Goal: Task Accomplishment & Management: Manage account settings

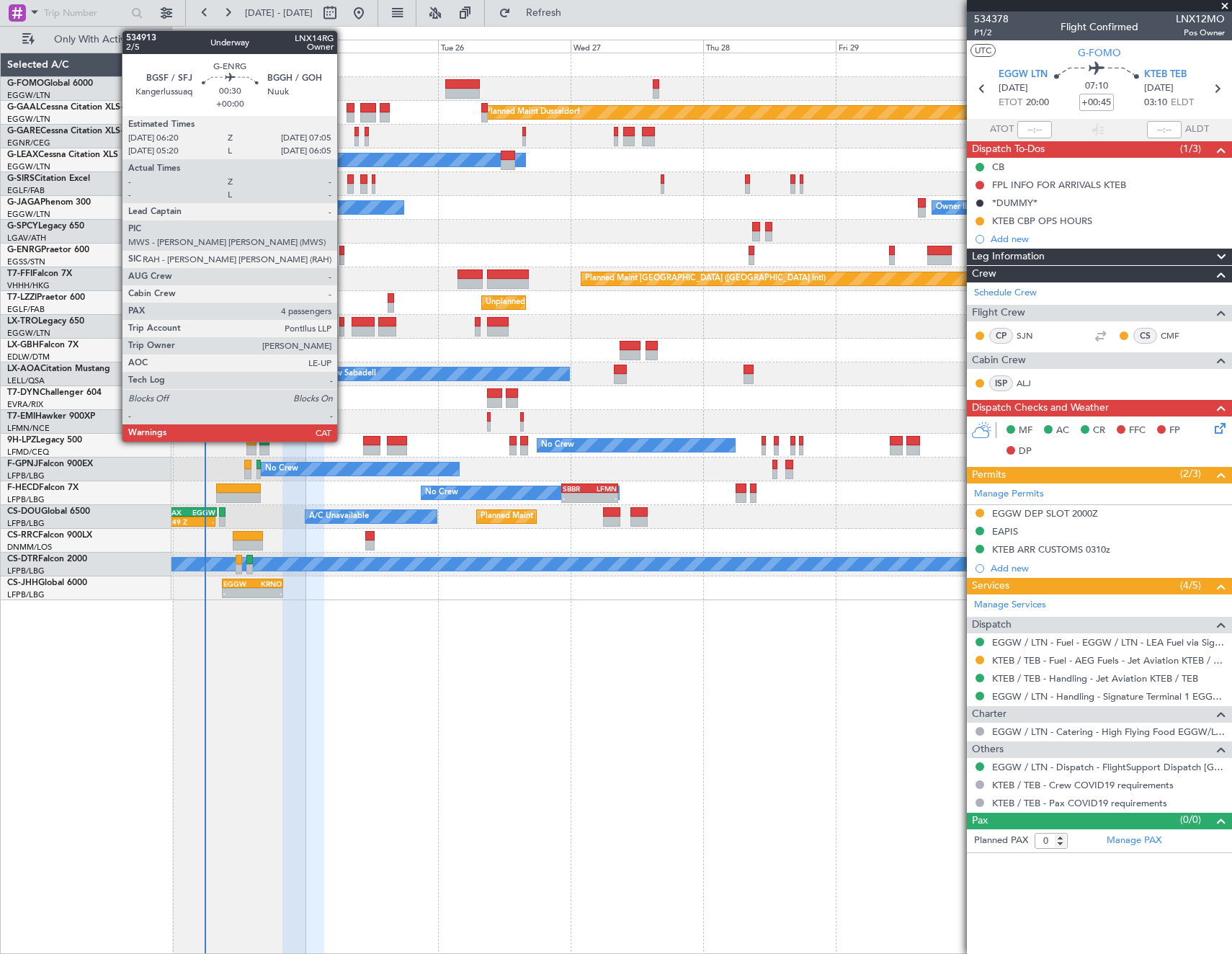
click at [344, 250] on div at bounding box center [341, 250] width 5 height 10
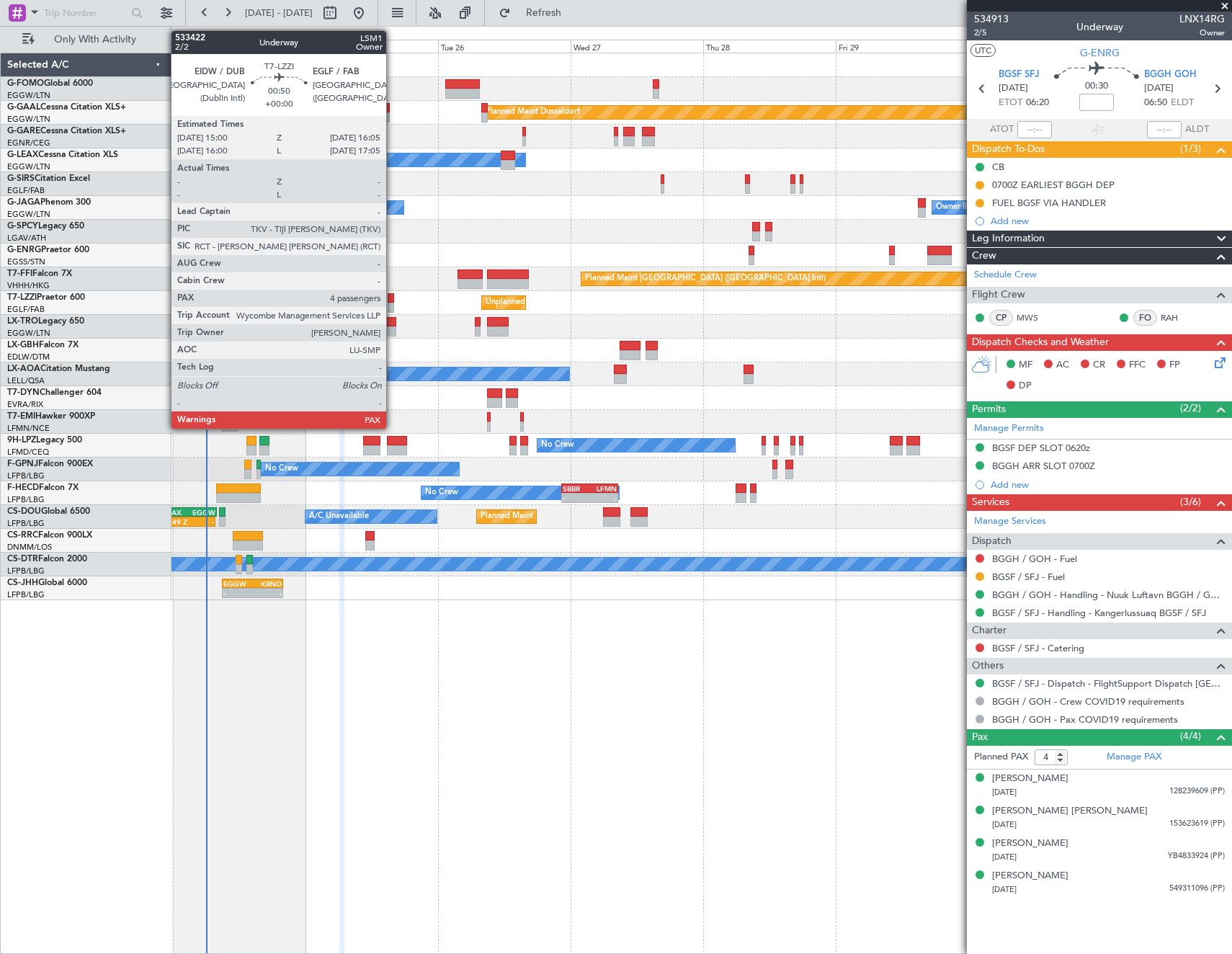
click at [393, 294] on div at bounding box center [390, 298] width 6 height 10
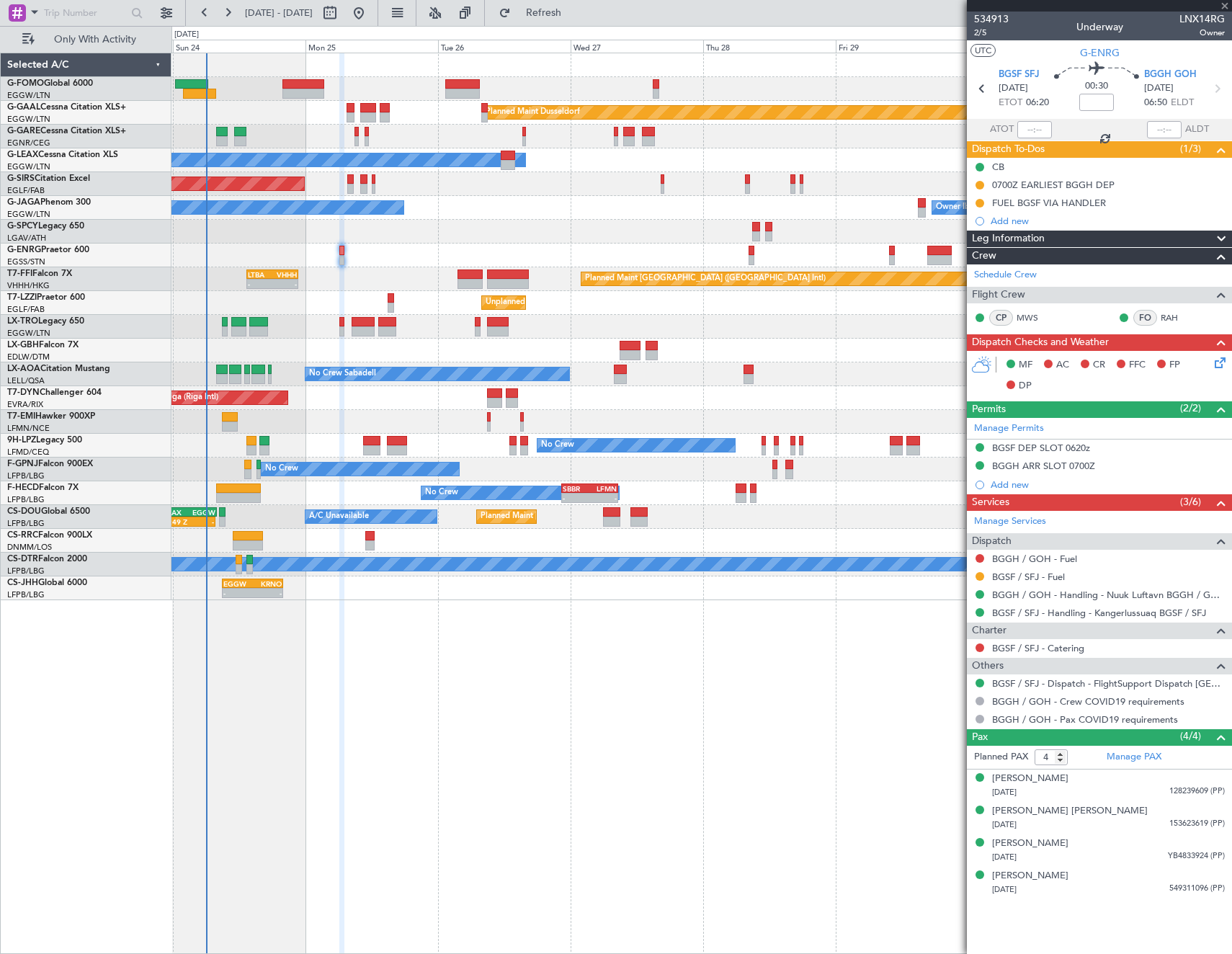
type input "5"
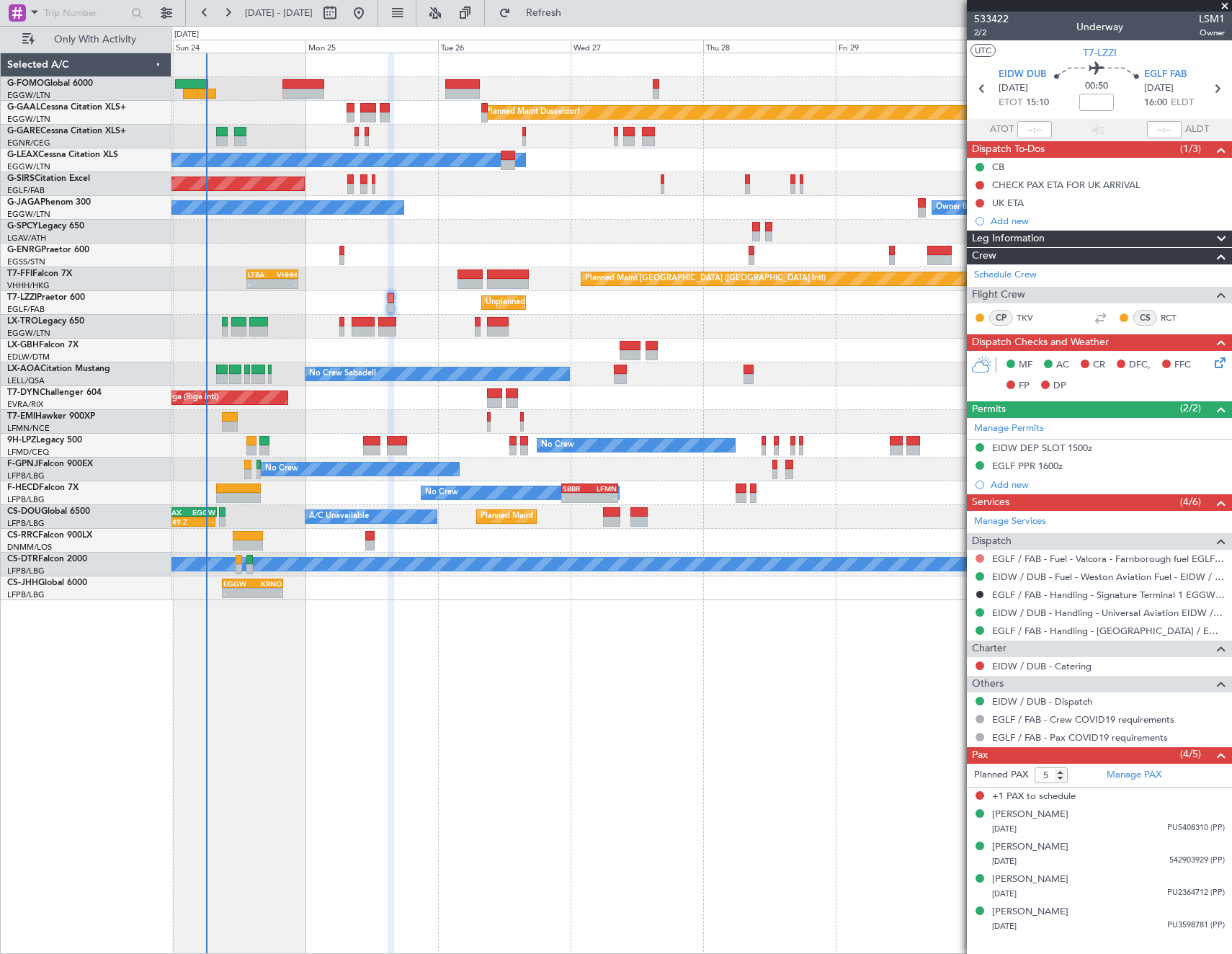
click at [981, 556] on button at bounding box center [980, 557] width 8 height 8
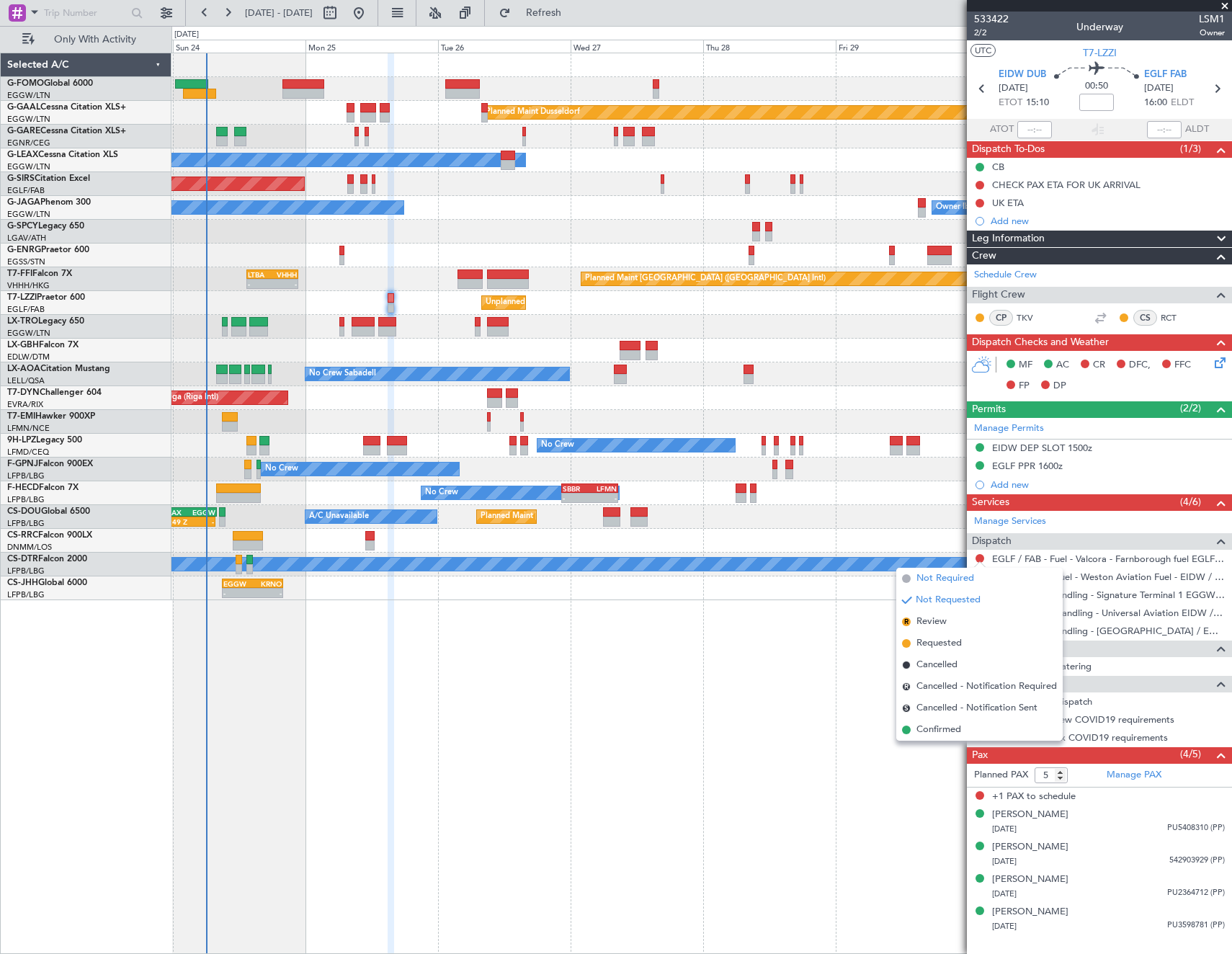
click at [954, 573] on span "Not Required" at bounding box center [945, 578] width 58 height 15
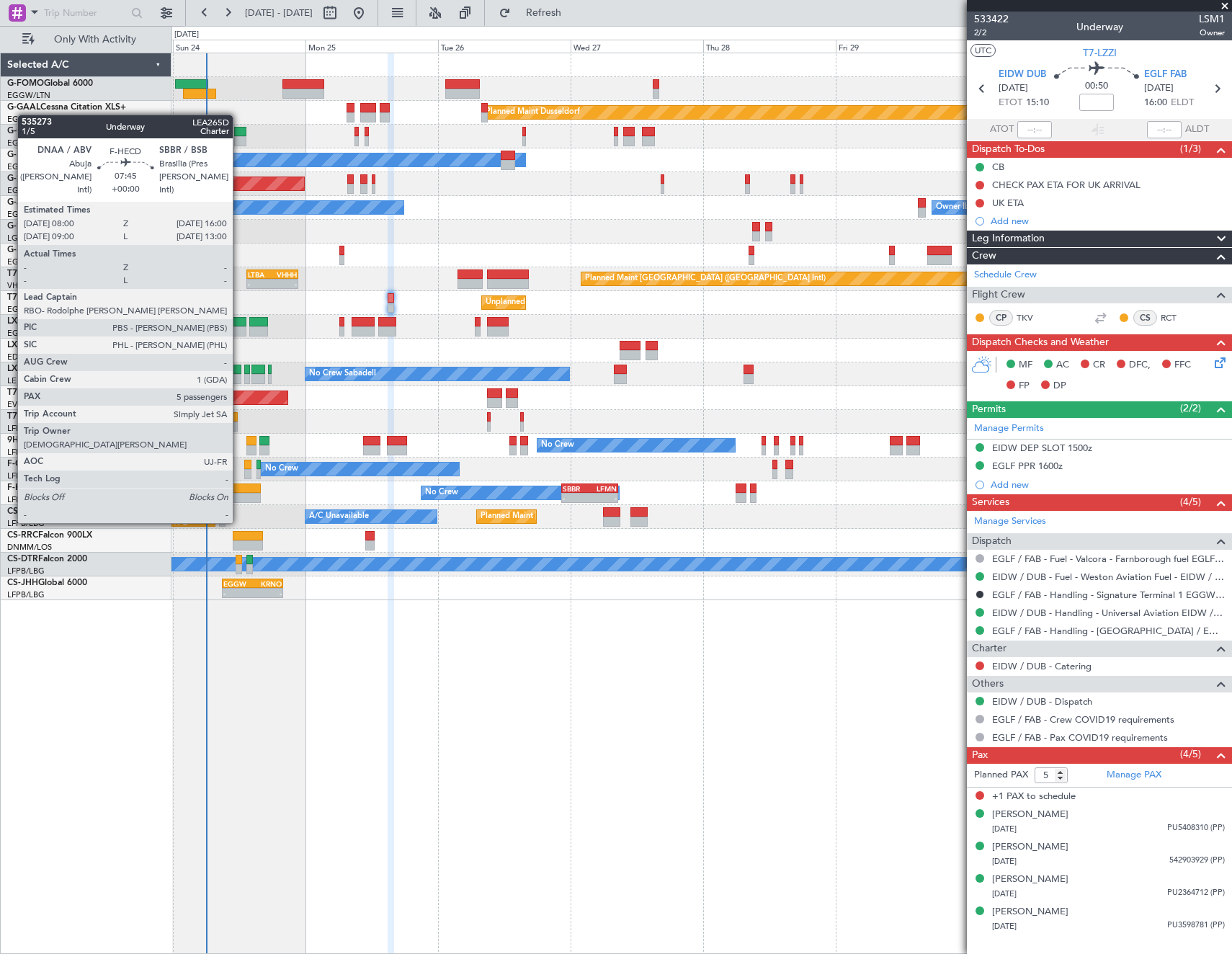
click at [239, 495] on div at bounding box center [239, 497] width 45 height 10
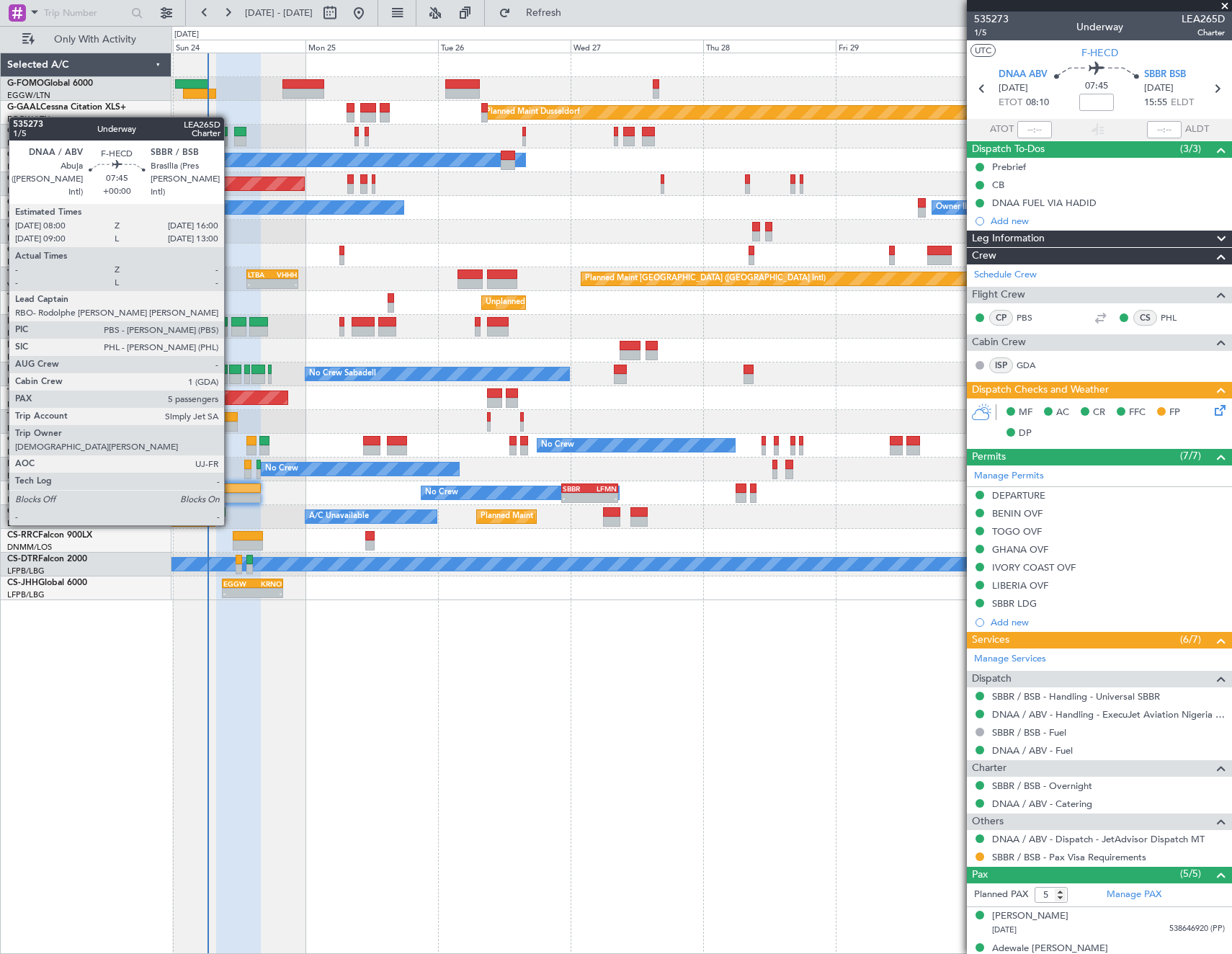
click at [232, 496] on div at bounding box center [239, 497] width 45 height 10
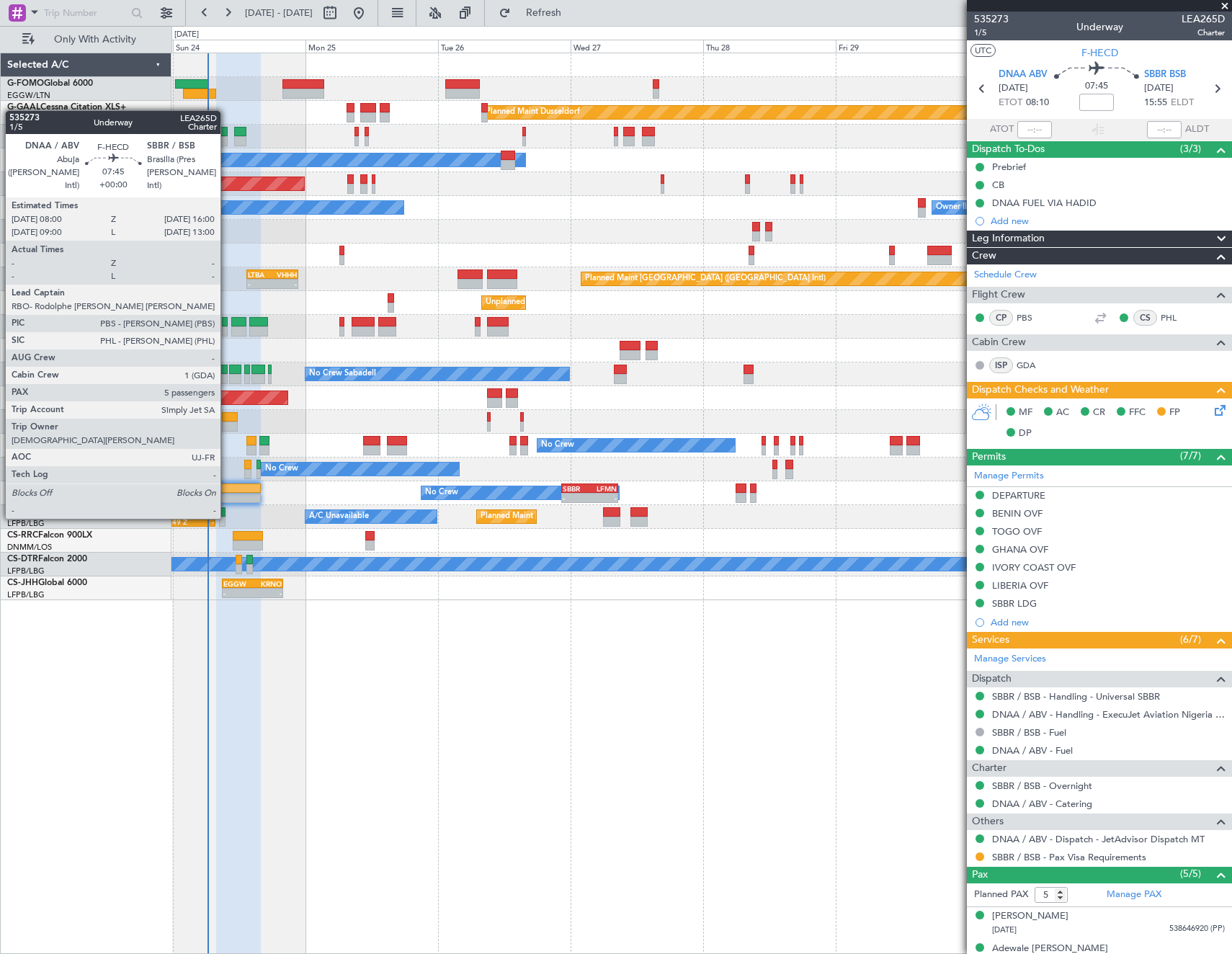
click at [227, 492] on div at bounding box center [239, 488] width 45 height 10
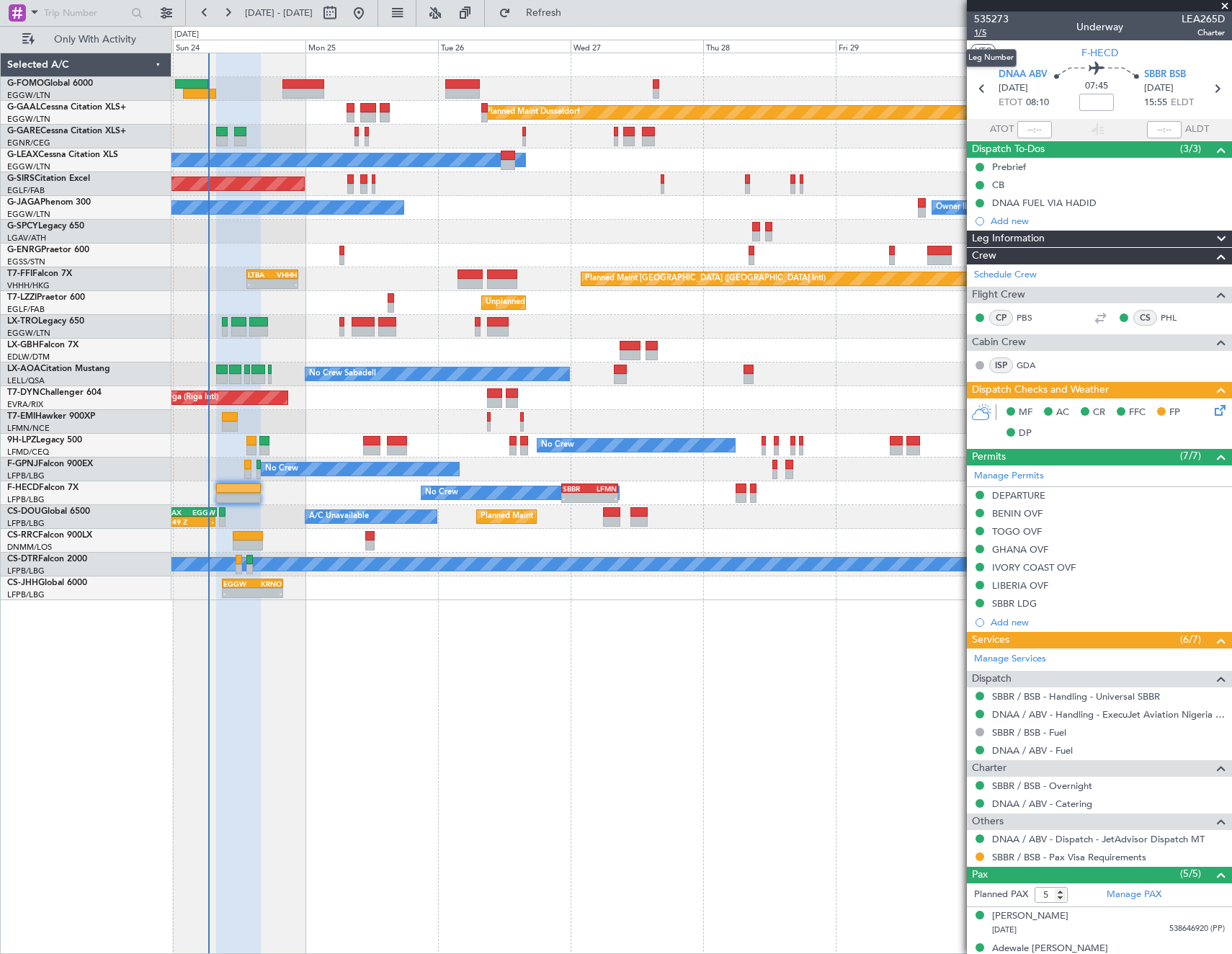
click at [986, 32] on span "1/5" at bounding box center [992, 32] width 35 height 12
click at [1207, 398] on div "MF AC CR FFC FP DP" at bounding box center [1099, 423] width 265 height 49
click at [1212, 407] on icon at bounding box center [1217, 408] width 12 height 12
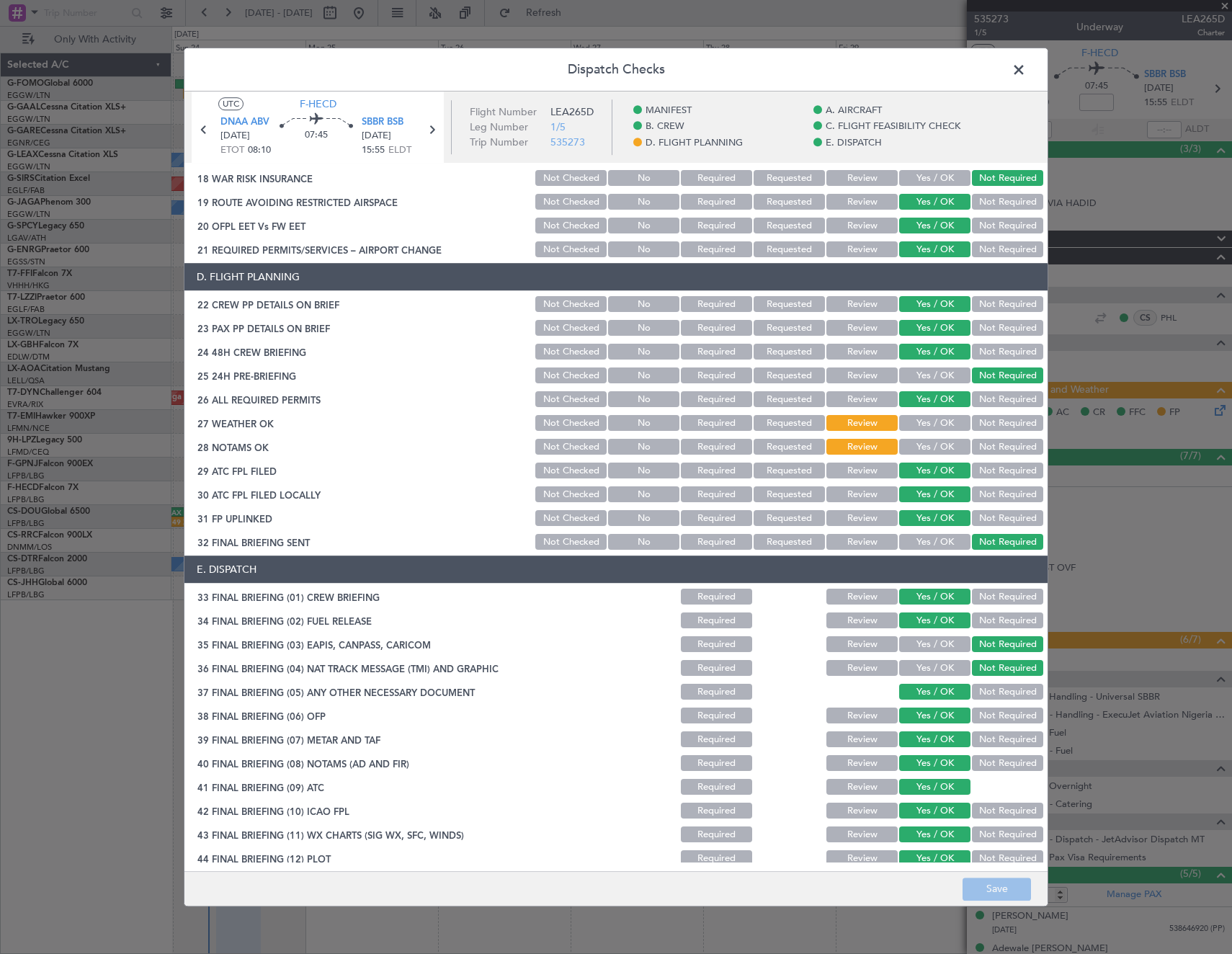
scroll to position [605, 0]
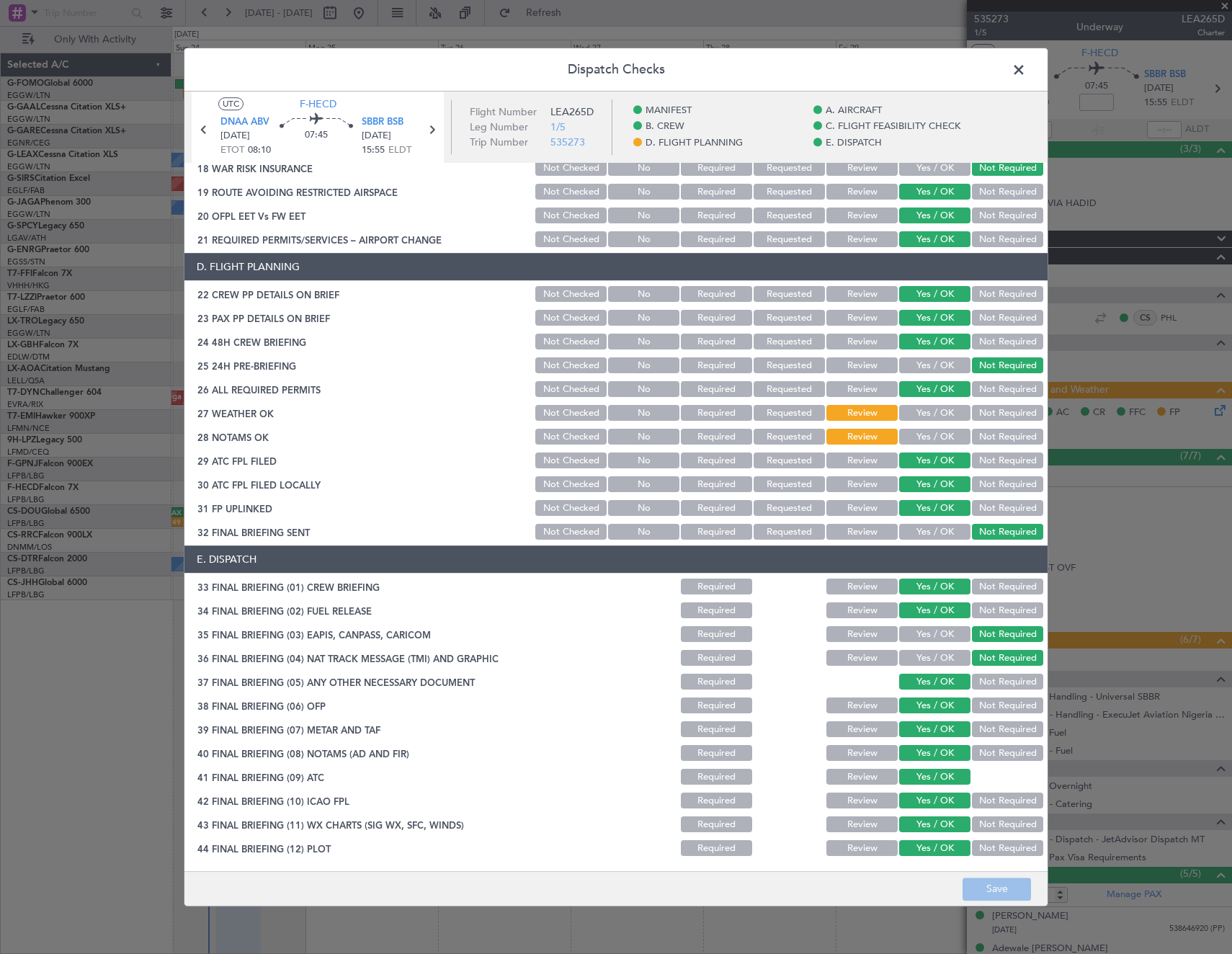
click at [942, 415] on button "Yes / OK" at bounding box center [935, 413] width 71 height 16
drag, startPoint x: 941, startPoint y: 424, endPoint x: 939, endPoint y: 434, distance: 10.2
click at [941, 426] on section "D. FLIGHT PLANNING 22 CREW PP DETAILS ON BRIEF Not Checked No Required Requeste…" at bounding box center [616, 398] width 864 height 289
drag, startPoint x: 939, startPoint y: 434, endPoint x: 964, endPoint y: 755, distance: 322.0
click at [939, 436] on button "Yes / OK" at bounding box center [935, 437] width 71 height 16
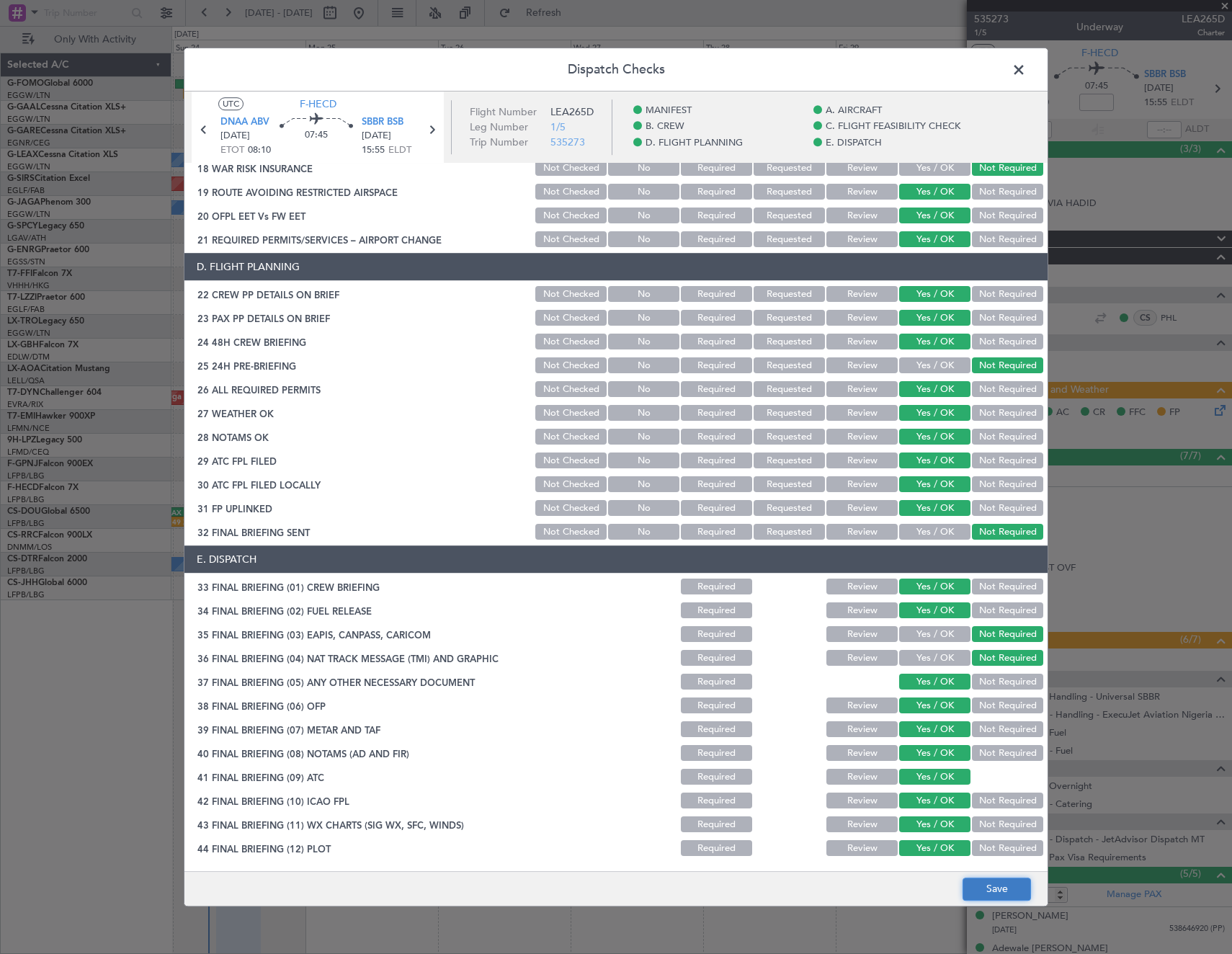
click at [1003, 881] on button "Save" at bounding box center [996, 888] width 69 height 23
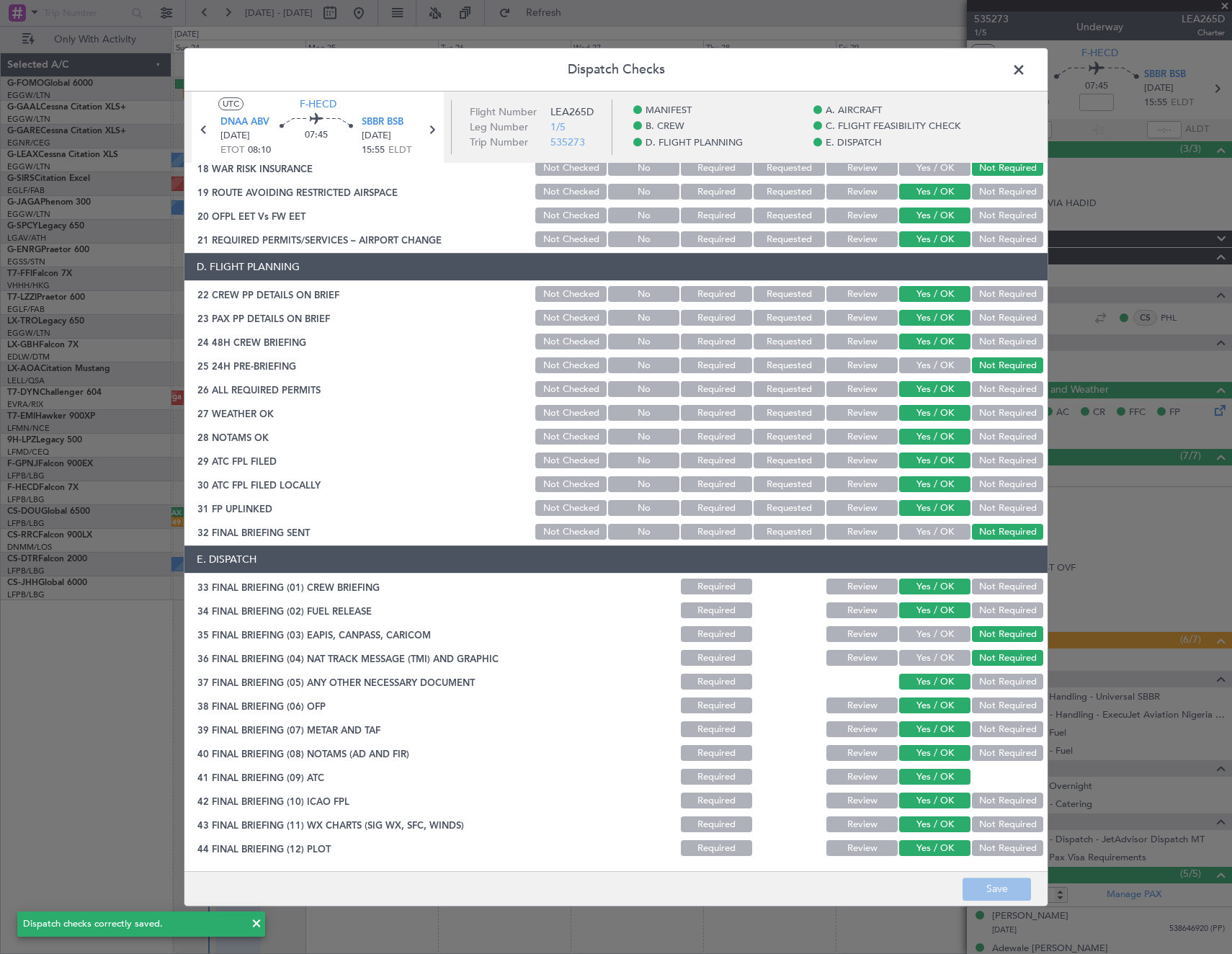
click at [1026, 68] on span at bounding box center [1026, 74] width 0 height 29
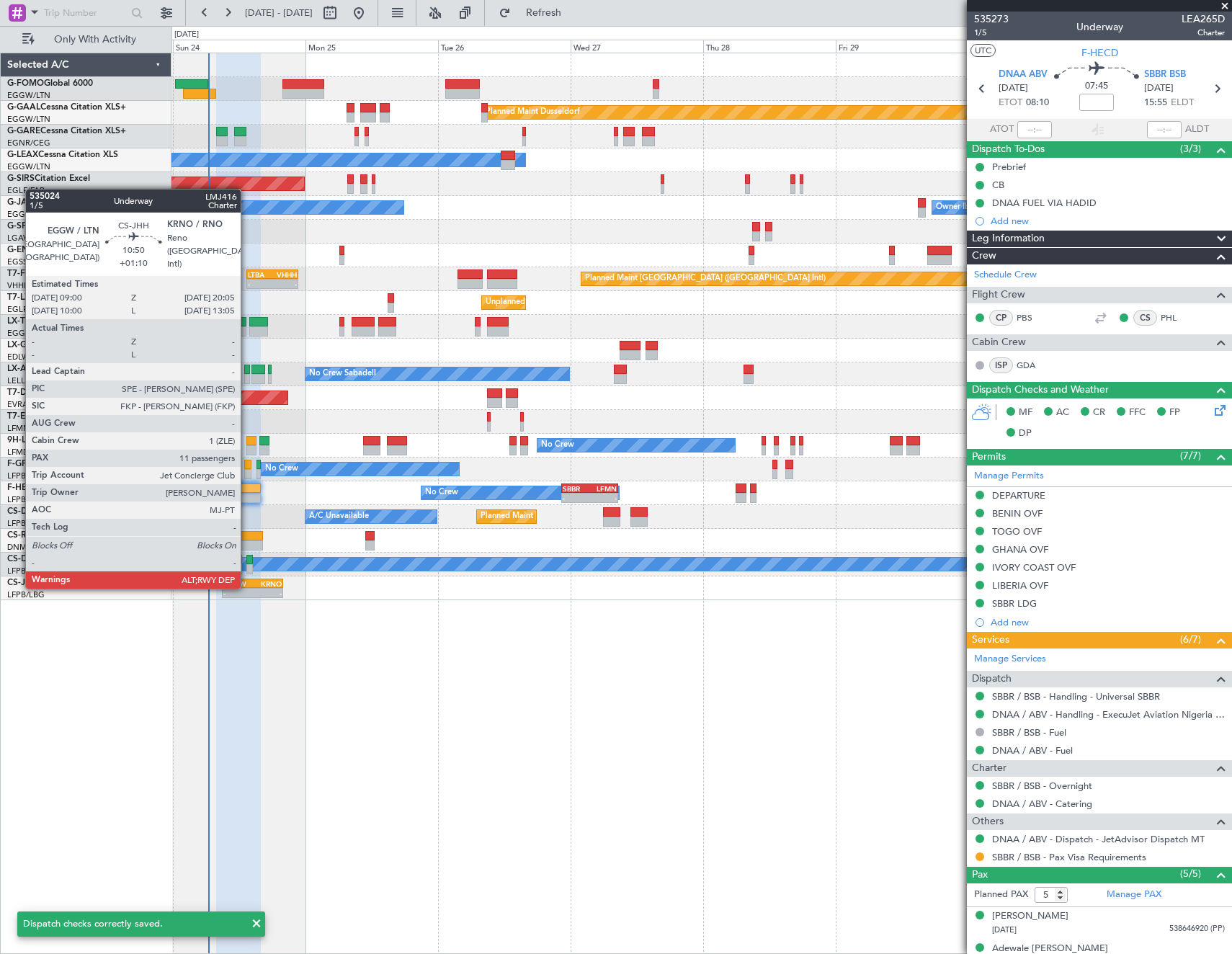
click at [247, 588] on div "EGGW 09:00 Z KRNO 20:05 Z" at bounding box center [252, 583] width 61 height 10
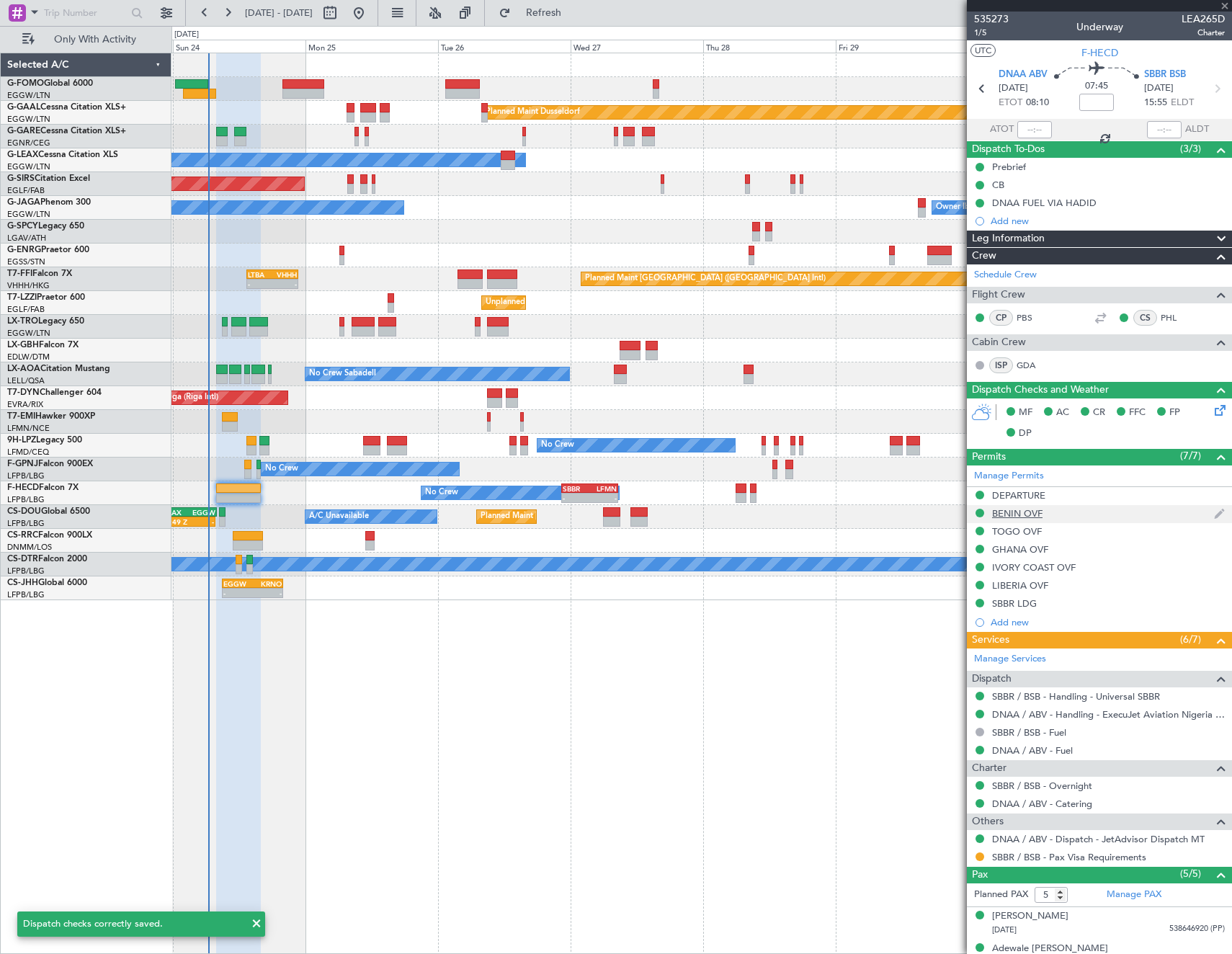
type input "+01:10"
type input "11"
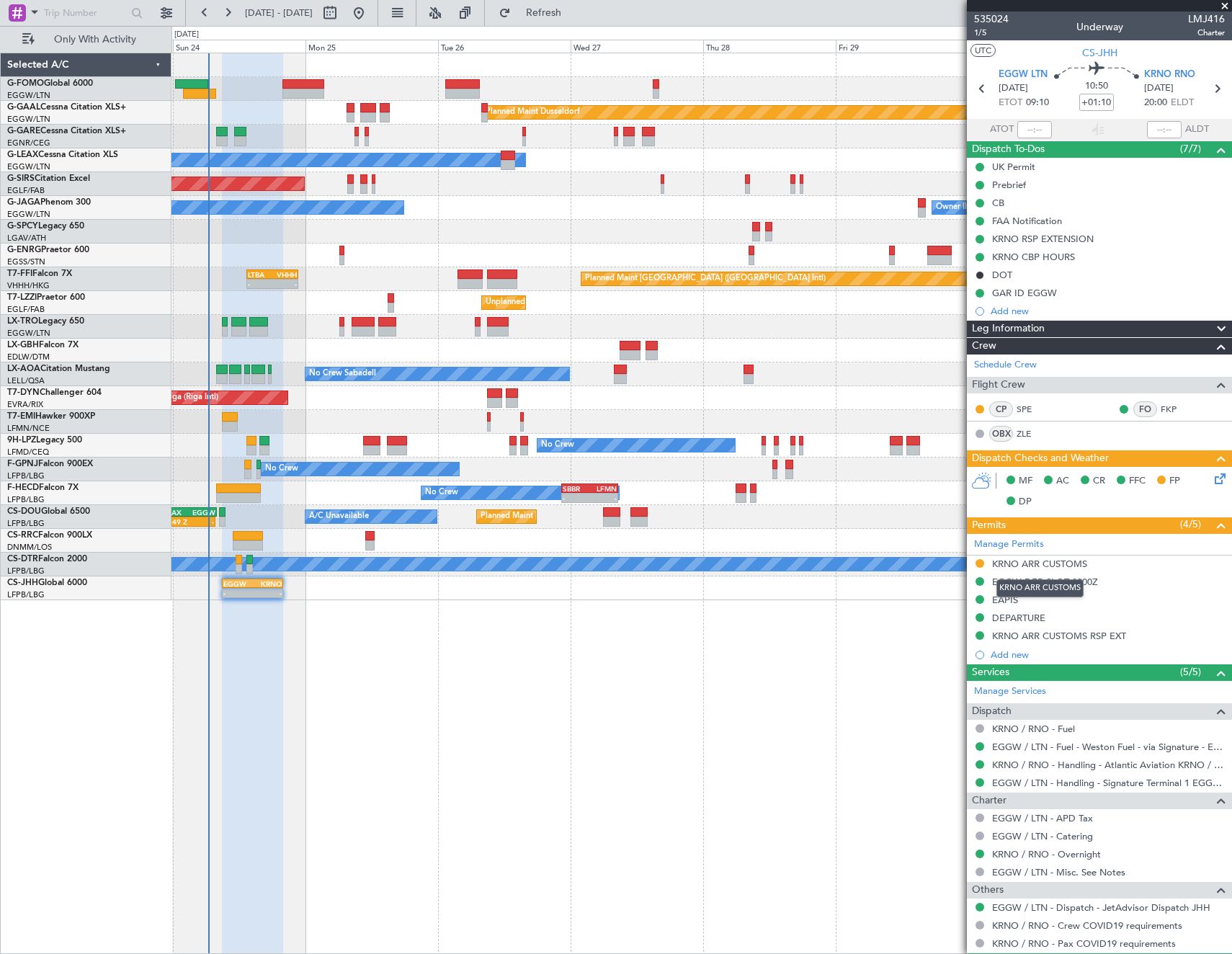
drag, startPoint x: 1035, startPoint y: 564, endPoint x: 1137, endPoint y: 569, distance: 102.1
click at [1035, 564] on div "KRNO ARR CUSTOMS" at bounding box center [1040, 563] width 95 height 12
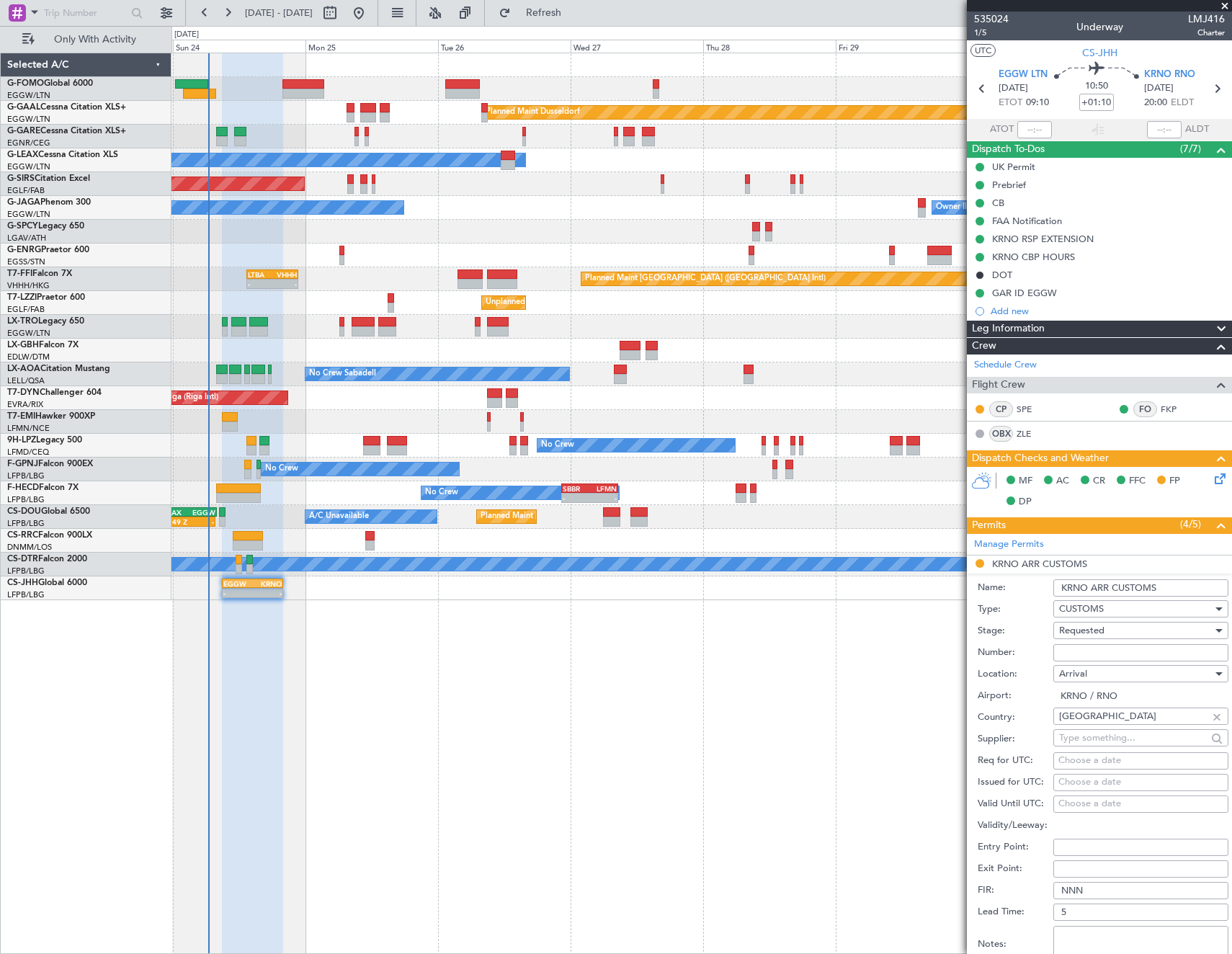
click at [1195, 584] on input "KRNO ARR CUSTOMS" at bounding box center [1142, 588] width 175 height 17
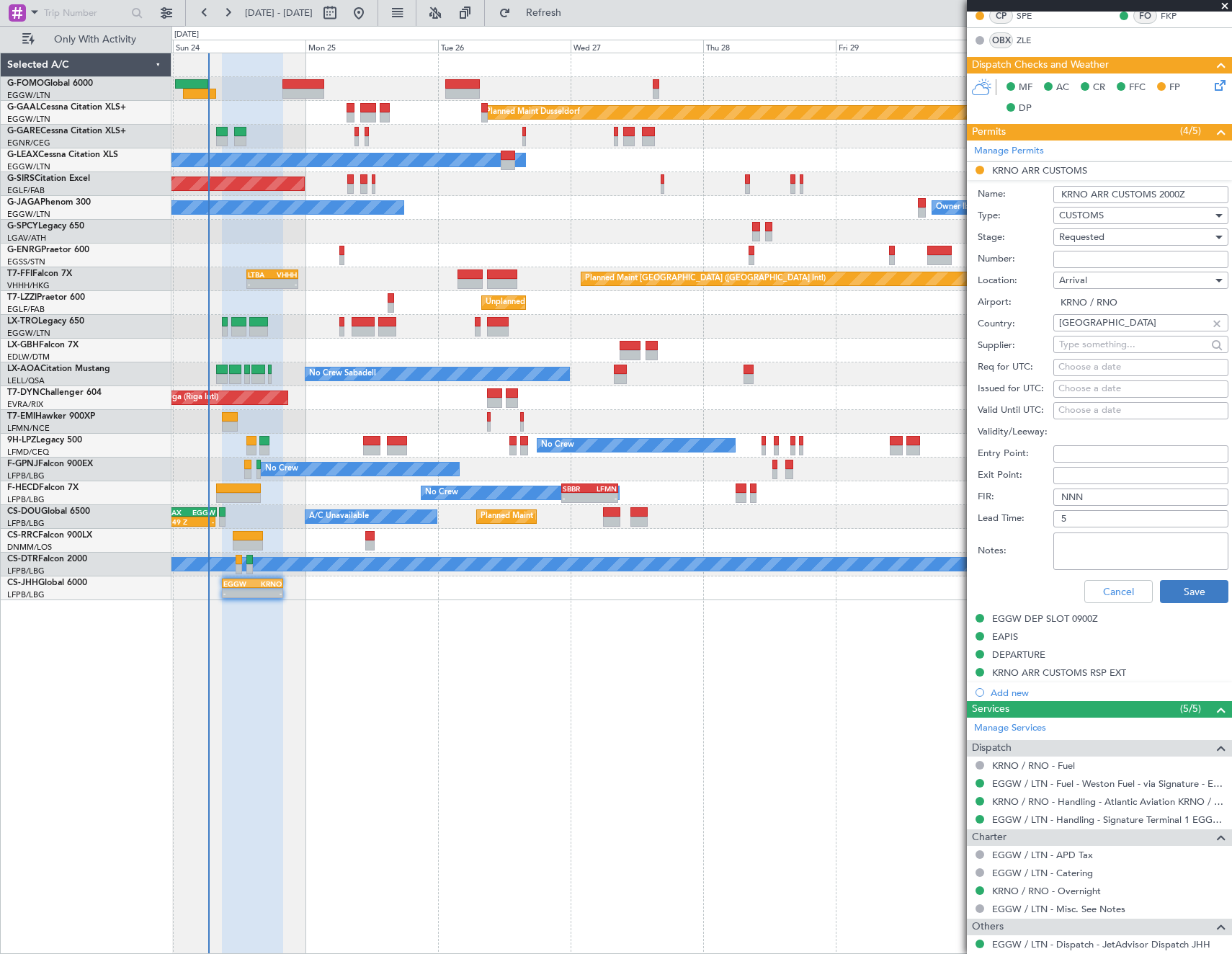
scroll to position [432, 0]
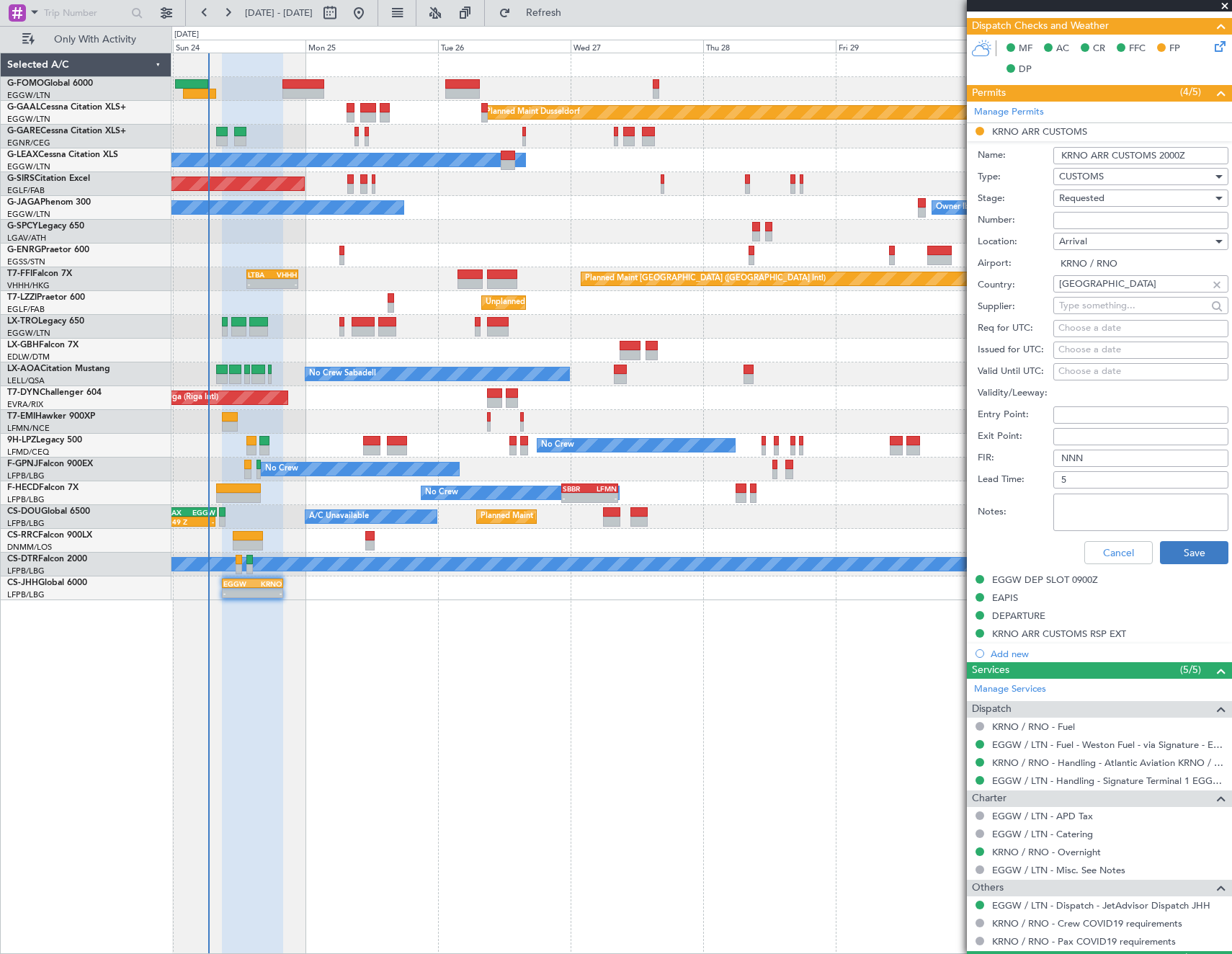
type input "KRNO ARR CUSTOMS 2000Z"
click at [1183, 556] on button "Save" at bounding box center [1194, 552] width 69 height 23
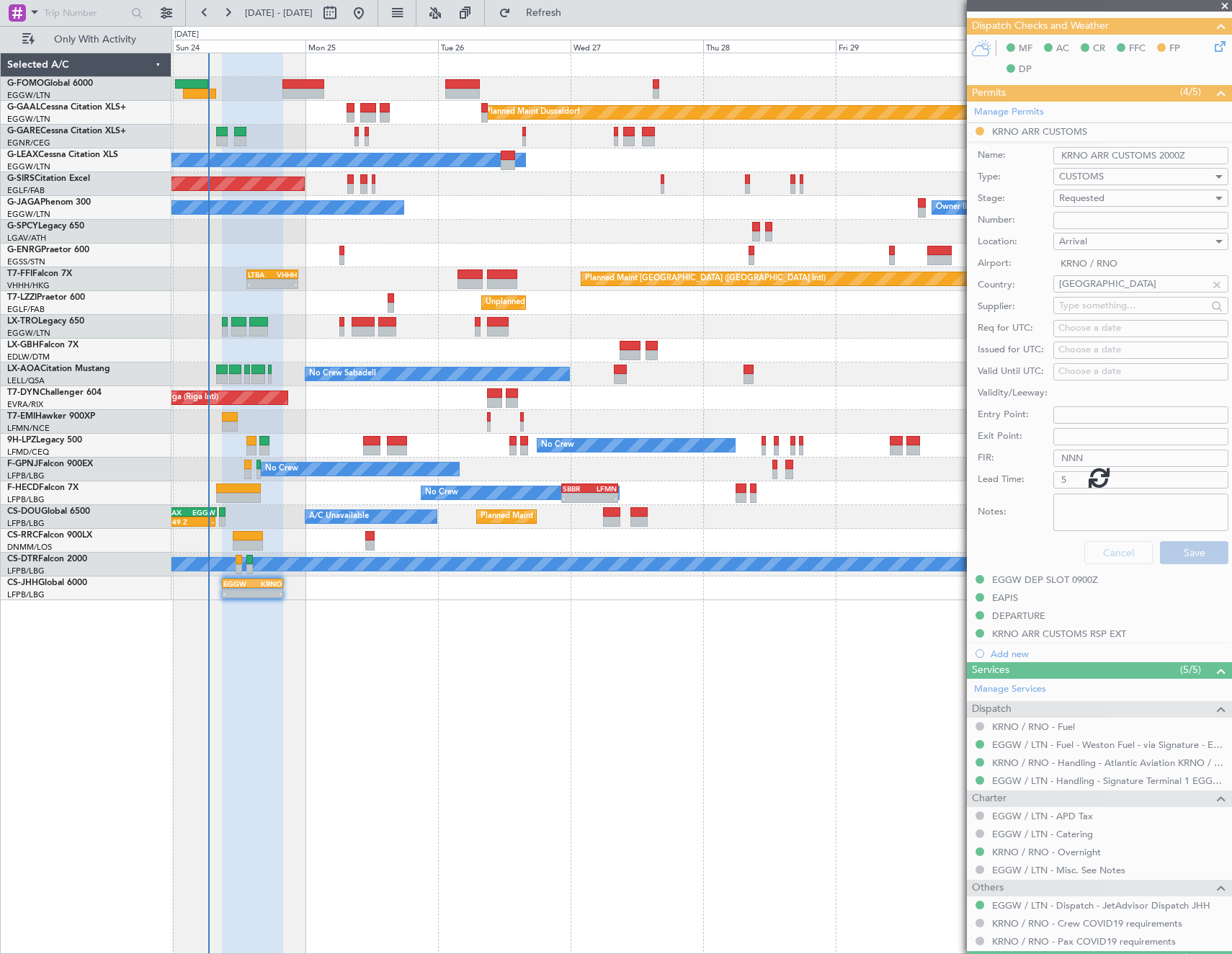
scroll to position [396, 0]
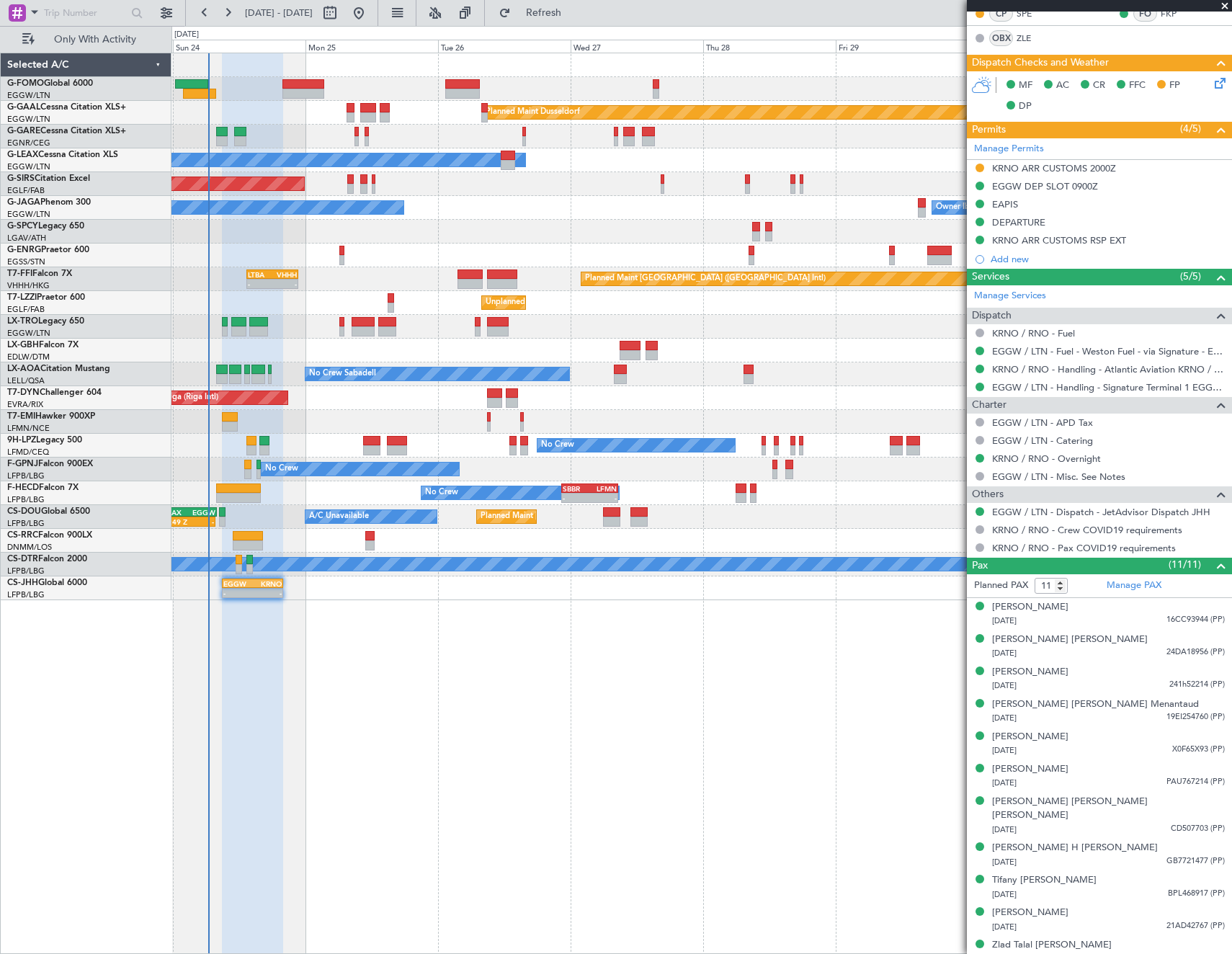
click at [1212, 83] on icon at bounding box center [1217, 80] width 12 height 12
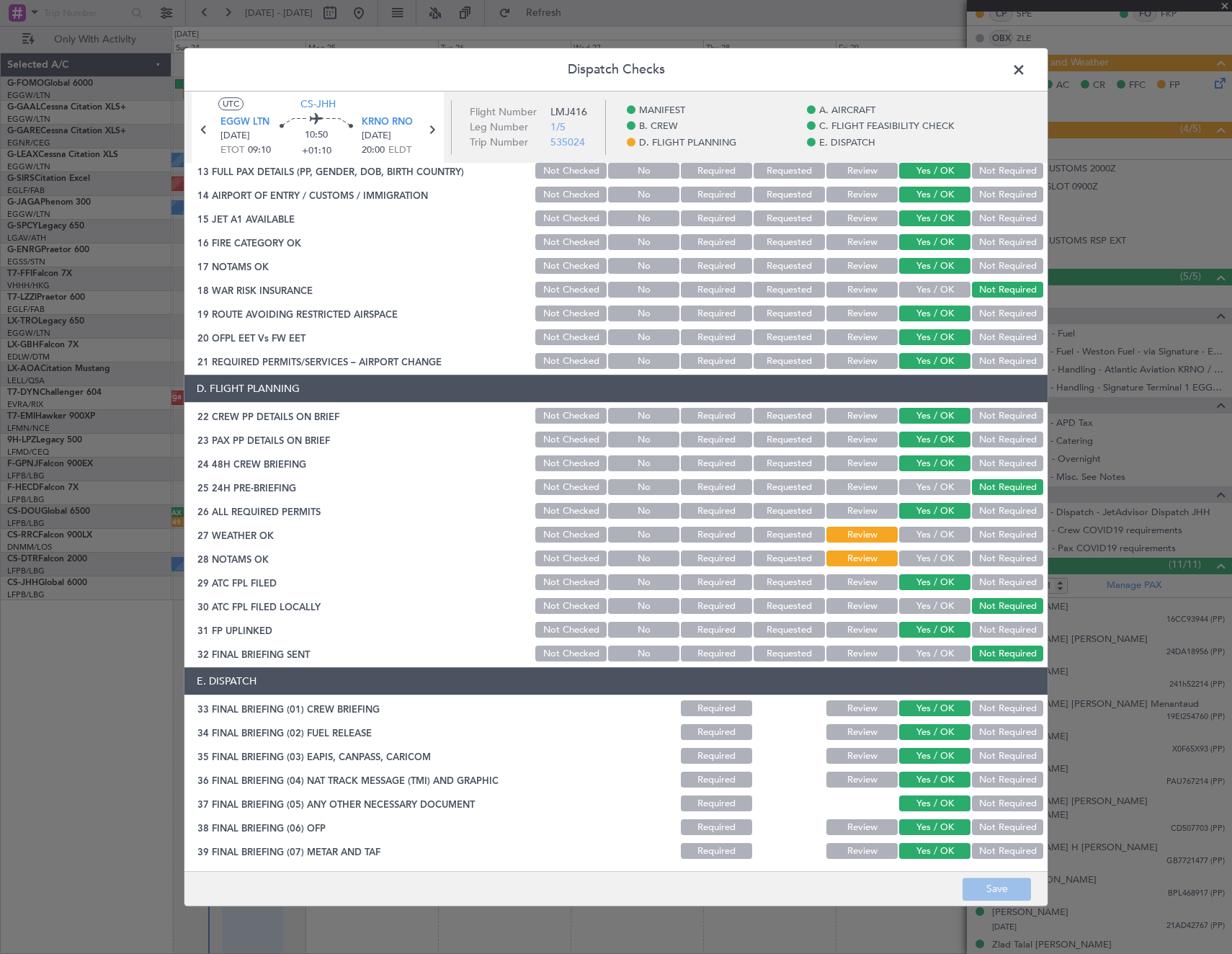
scroll to position [577, 0]
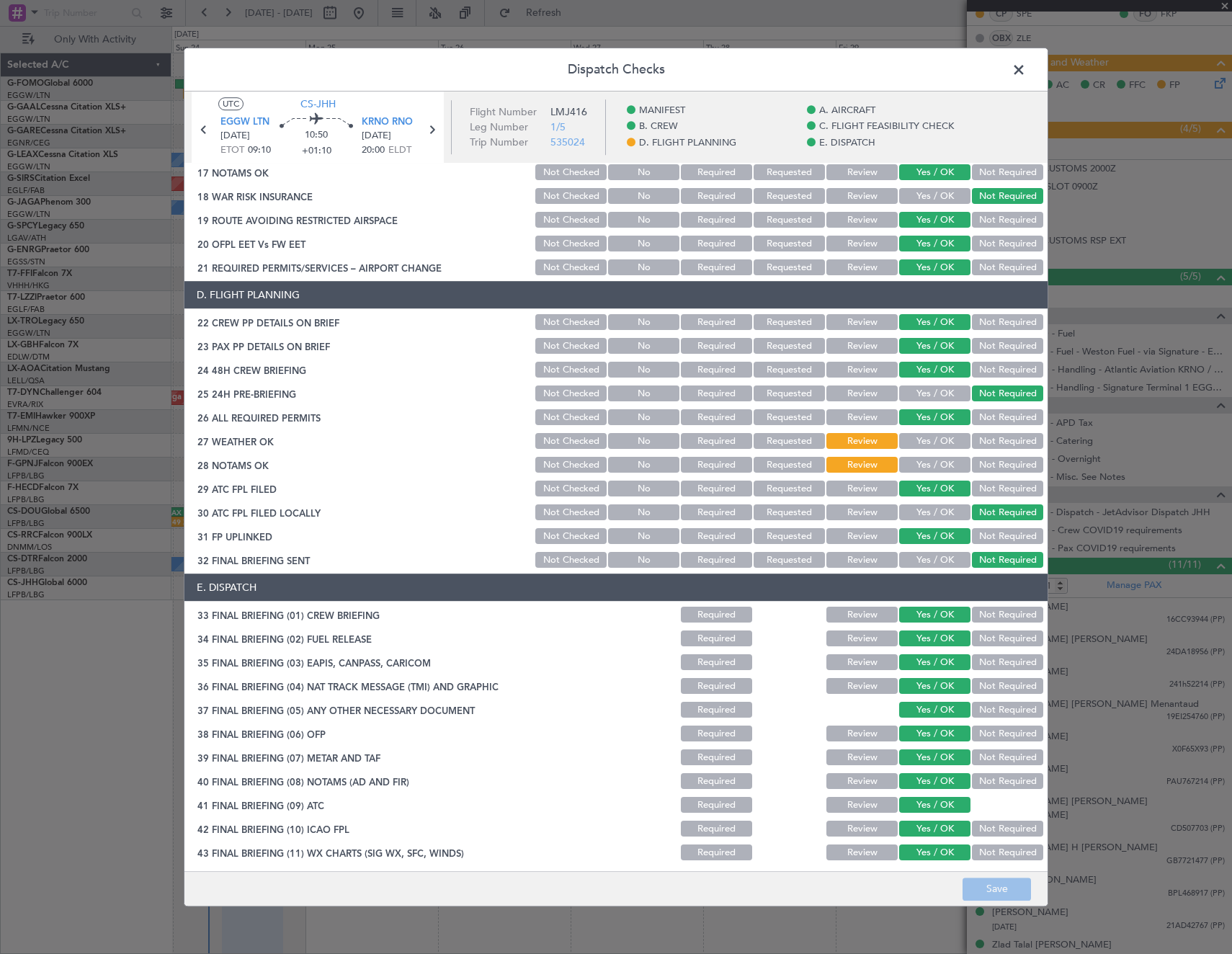
click at [931, 443] on button "Yes / OK" at bounding box center [935, 441] width 71 height 16
drag, startPoint x: 929, startPoint y: 465, endPoint x: 935, endPoint y: 506, distance: 41.4
click at [929, 468] on button "Yes / OK" at bounding box center [935, 465] width 71 height 16
click at [990, 881] on button "Save" at bounding box center [996, 888] width 69 height 23
click at [1026, 65] on span at bounding box center [1026, 74] width 0 height 29
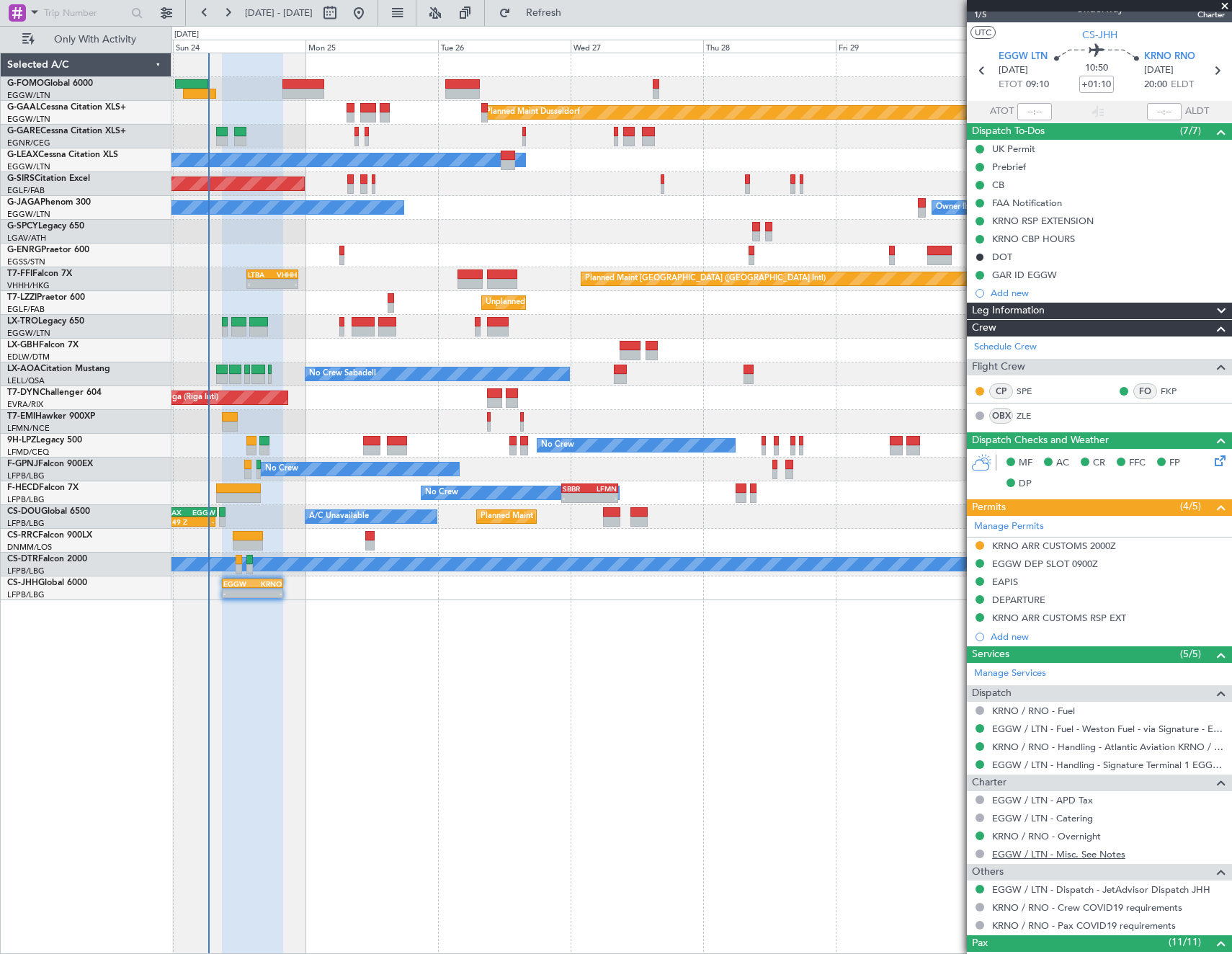
scroll to position [0, 0]
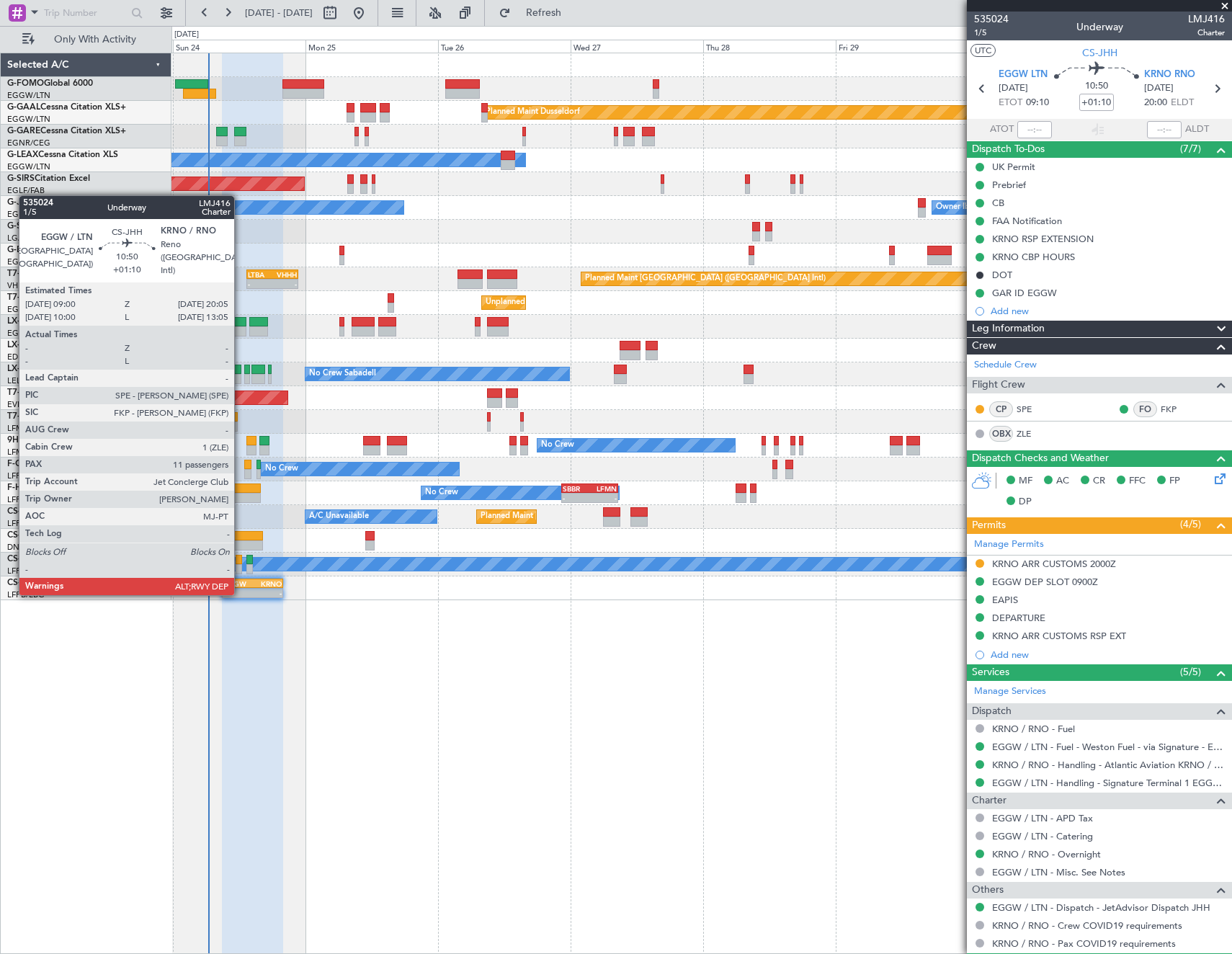
click at [240, 594] on div "-" at bounding box center [238, 592] width 29 height 8
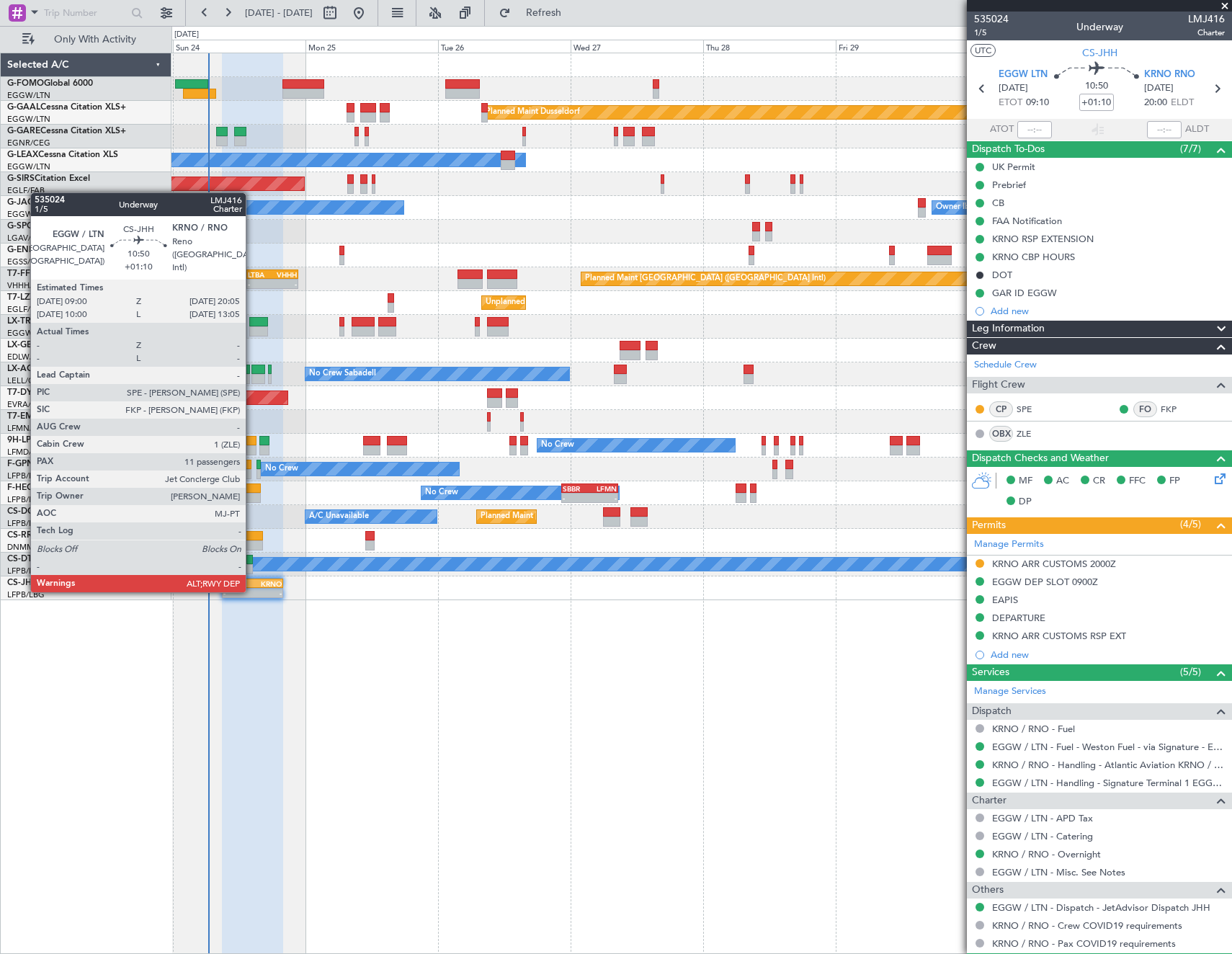
click at [253, 591] on div "-" at bounding box center [268, 592] width 29 height 8
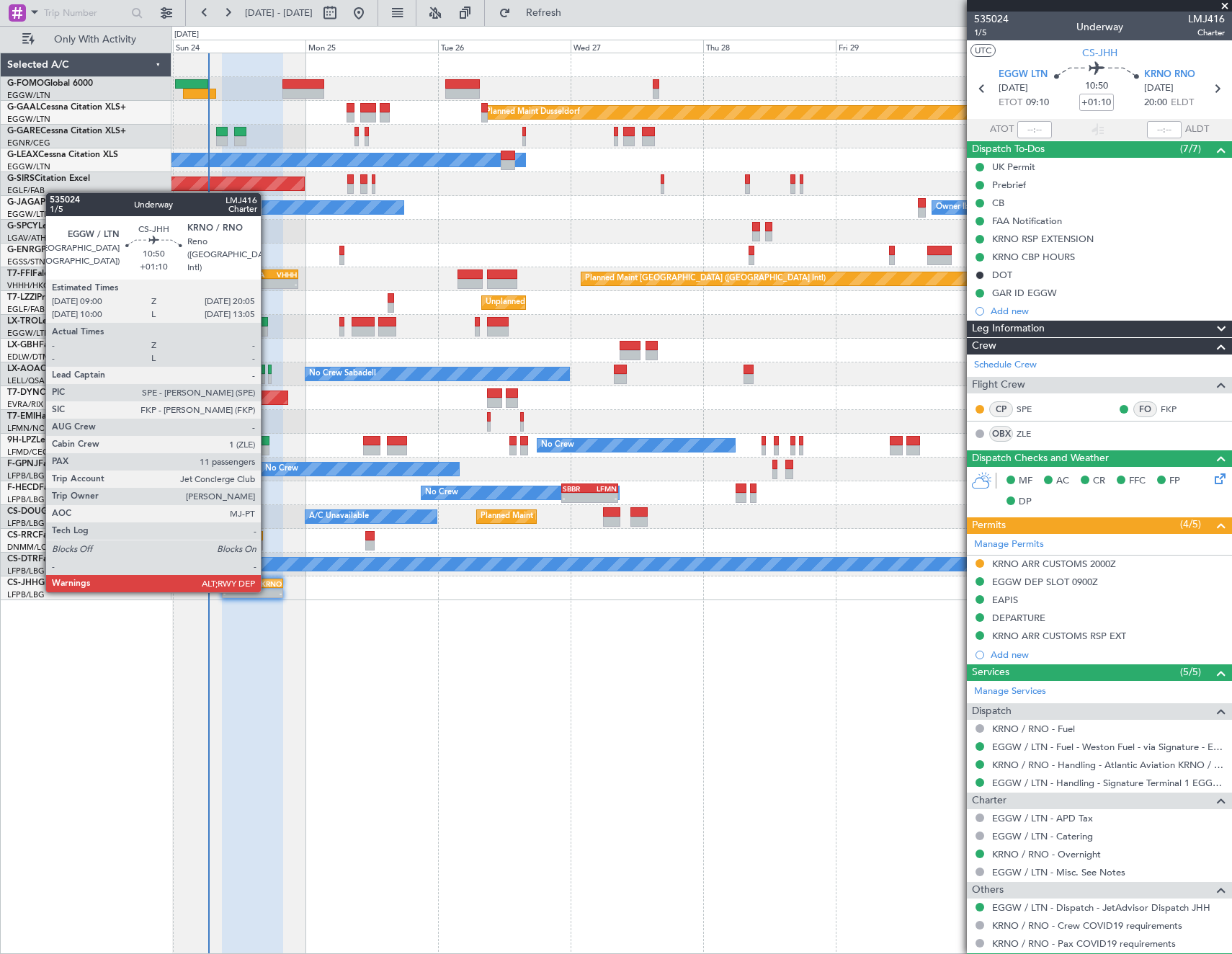
click at [268, 591] on div "-" at bounding box center [268, 592] width 29 height 8
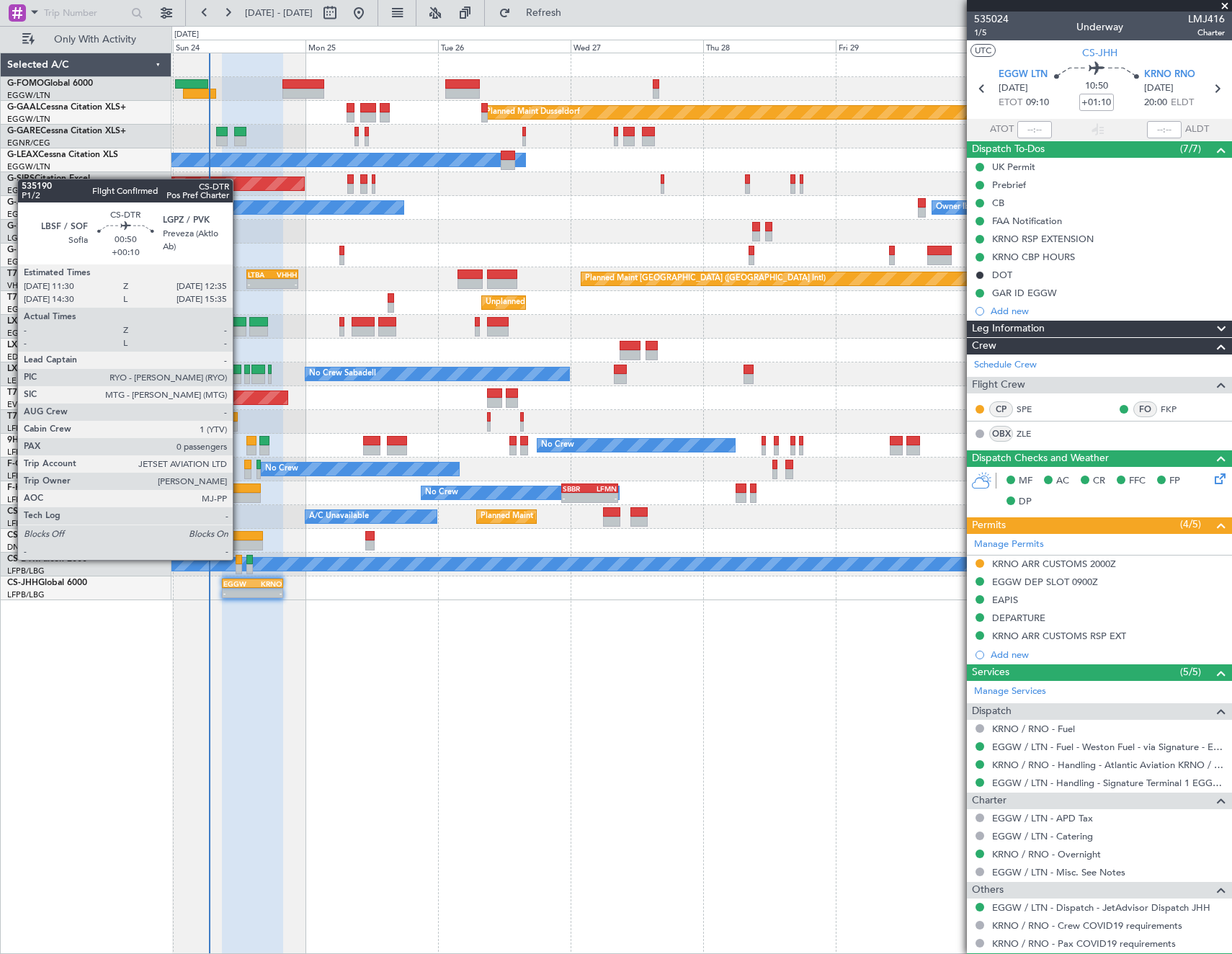
click at [239, 558] on div at bounding box center [239, 559] width 6 height 10
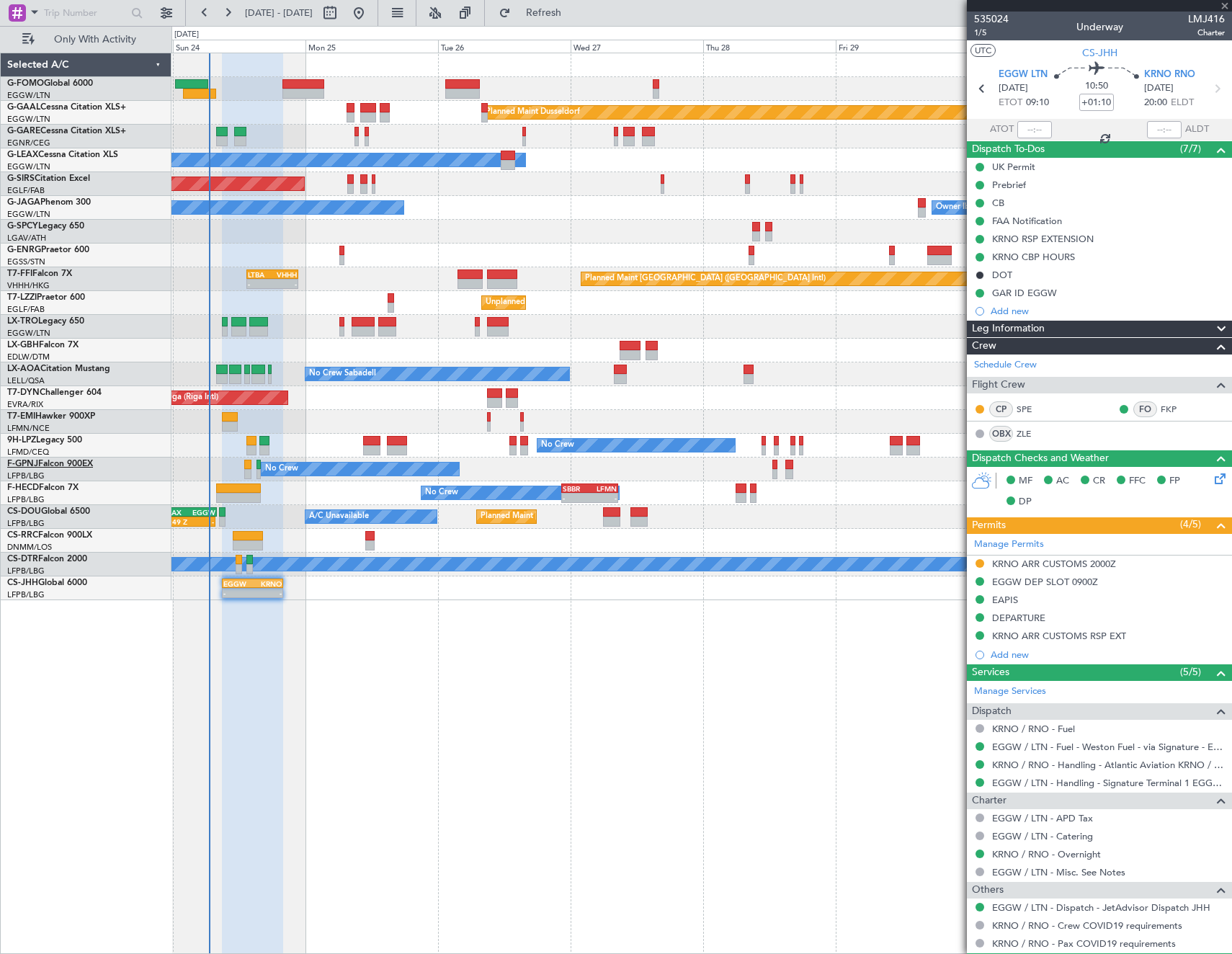
type input "+00:10"
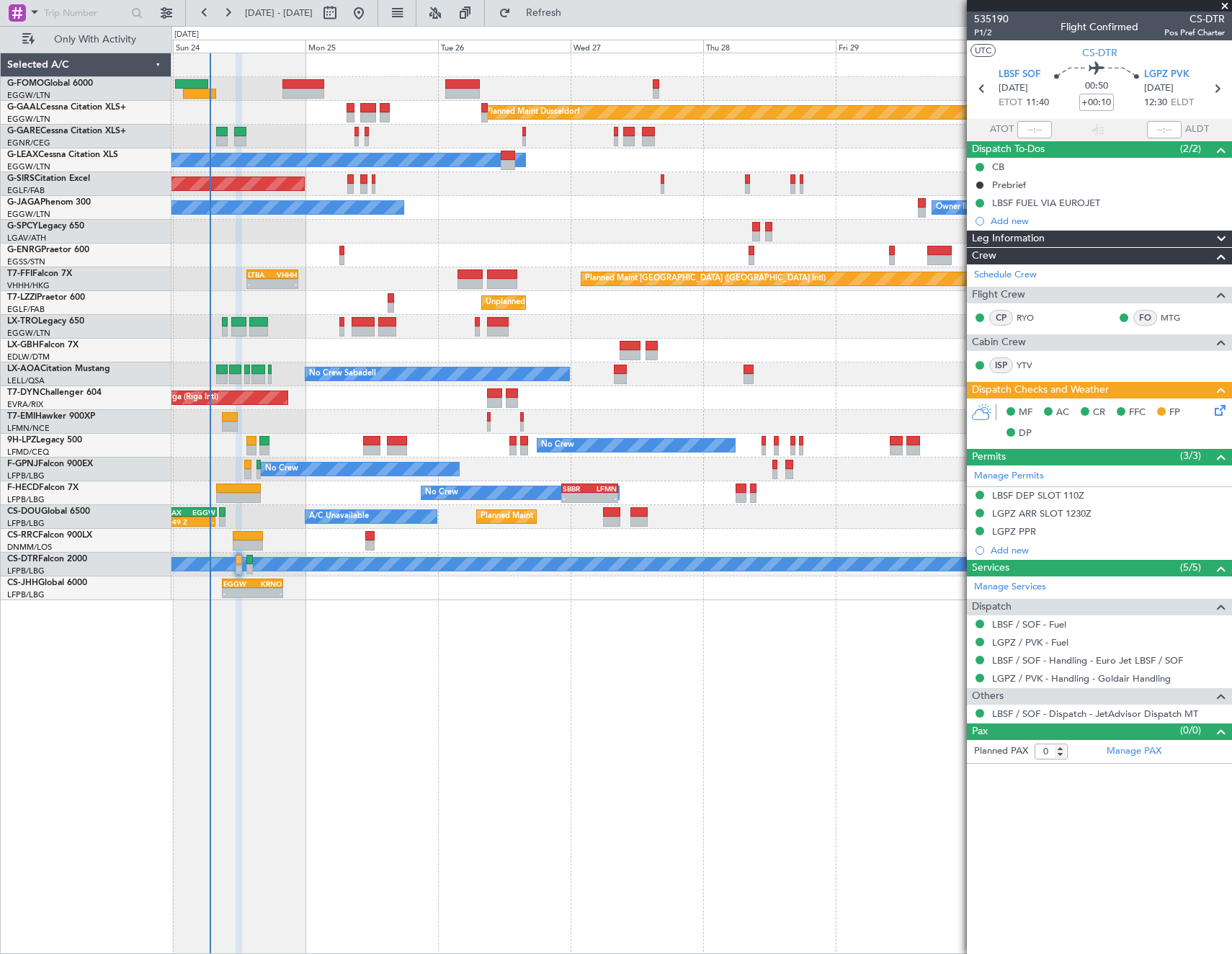
click at [1217, 408] on icon at bounding box center [1217, 408] width 12 height 12
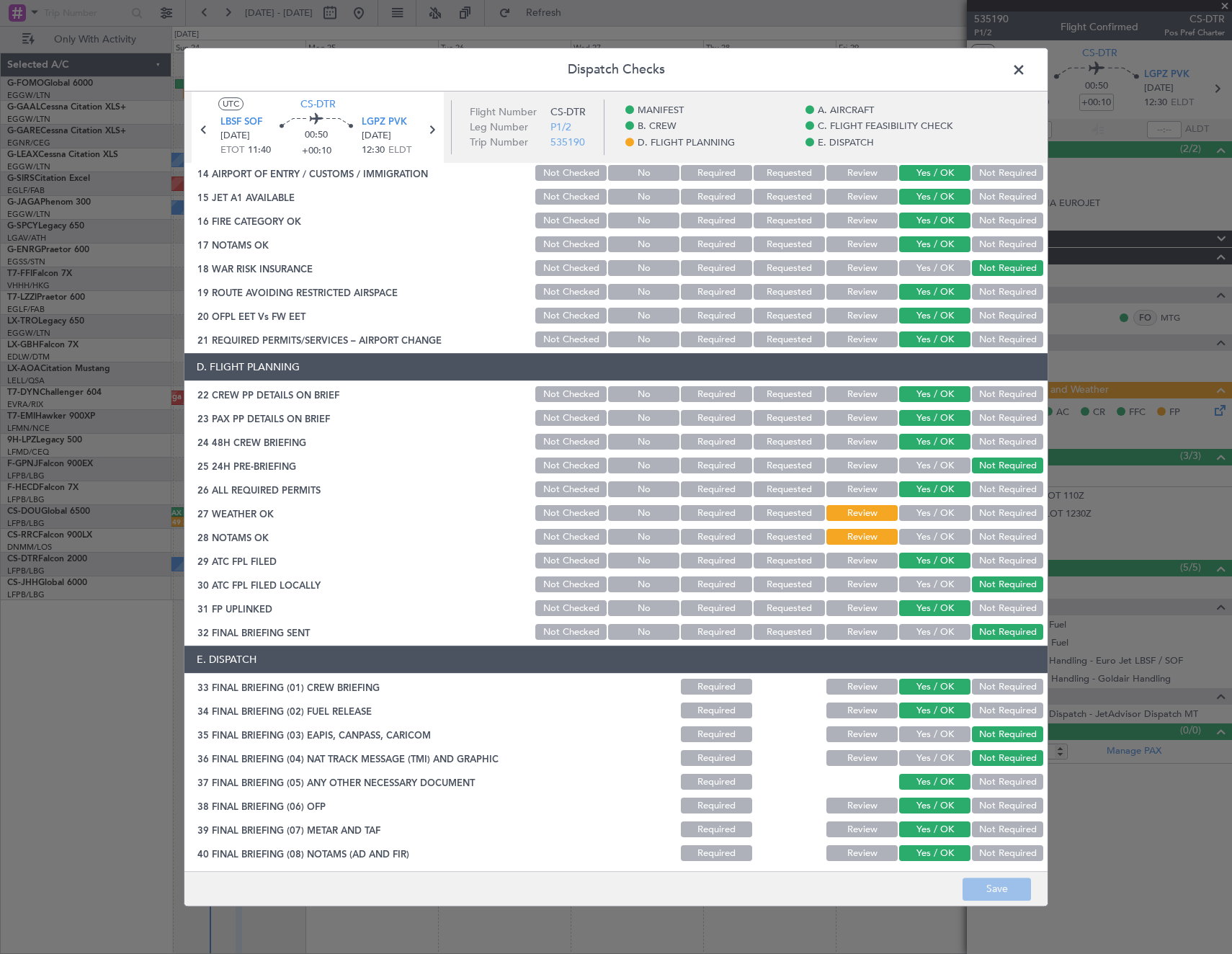
scroll to position [577, 0]
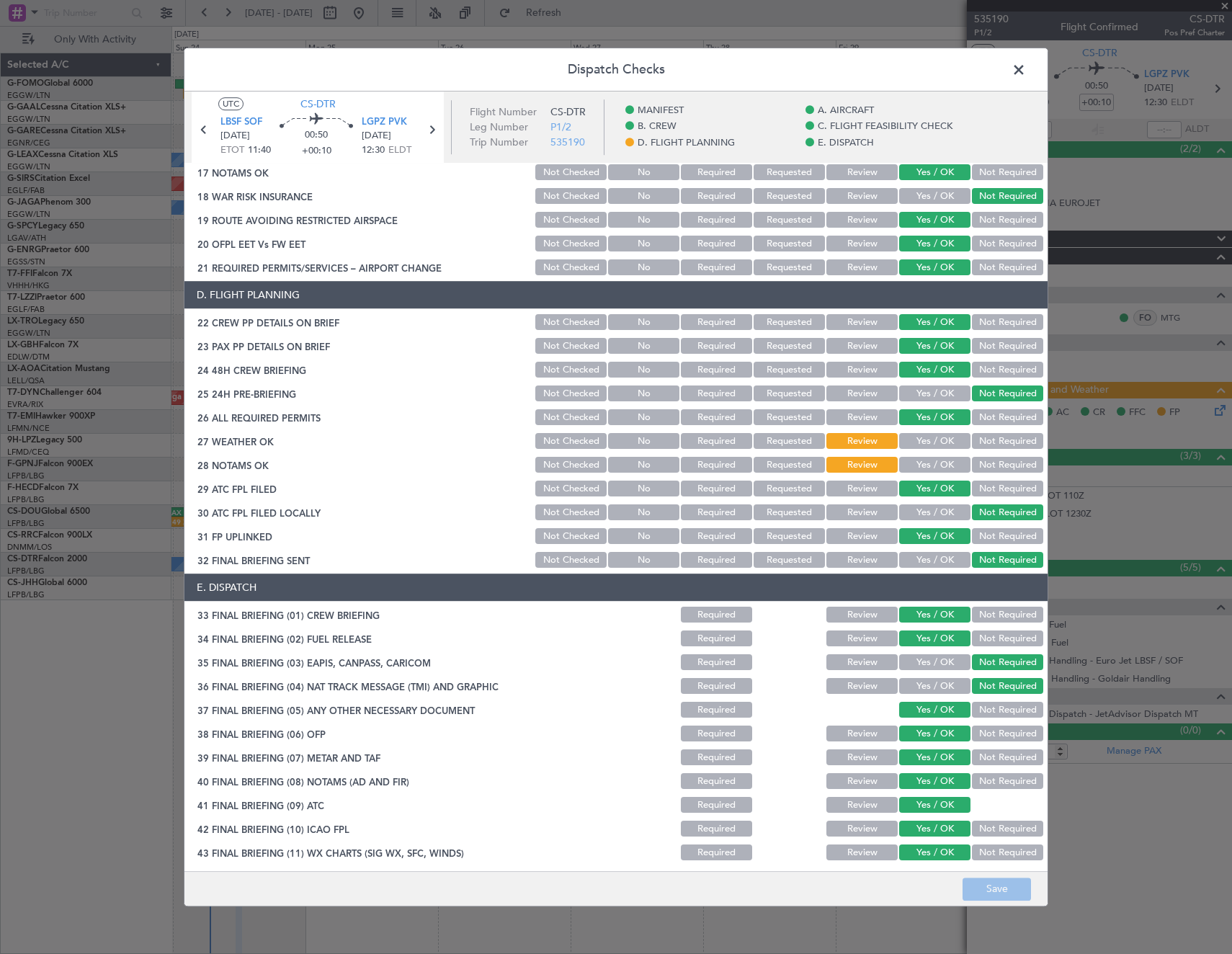
click at [929, 450] on div "Yes / OK" at bounding box center [934, 441] width 73 height 20
drag, startPoint x: 922, startPoint y: 455, endPoint x: 921, endPoint y: 440, distance: 15.0
click at [921, 451] on section "D. FLIGHT PLANNING 22 CREW PP DETAILS ON BRIEF Not Checked No Required Requeste…" at bounding box center [616, 426] width 864 height 289
click at [921, 440] on button "Yes / OK" at bounding box center [935, 441] width 71 height 16
drag, startPoint x: 924, startPoint y: 463, endPoint x: 936, endPoint y: 482, distance: 22.5
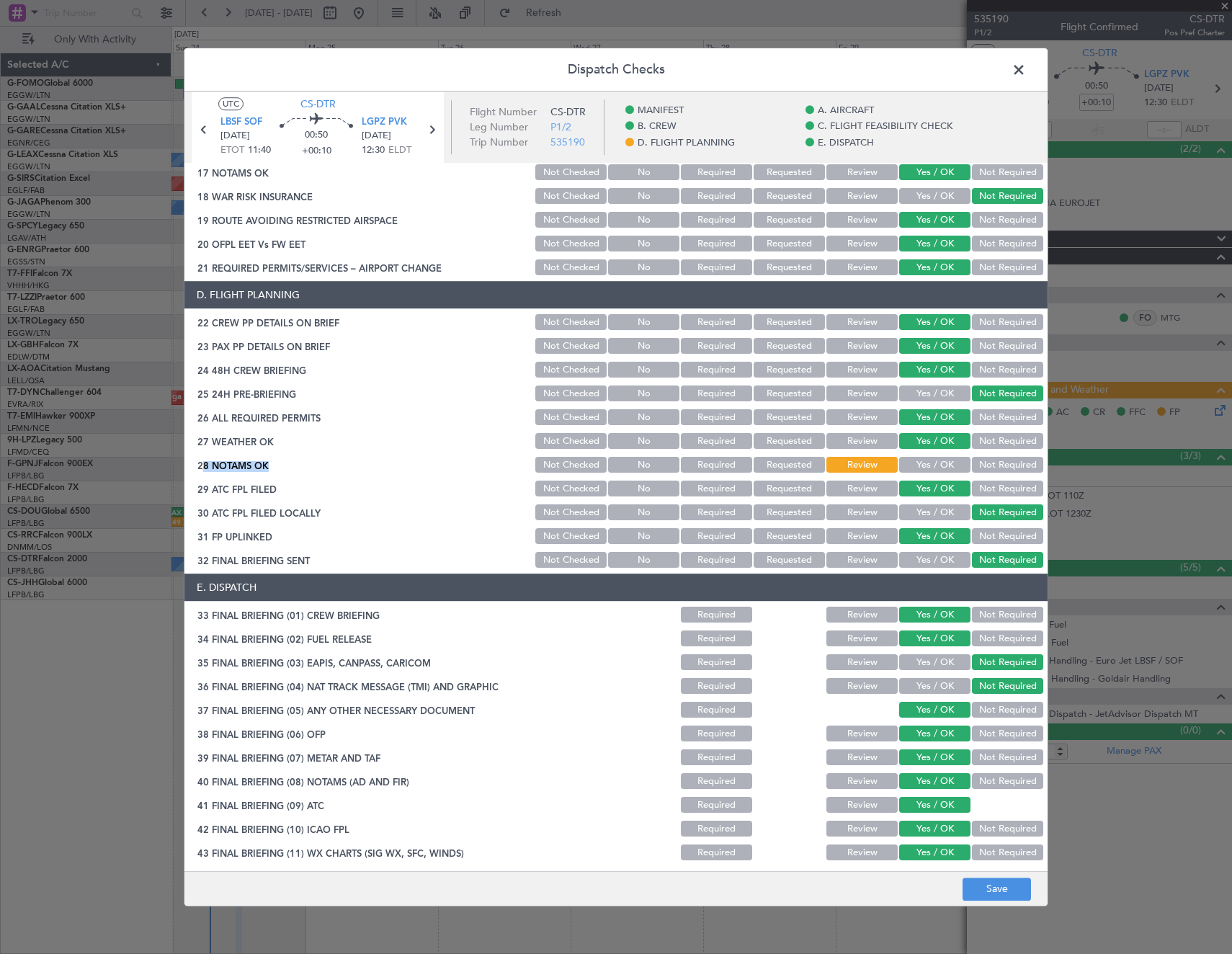
click at [925, 464] on button "Yes / OK" at bounding box center [935, 465] width 71 height 16
click at [998, 886] on button "Save" at bounding box center [996, 888] width 69 height 23
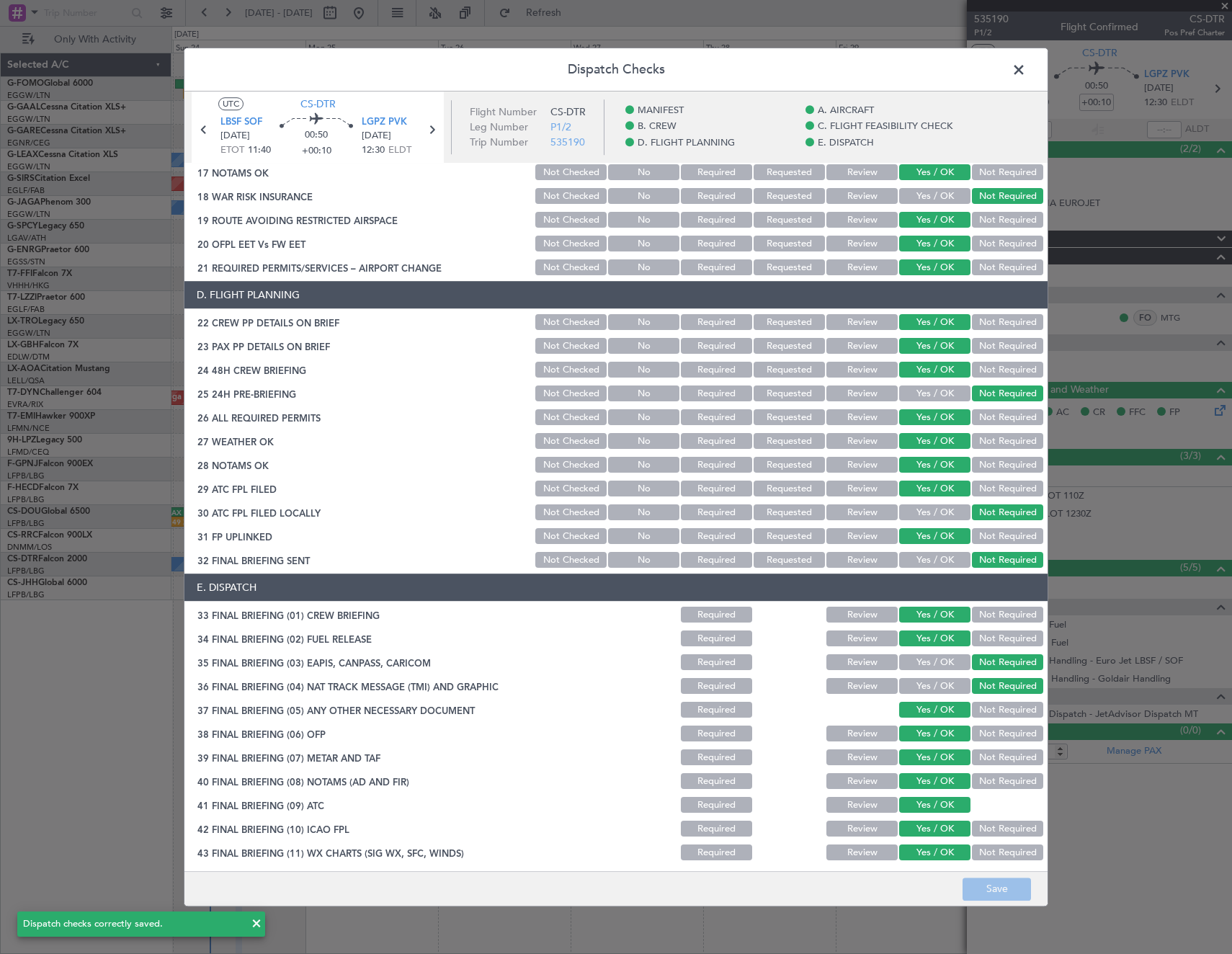
click at [1026, 78] on span at bounding box center [1026, 74] width 0 height 29
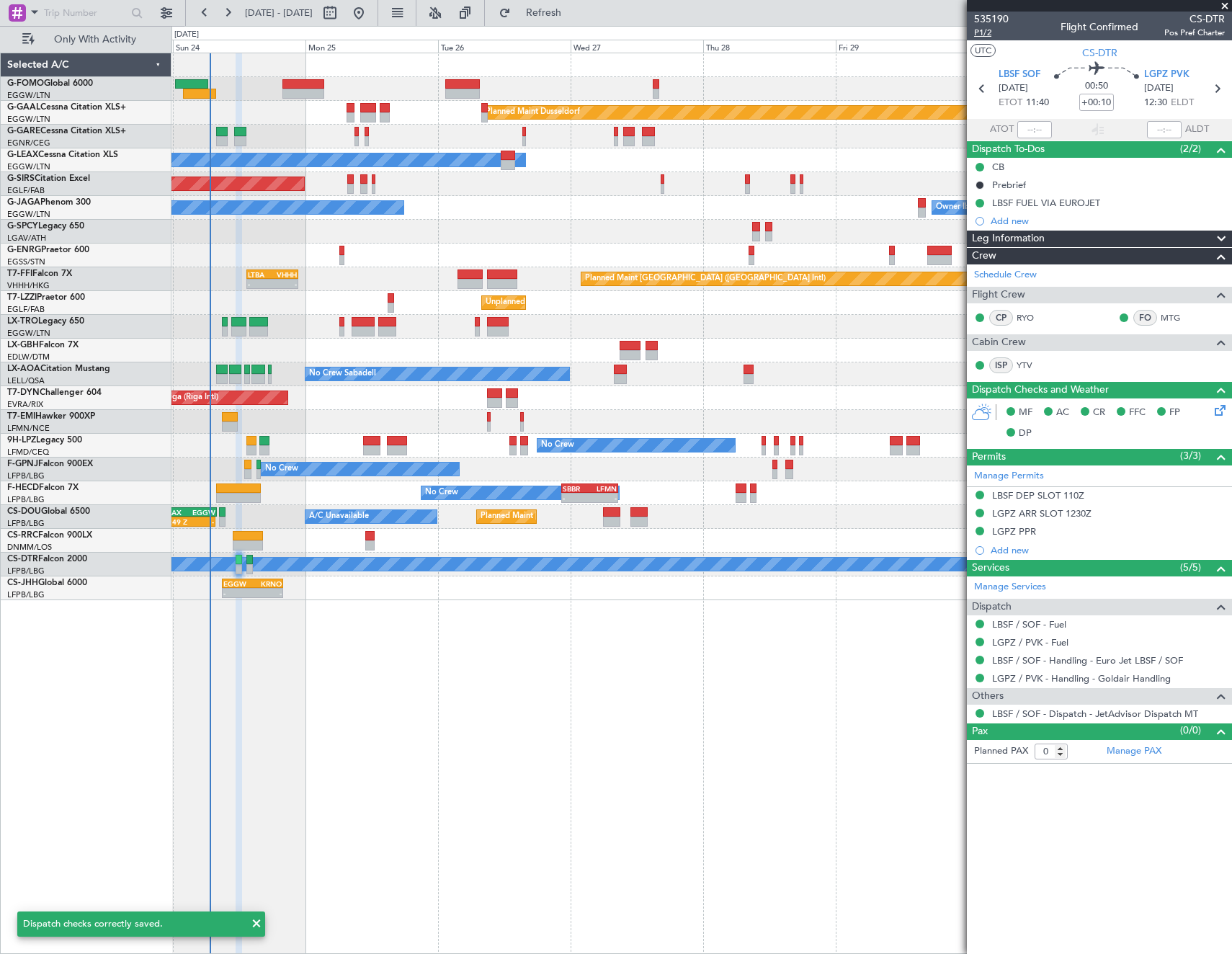
click at [988, 35] on span "P1/2" at bounding box center [992, 32] width 35 height 12
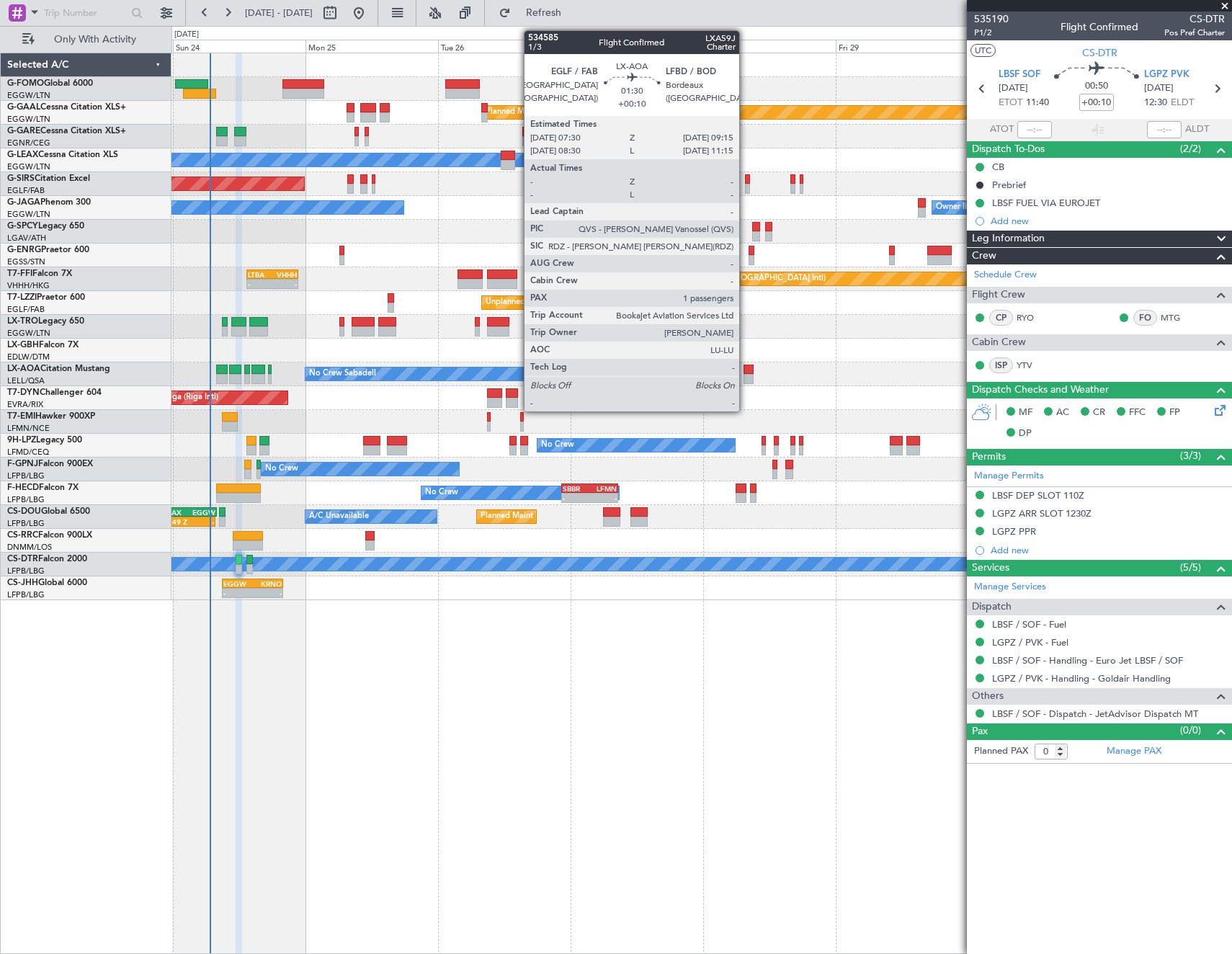
click at [746, 370] on div at bounding box center [749, 369] width 10 height 10
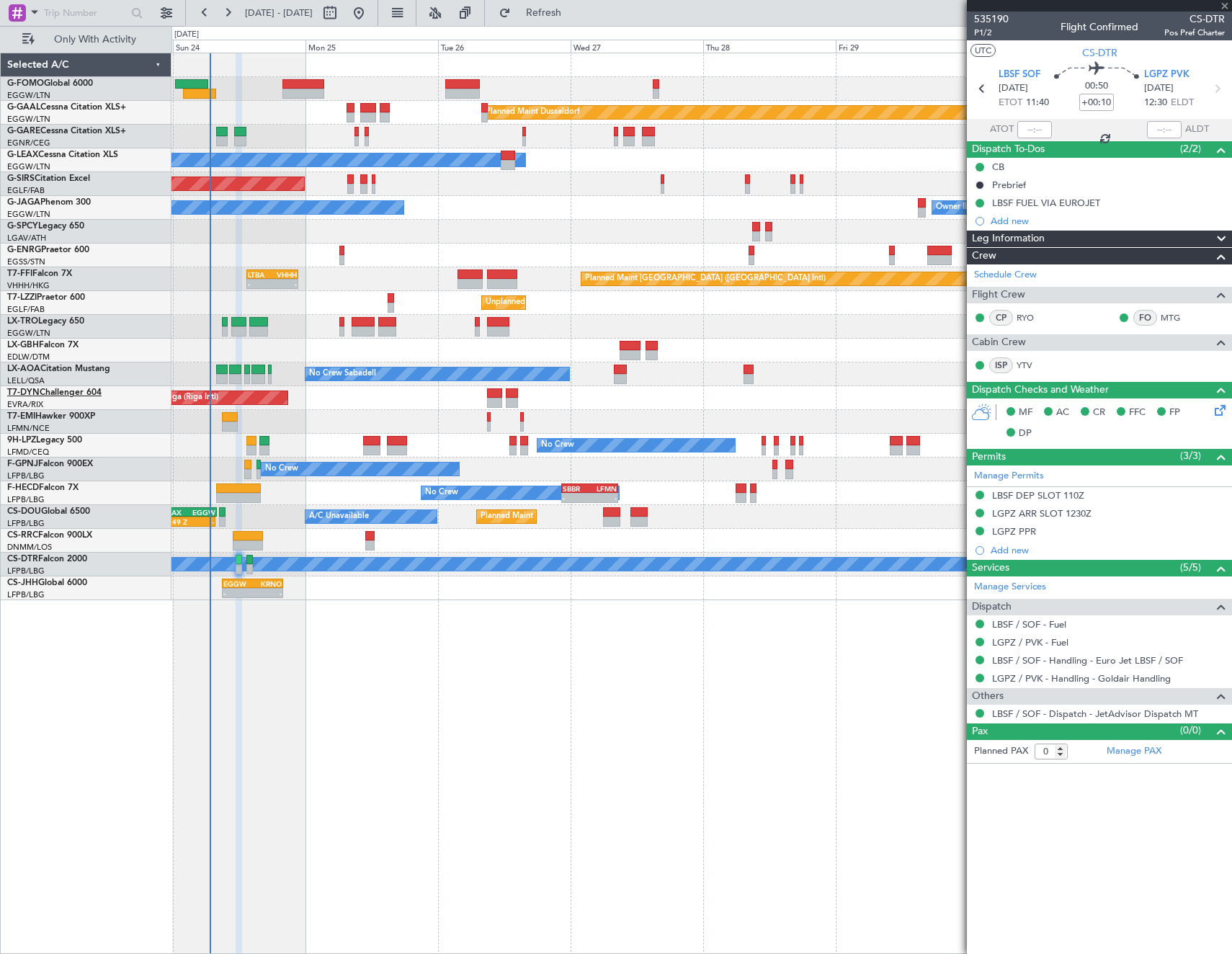
type input "1"
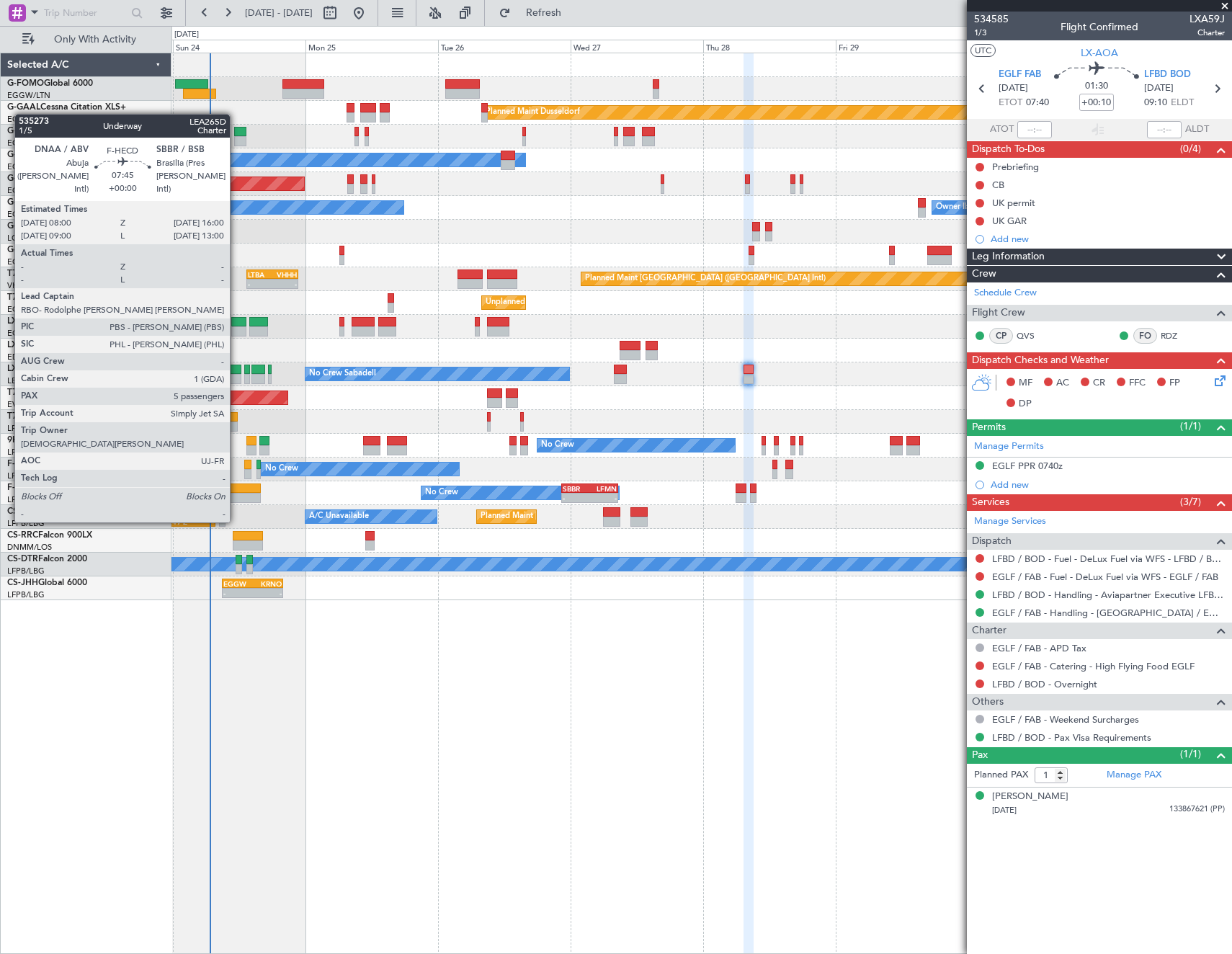
click at [237, 495] on div at bounding box center [239, 497] width 45 height 10
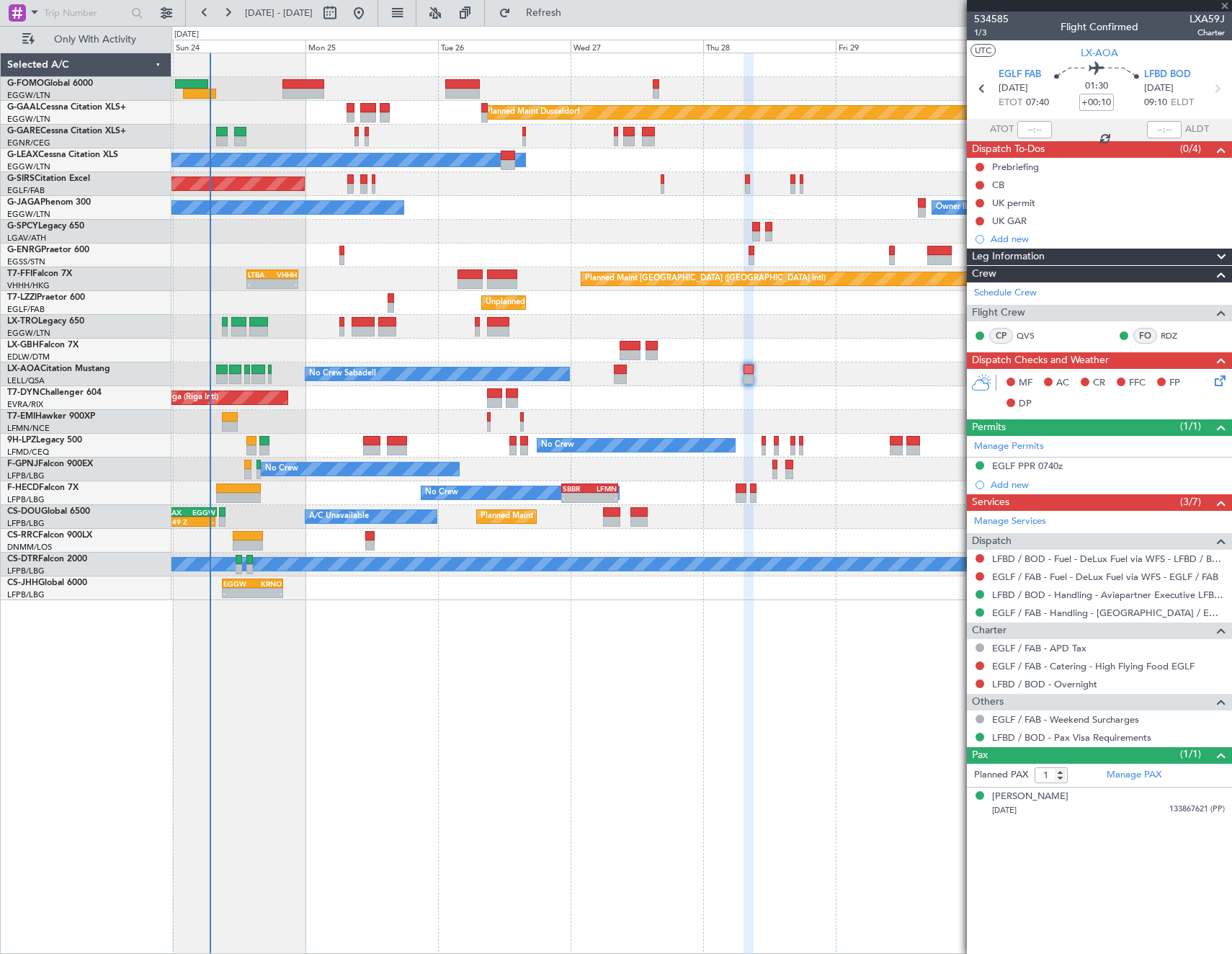
type input "5"
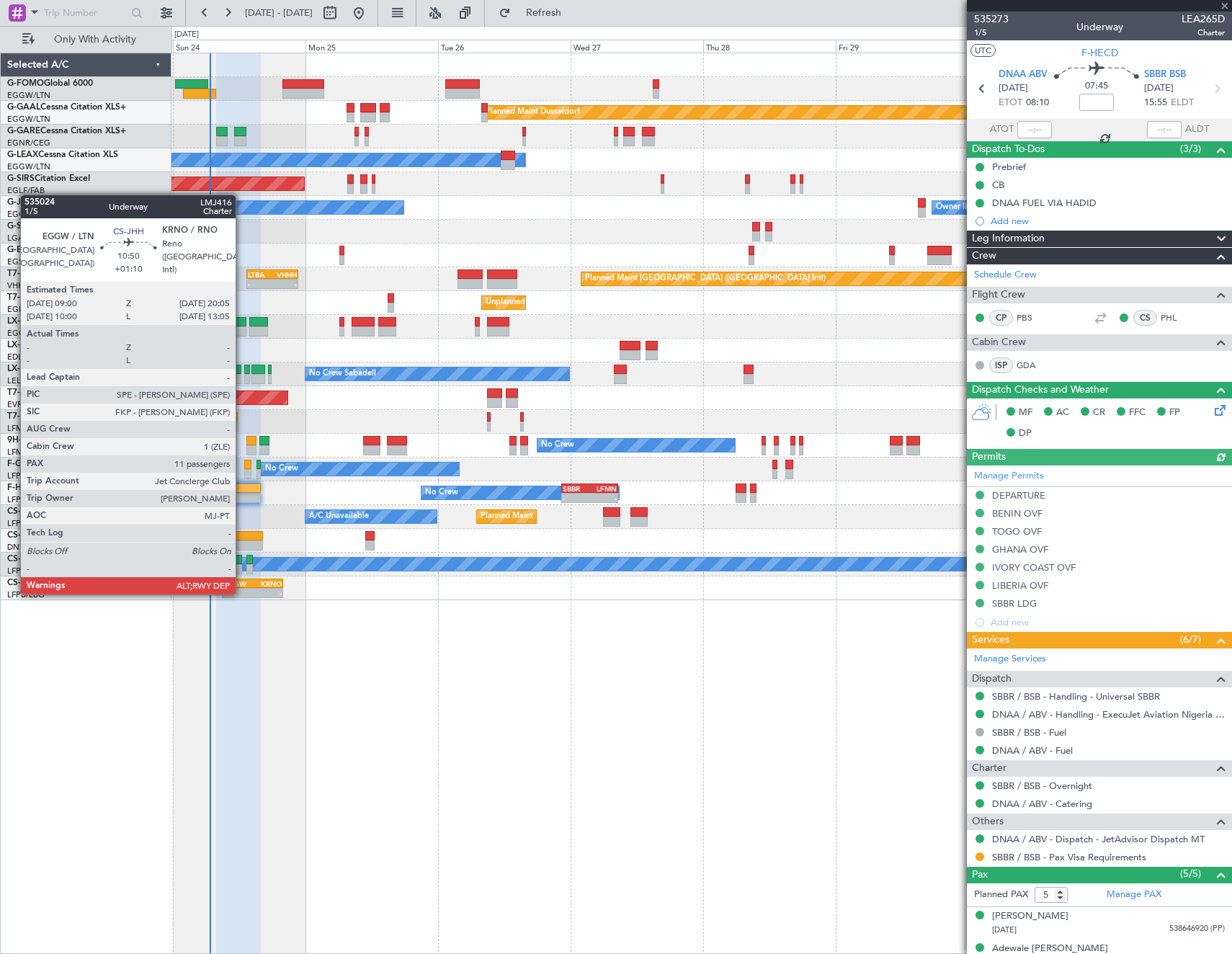
click at [242, 593] on div "-" at bounding box center [238, 592] width 29 height 8
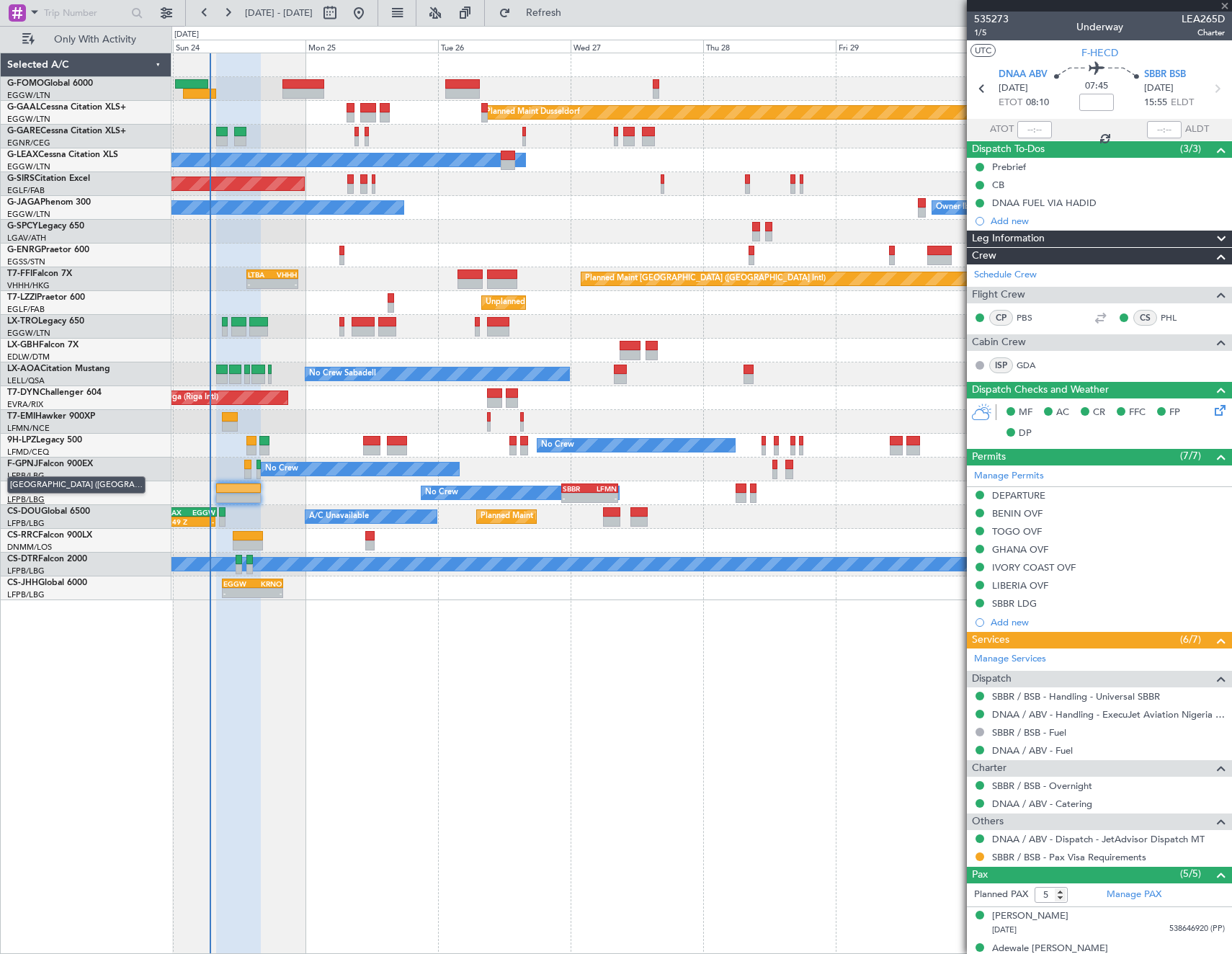
type input "+01:10"
type input "11"
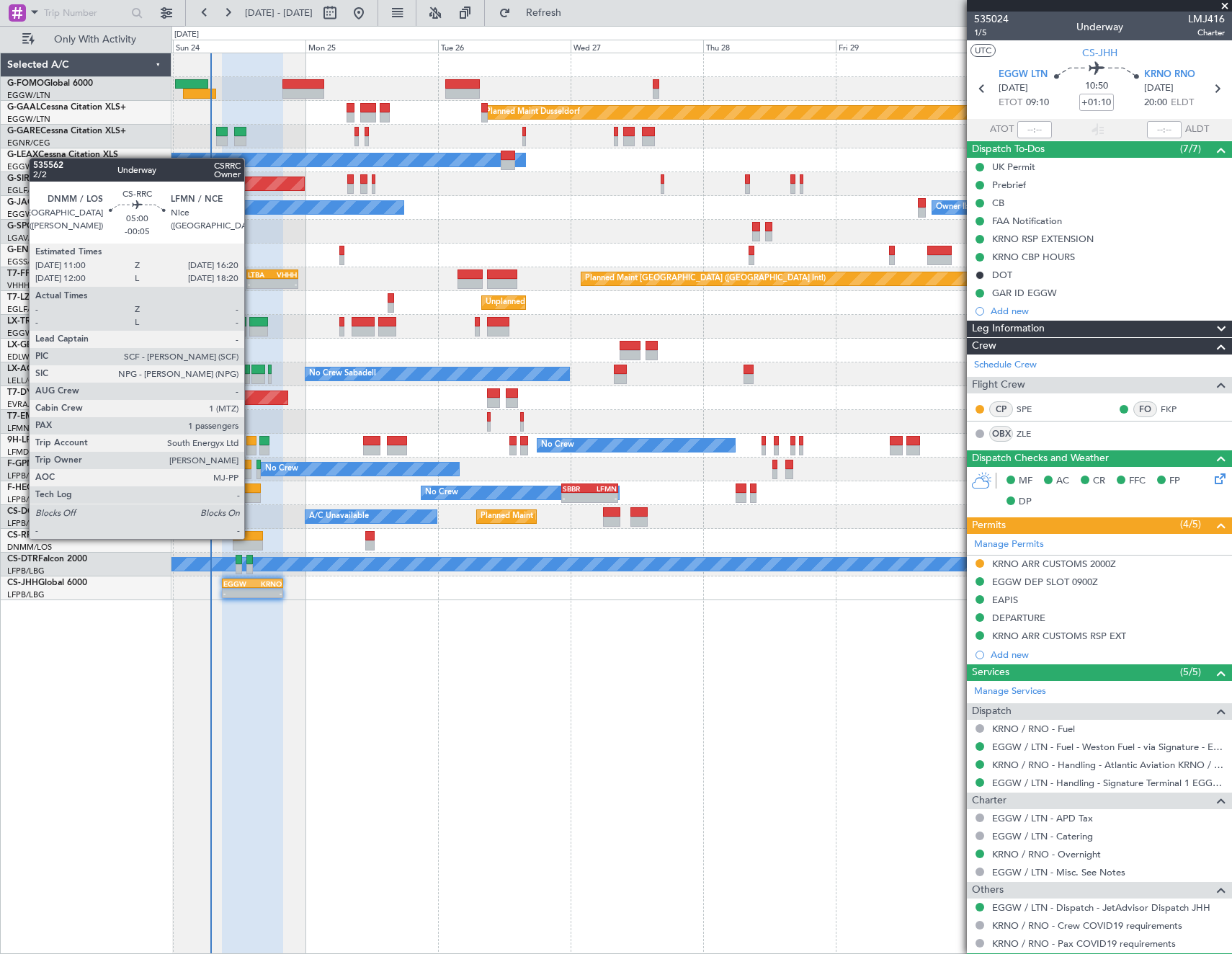
click at [250, 537] on div at bounding box center [248, 535] width 29 height 10
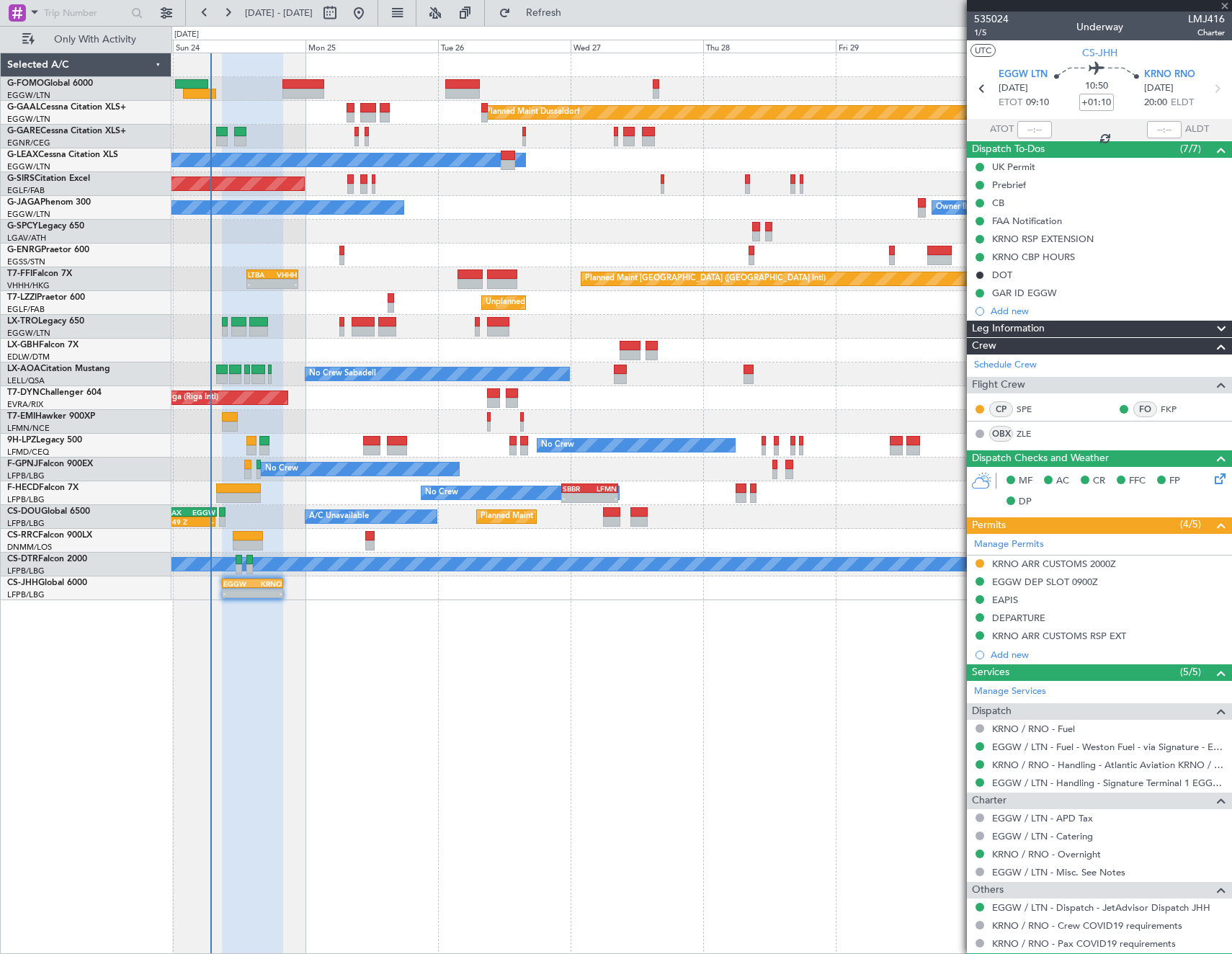
type input "-00:05"
type input "1"
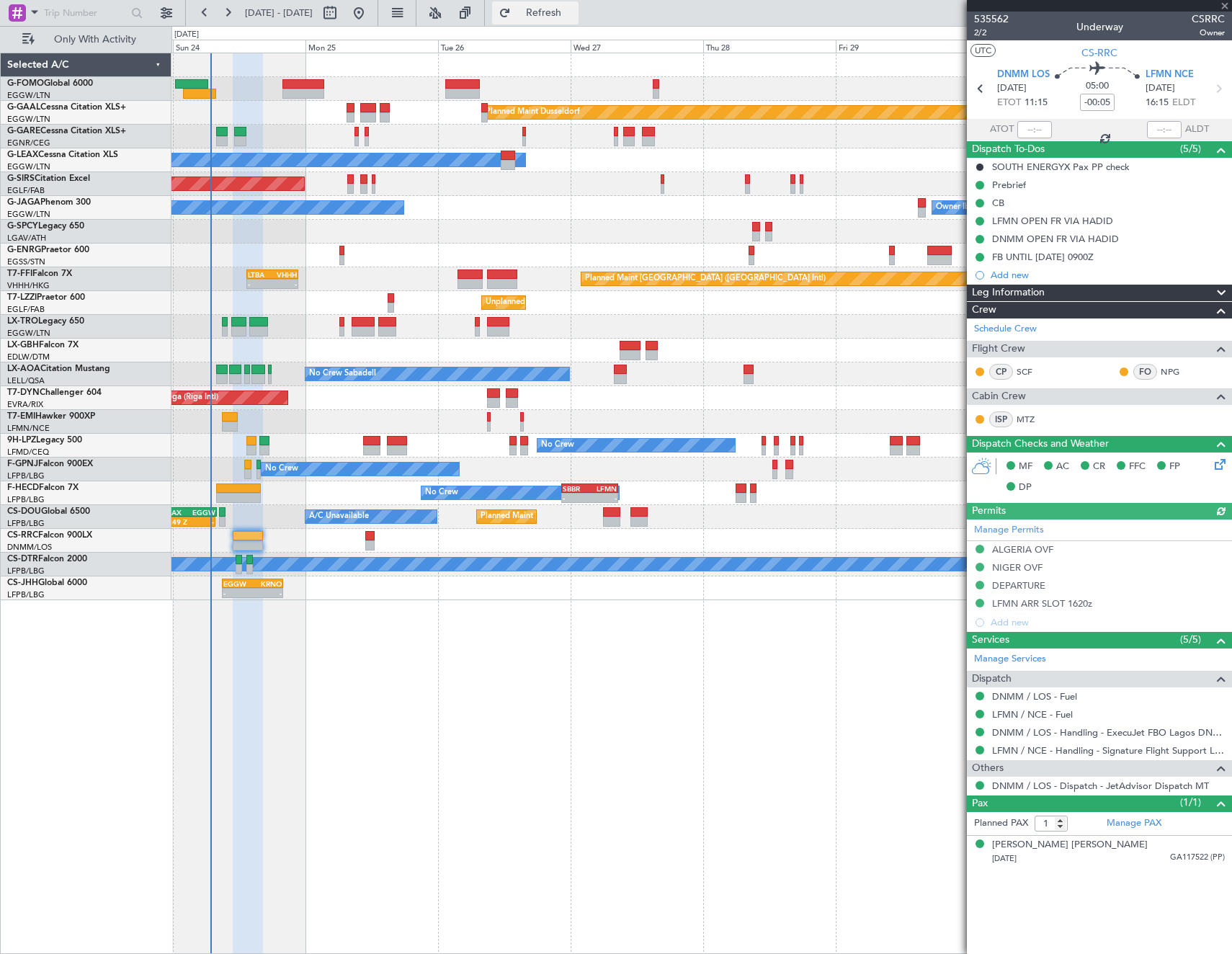
click at [579, 5] on button "Refresh" at bounding box center [536, 13] width 87 height 23
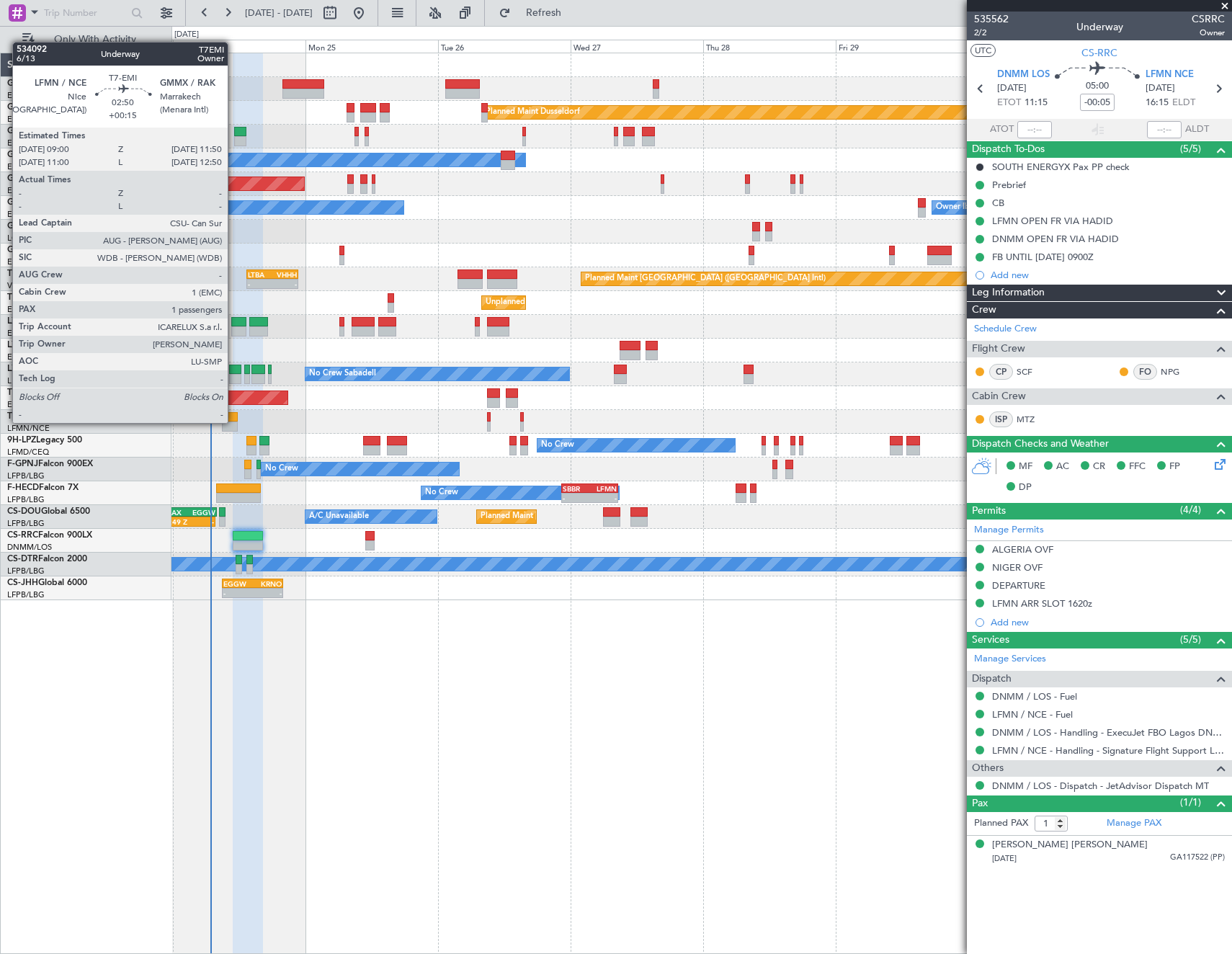
click at [234, 421] on div at bounding box center [229, 426] width 16 height 10
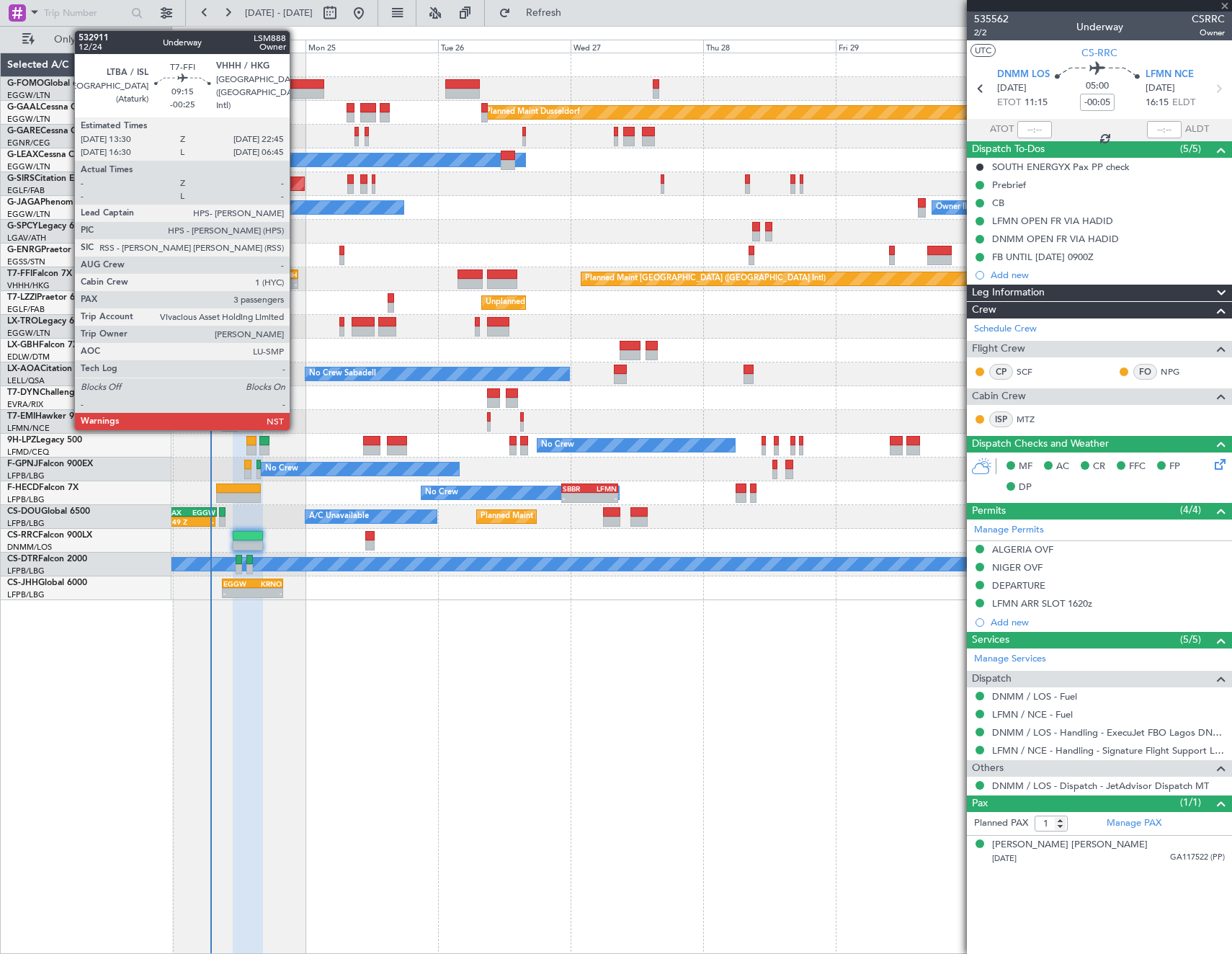
click at [296, 281] on div "-" at bounding box center [284, 283] width 25 height 8
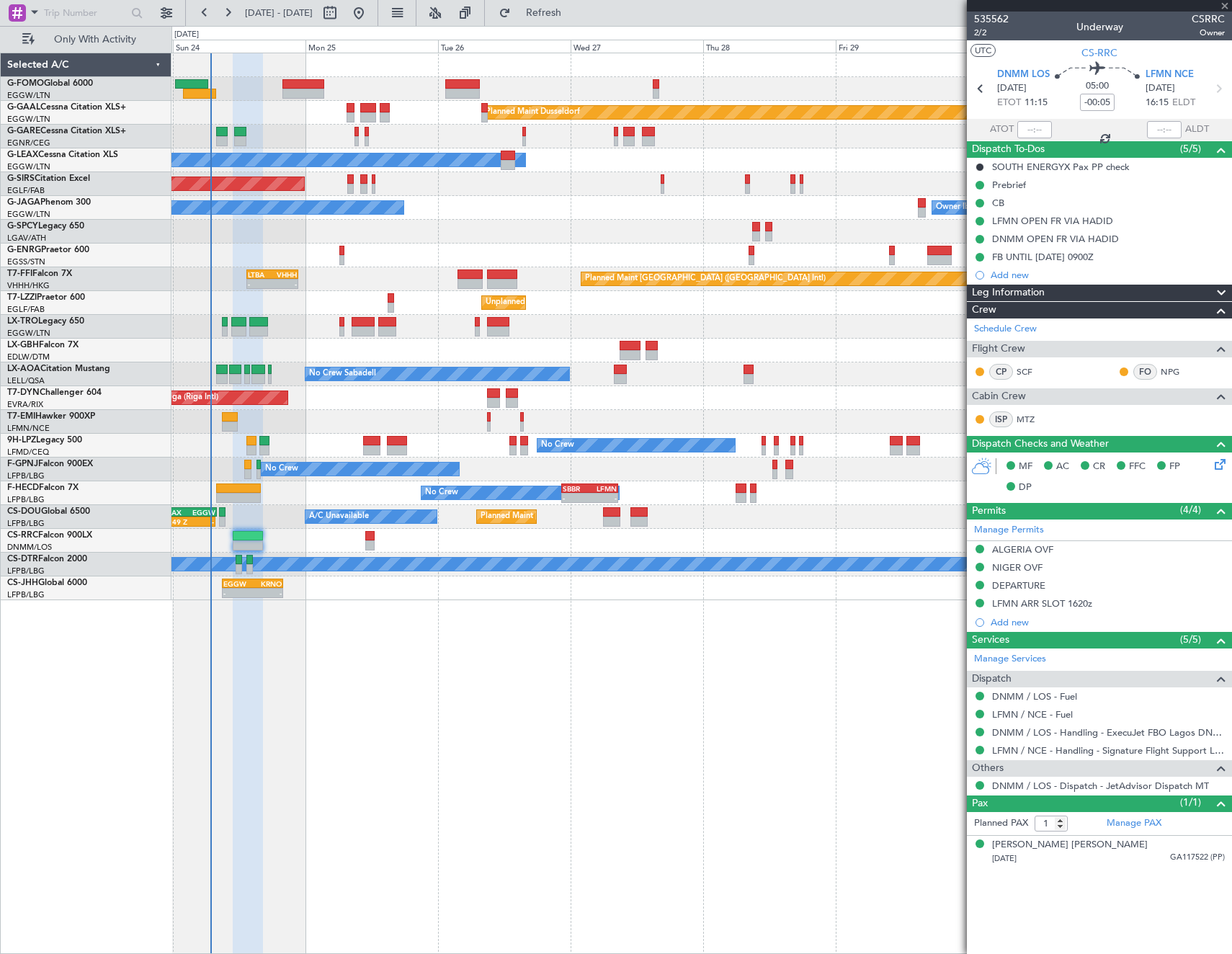
type input "-00:25"
type input "3"
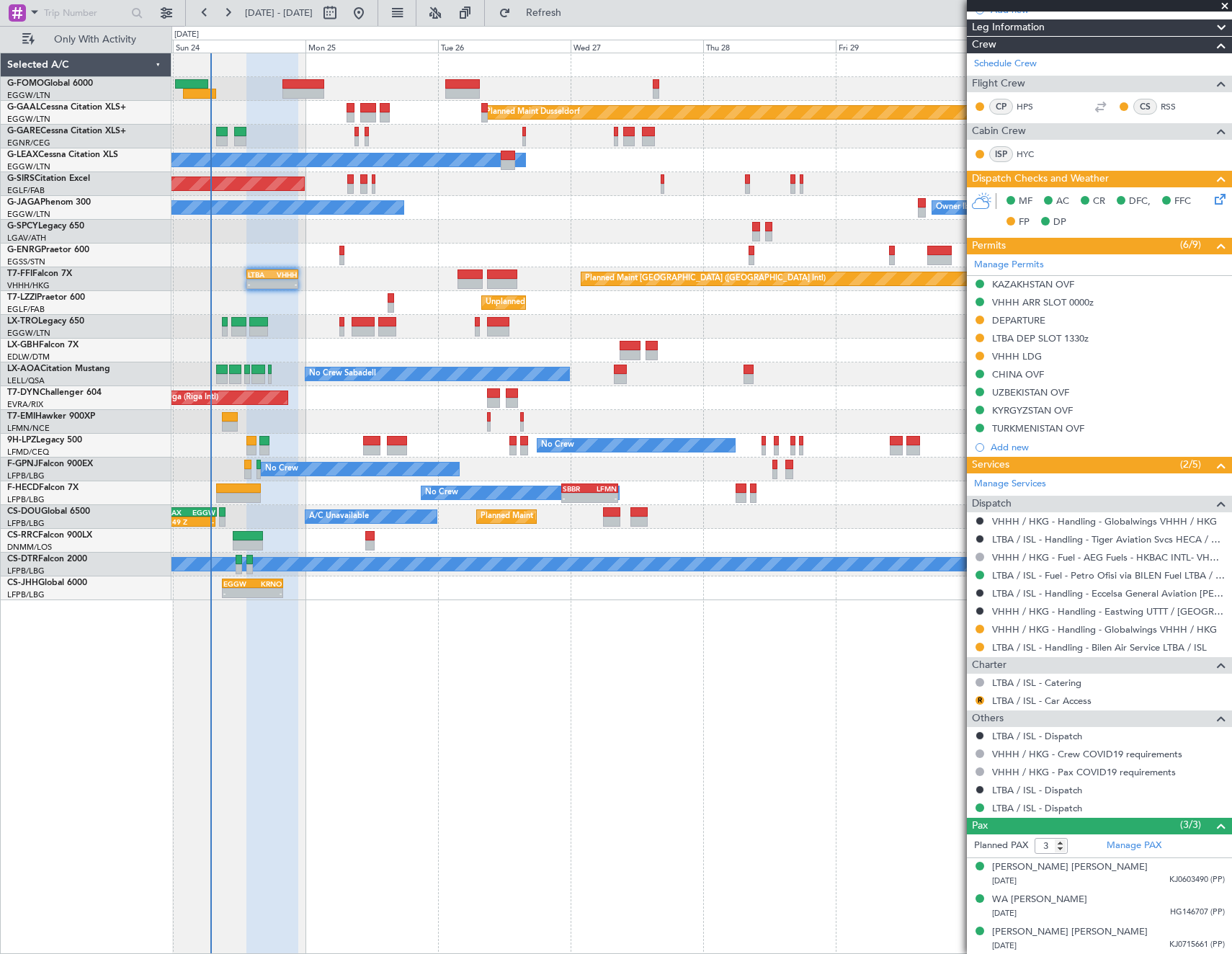
scroll to position [302, 0]
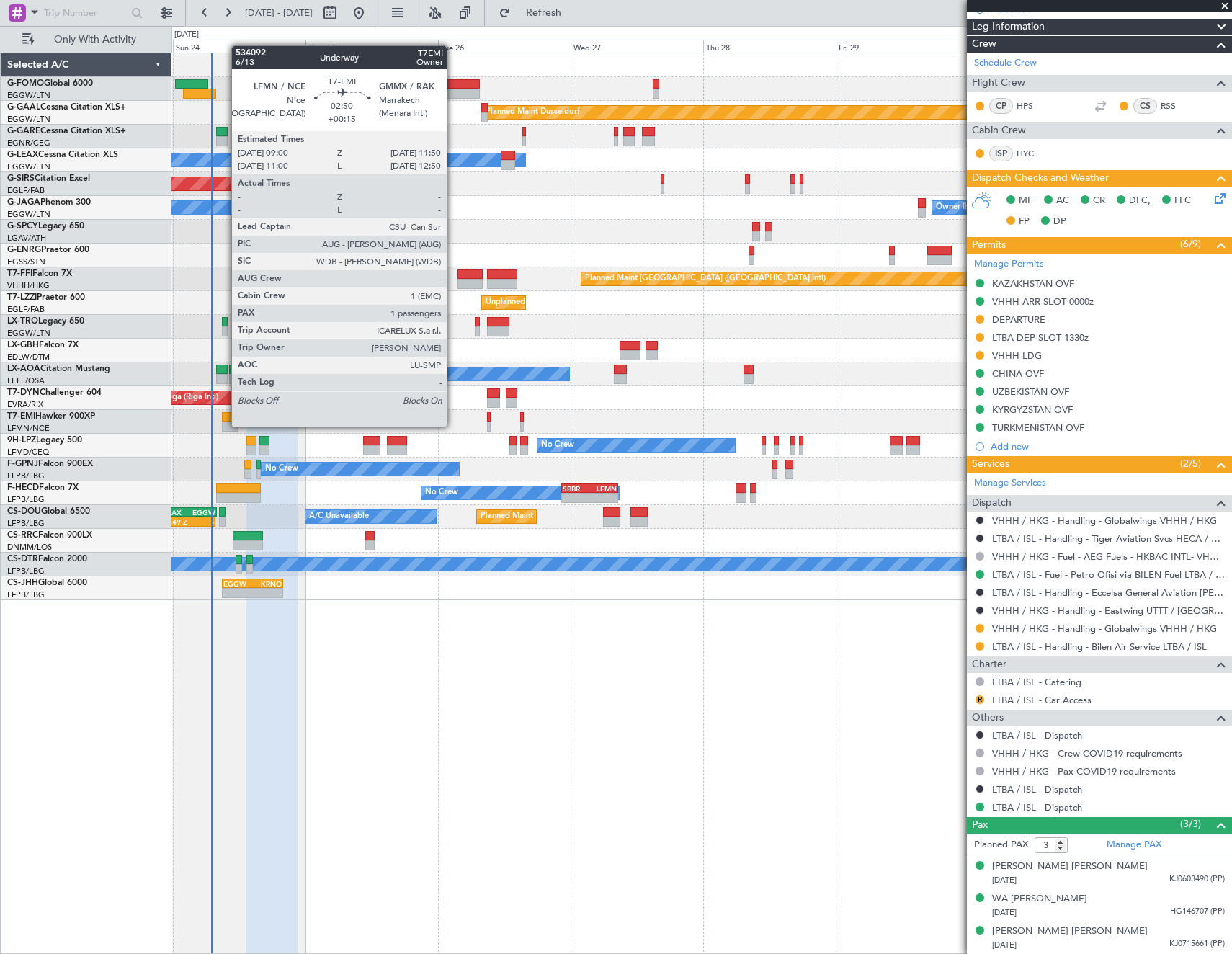
click at [224, 424] on div at bounding box center [229, 426] width 16 height 10
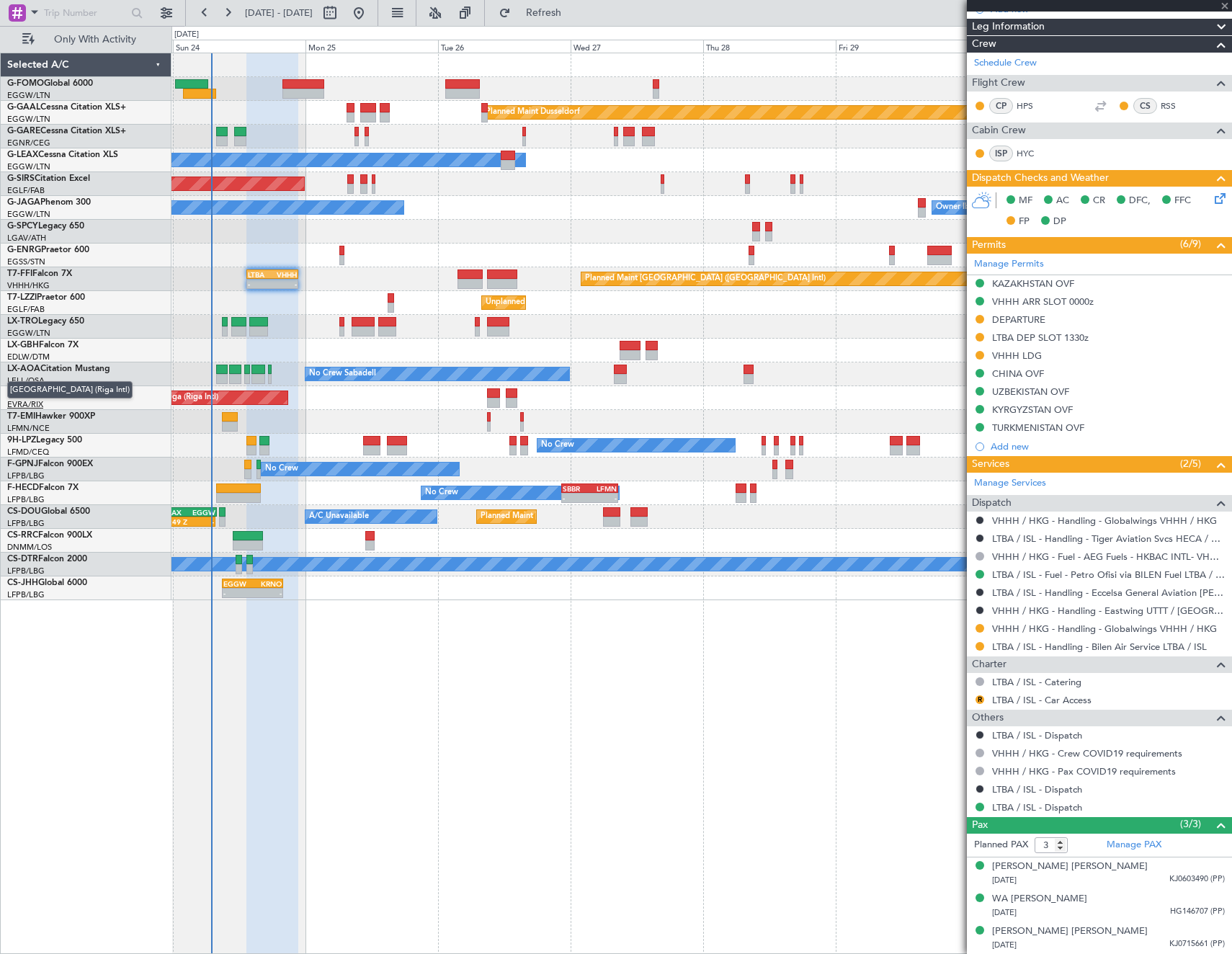
type input "+00:15"
type input "1"
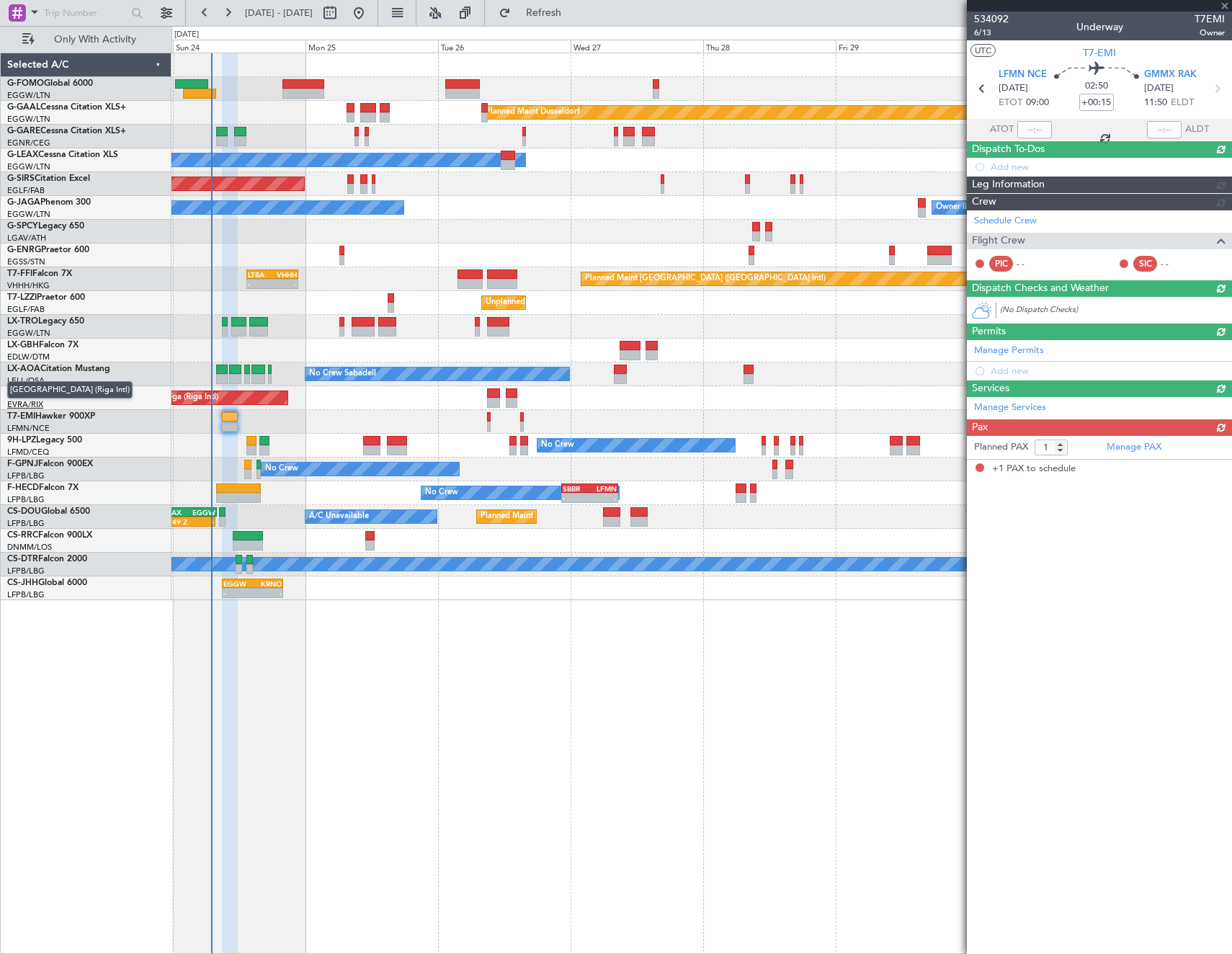
scroll to position [0, 0]
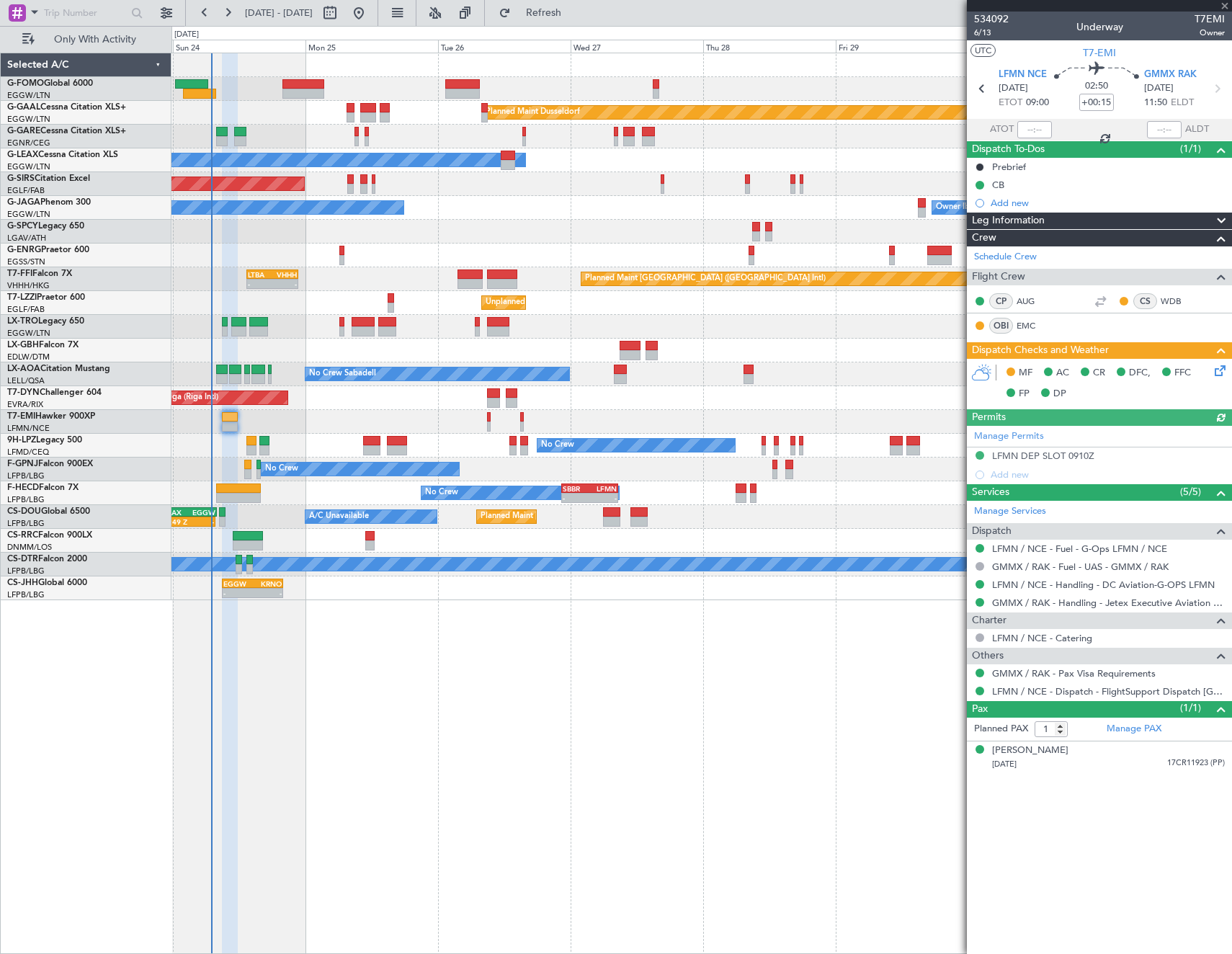
click at [1220, 370] on icon at bounding box center [1217, 368] width 12 height 12
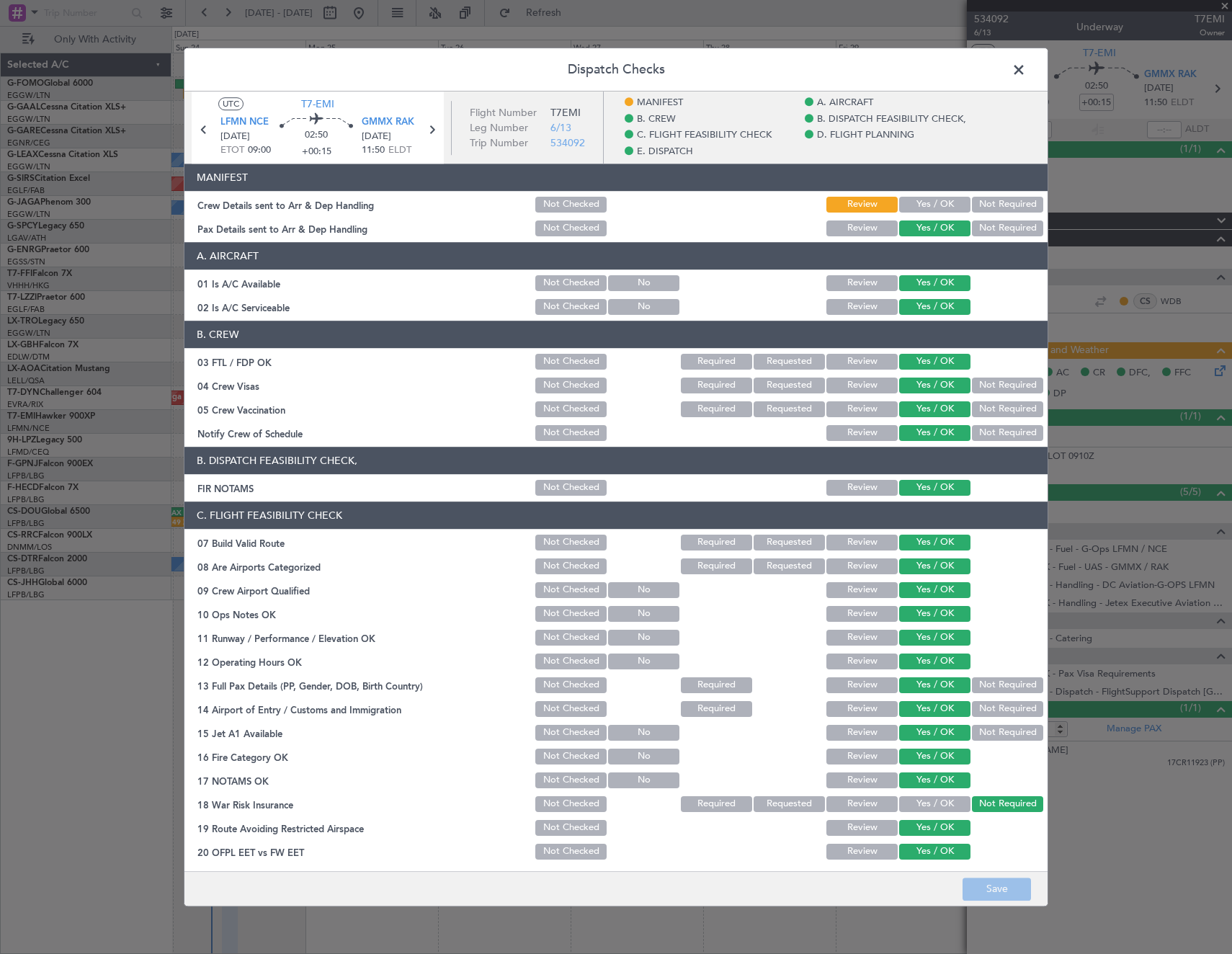
click at [1026, 68] on span at bounding box center [1026, 74] width 0 height 29
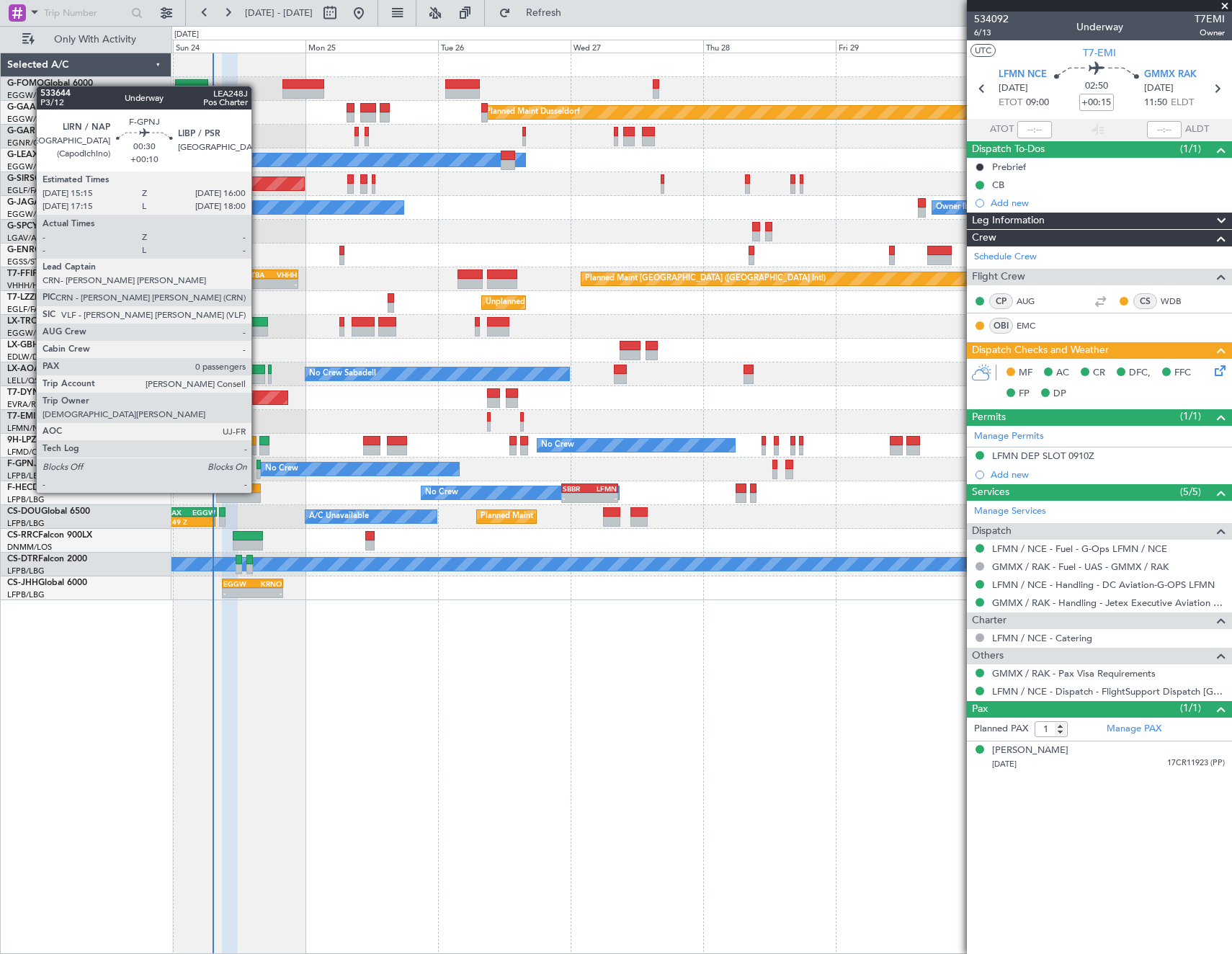
click at [258, 465] on div at bounding box center [259, 464] width 5 height 10
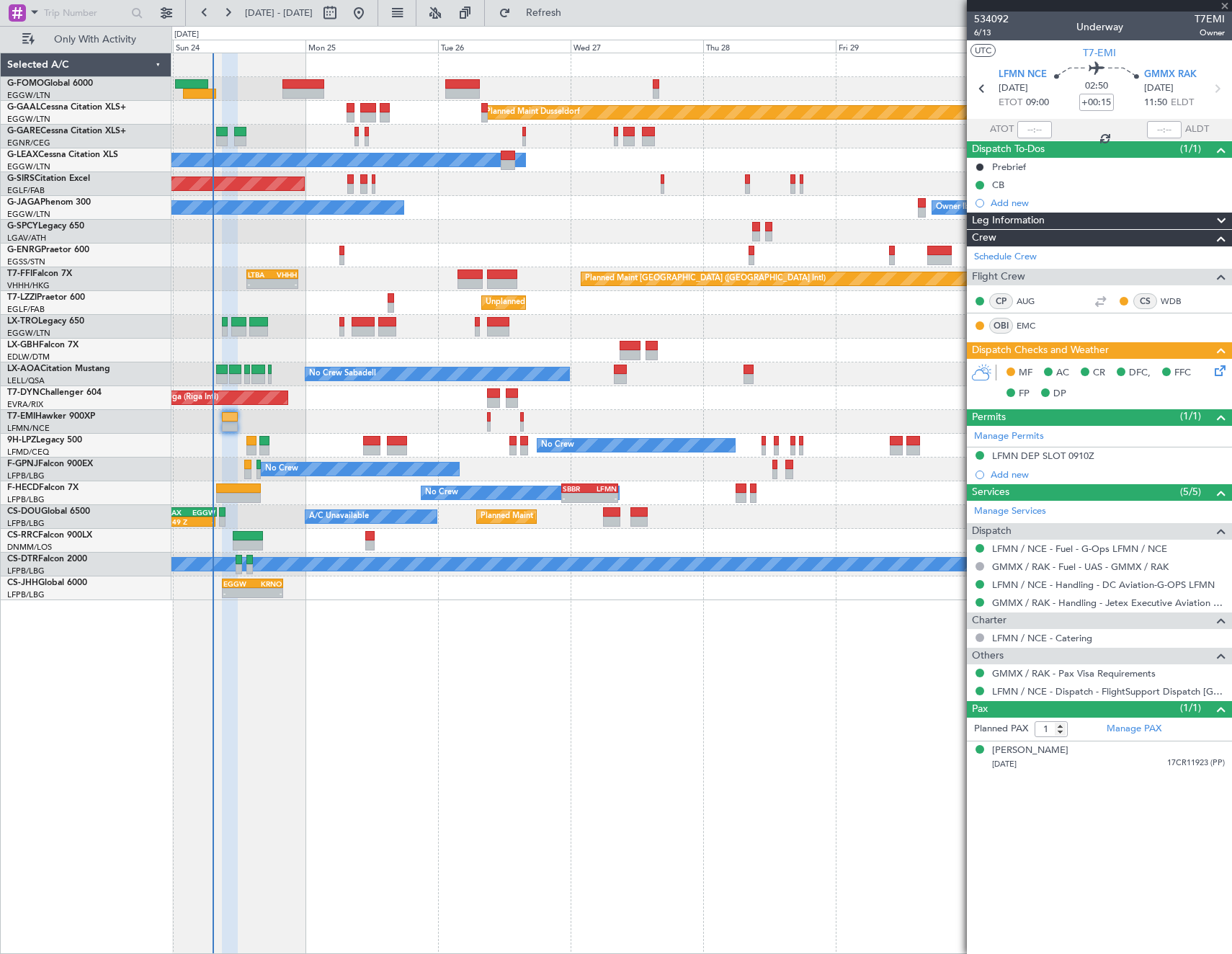
type input "+00:10"
type input "0"
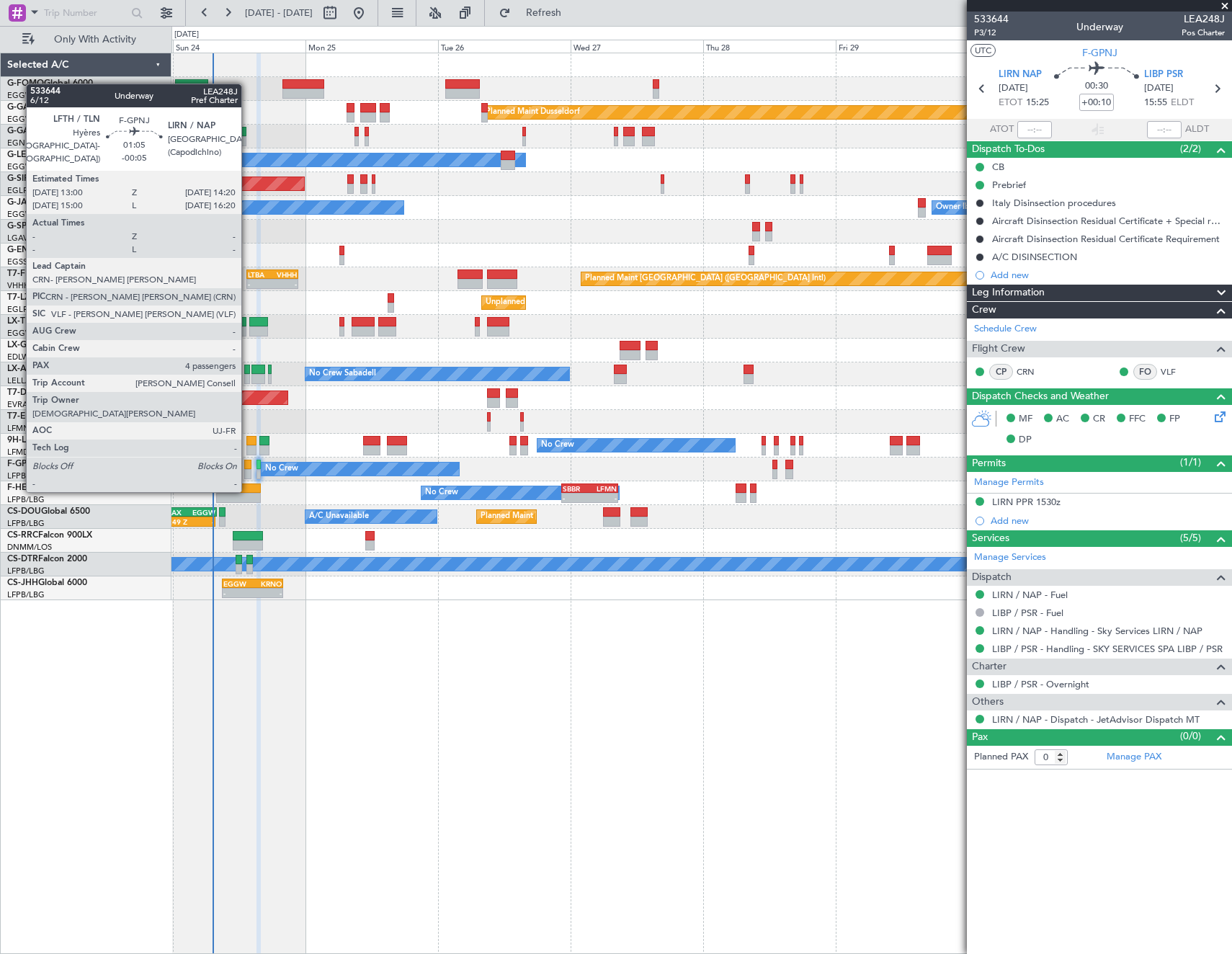
click at [248, 463] on div at bounding box center [248, 464] width 8 height 10
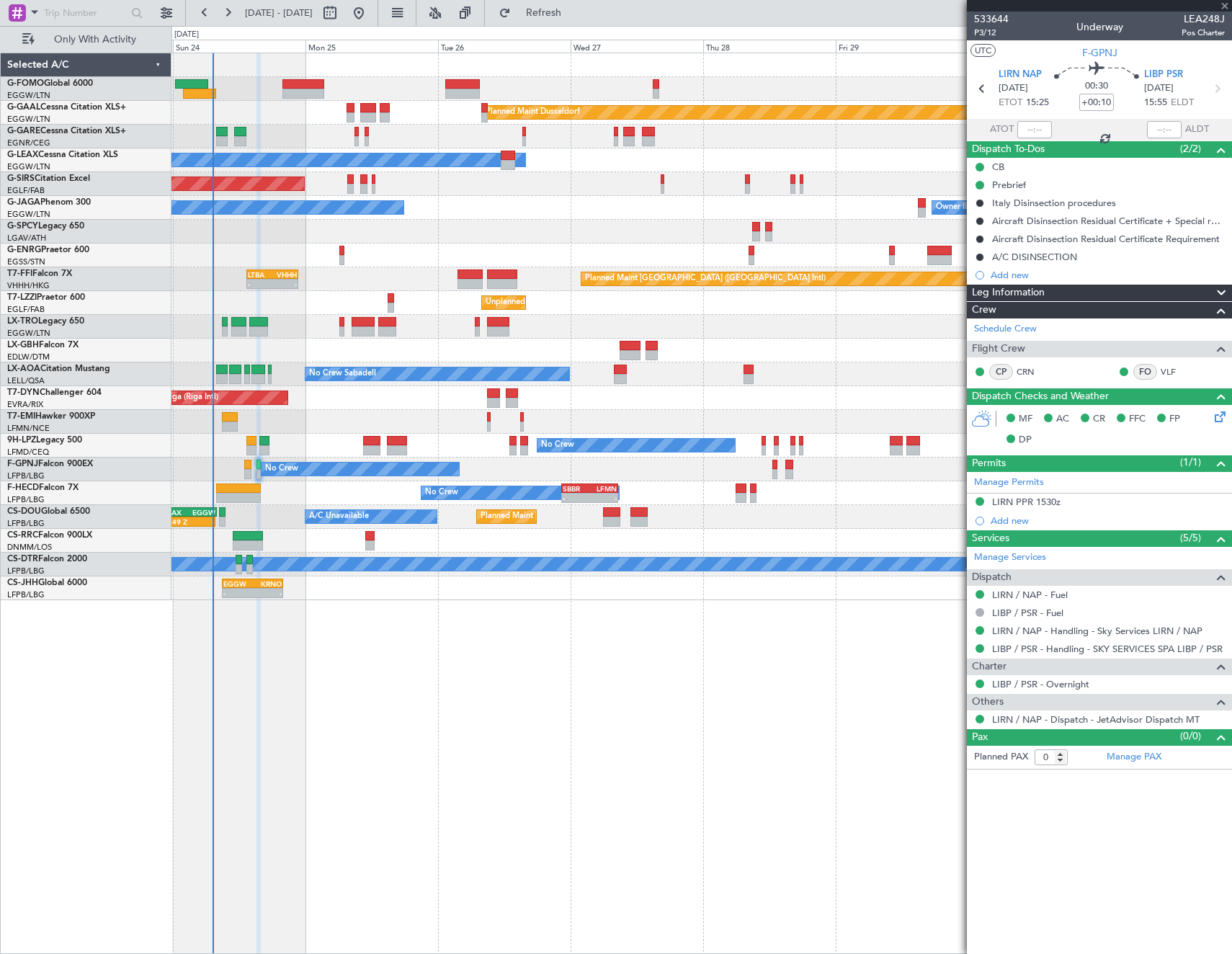
type input "-00:05"
type input "4"
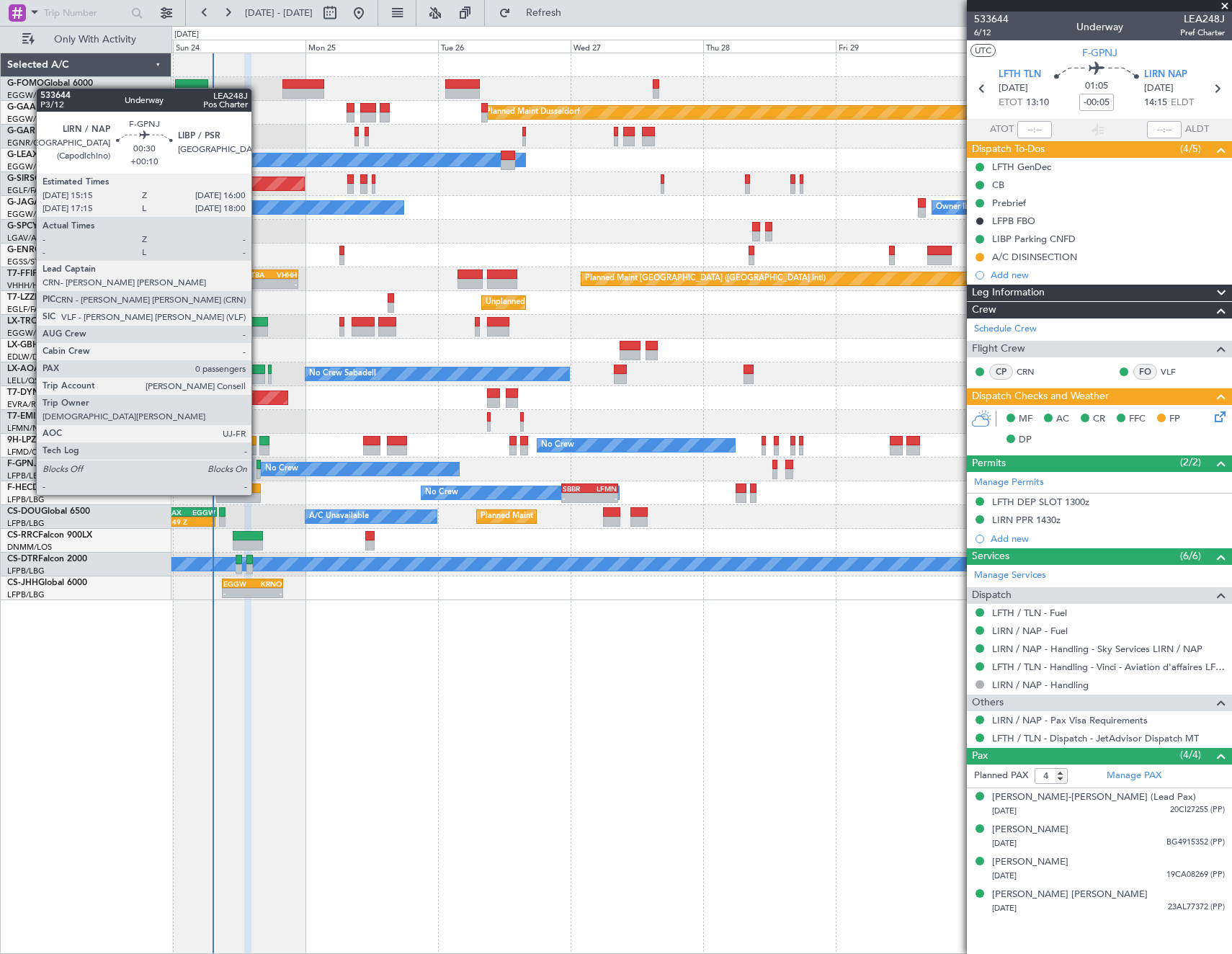
click at [259, 468] on div at bounding box center [259, 464] width 5 height 10
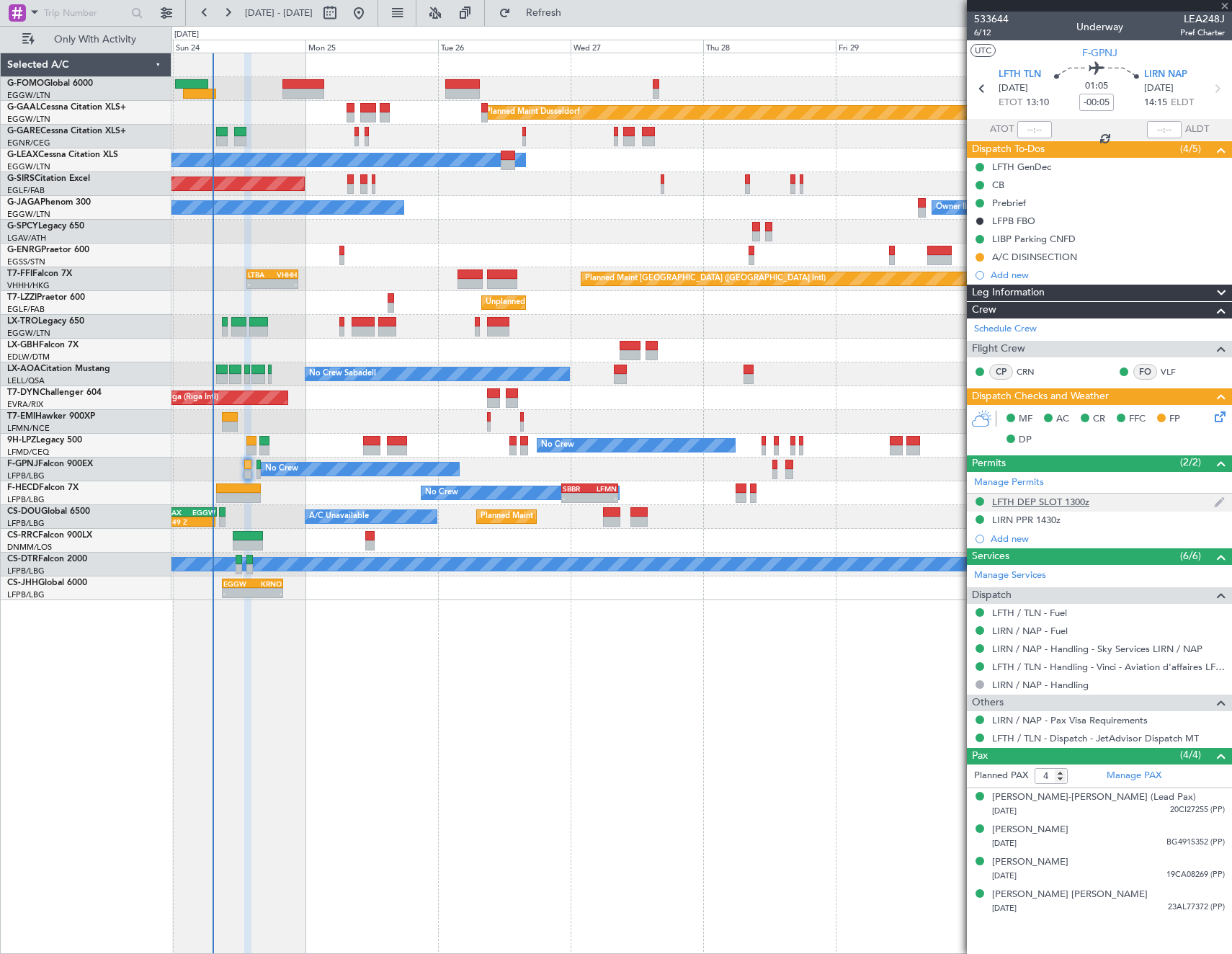
type input "+00:10"
type input "0"
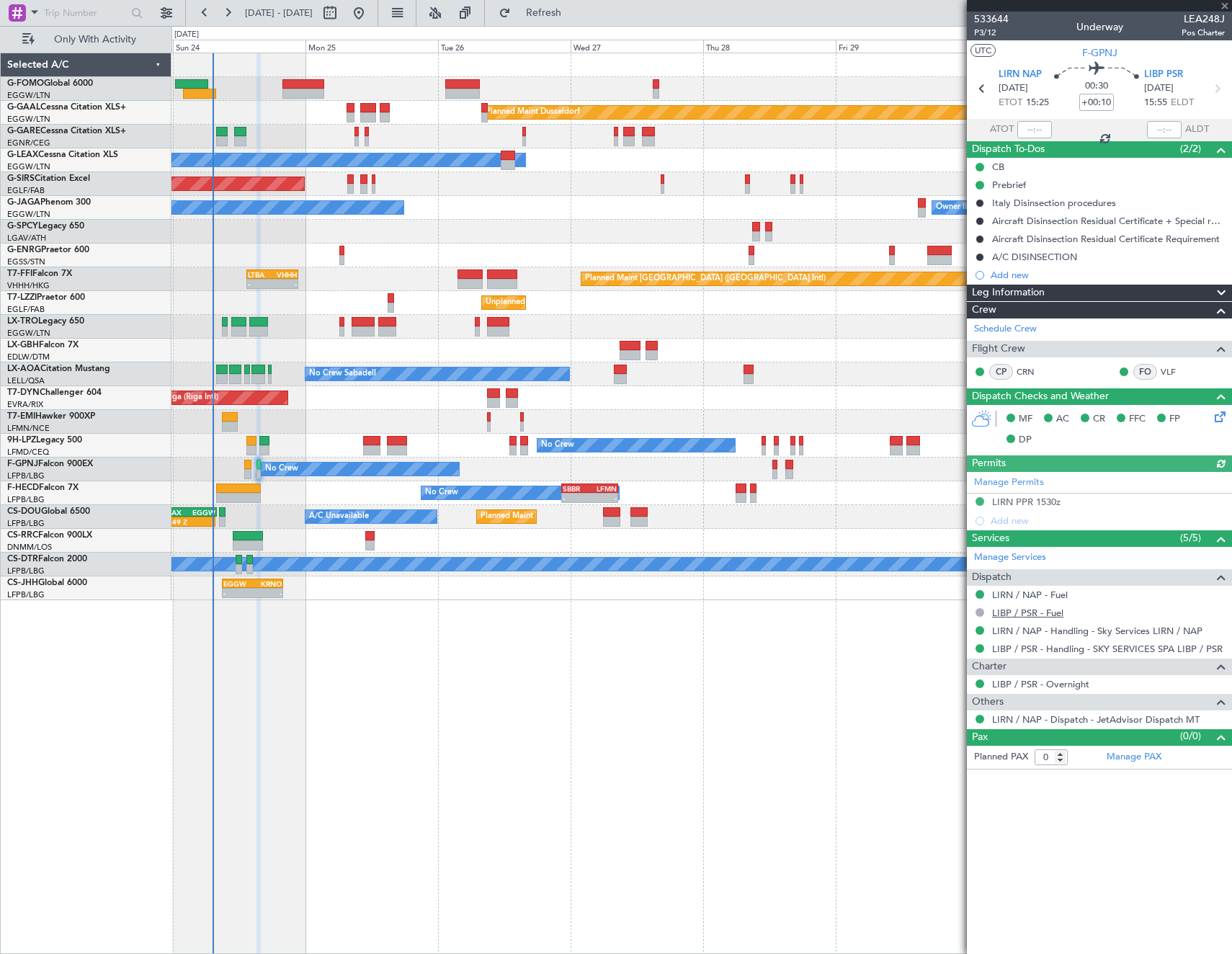
click at [1003, 610] on link "LIBP / PSR - Fuel" at bounding box center [1028, 612] width 71 height 12
click at [574, 10] on span "Refresh" at bounding box center [544, 13] width 60 height 10
click at [731, 492] on div "SBBR 22:30 Z LFMN 08:45 Z - - No Crew Planned Maint [GEOGRAPHIC_DATA] ([GEOGRAP…" at bounding box center [702, 493] width 1060 height 24
click at [249, 337] on div "Planned Maint Dusseldorf Owner Unplanned Maint [GEOGRAPHIC_DATA] ([GEOGRAPHIC_D…" at bounding box center [702, 326] width 1060 height 546
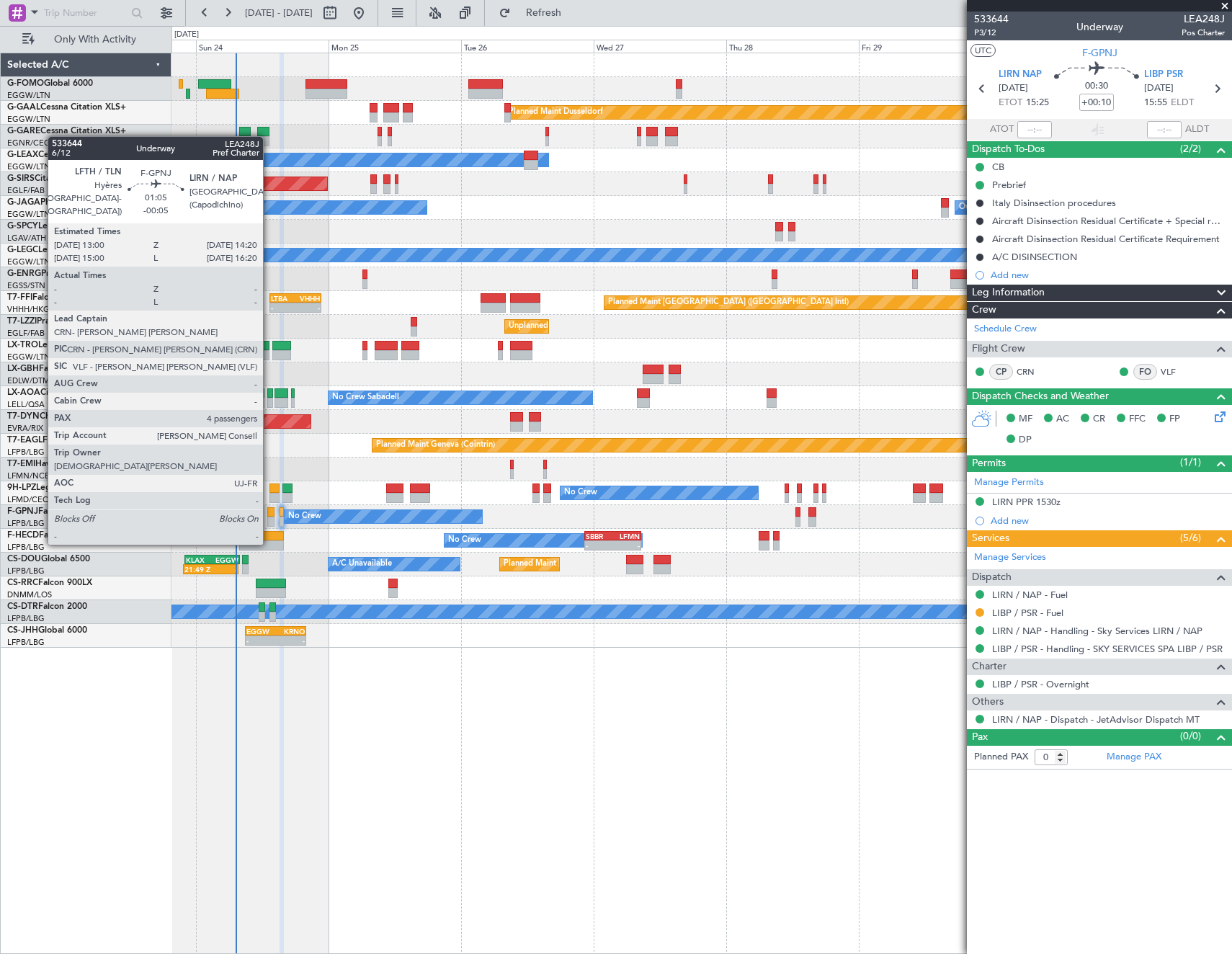
click at [270, 516] on div at bounding box center [271, 512] width 8 height 10
type input "-00:05"
type input "4"
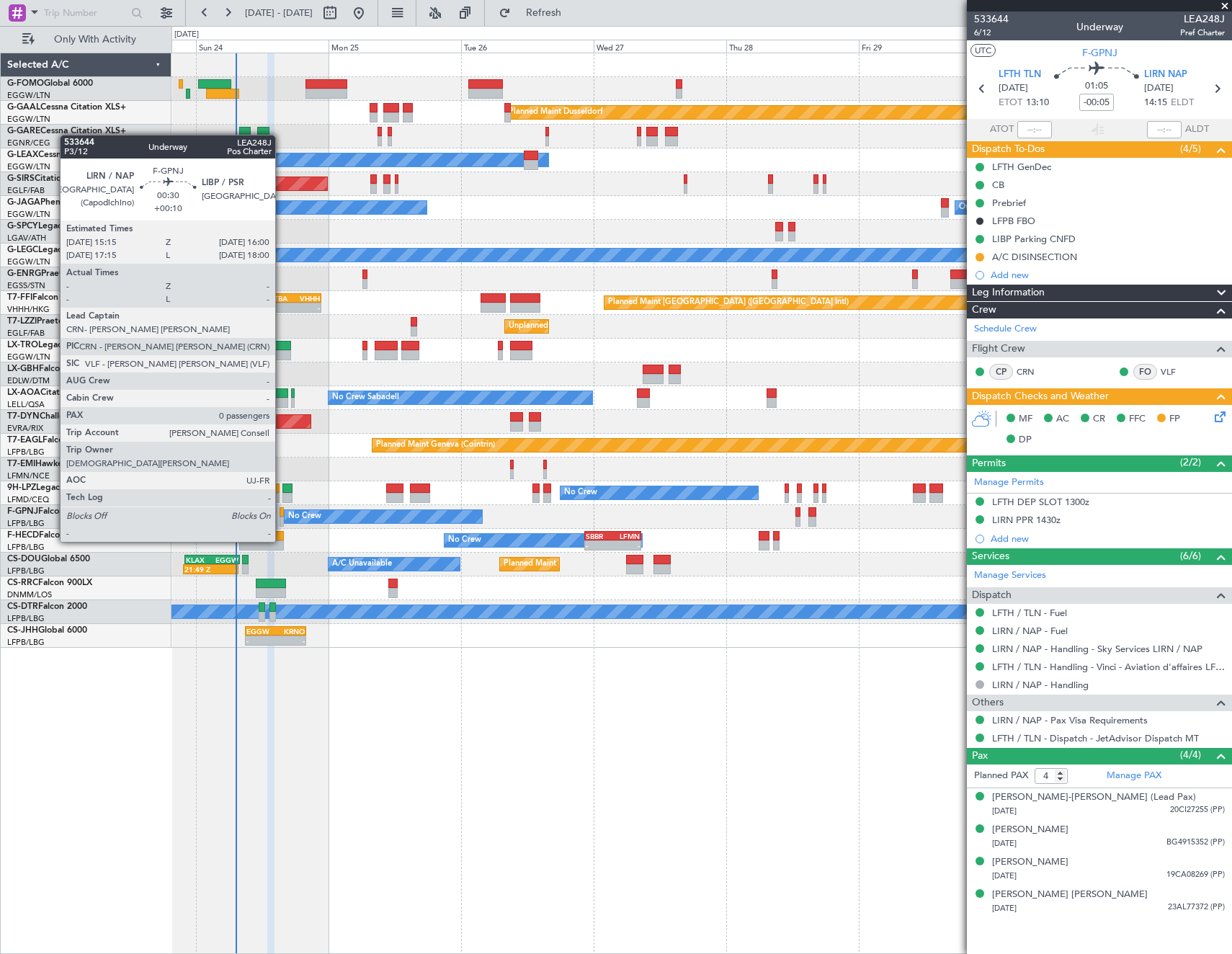
click at [281, 514] on div at bounding box center [281, 512] width 5 height 10
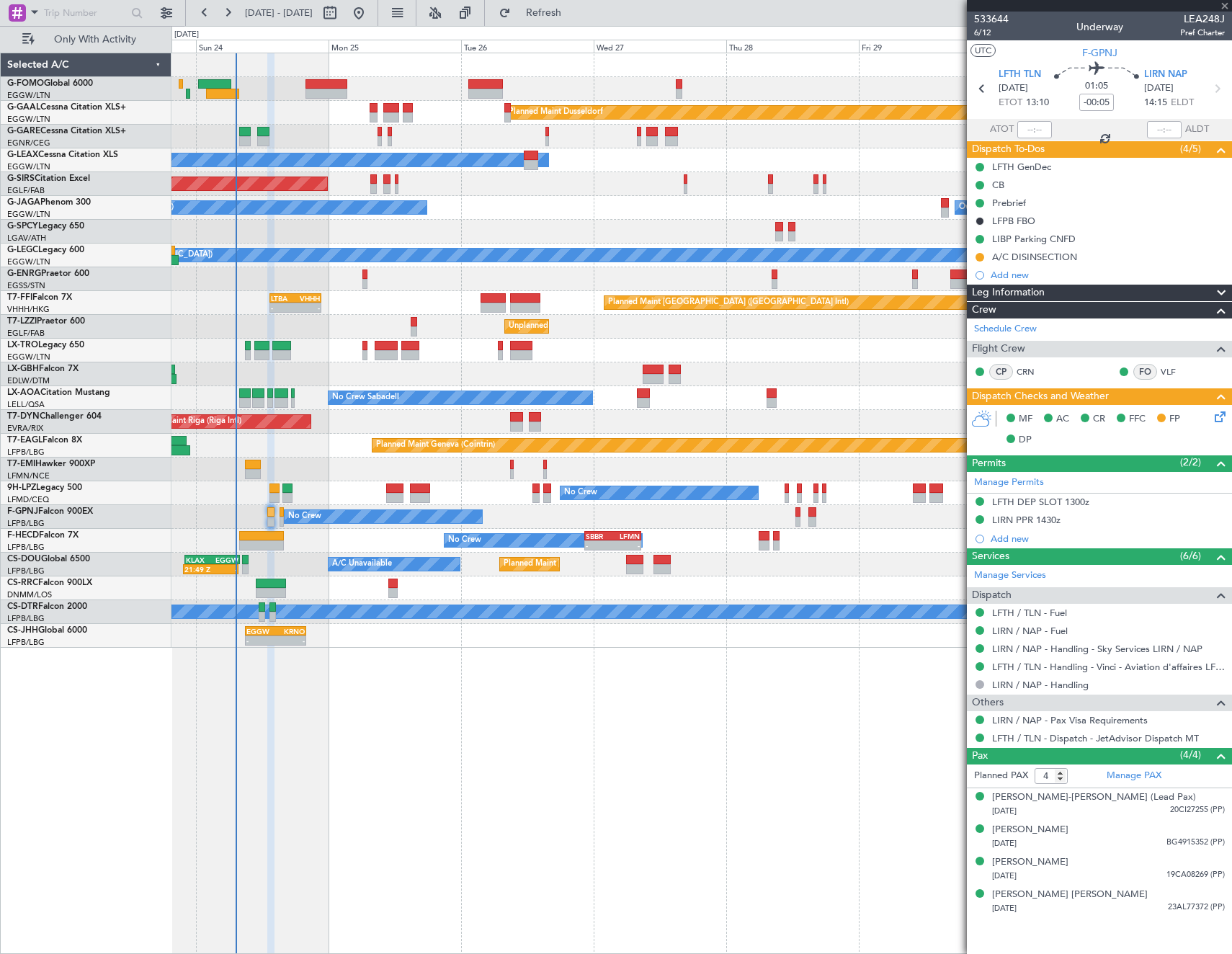
type input "+00:10"
type input "0"
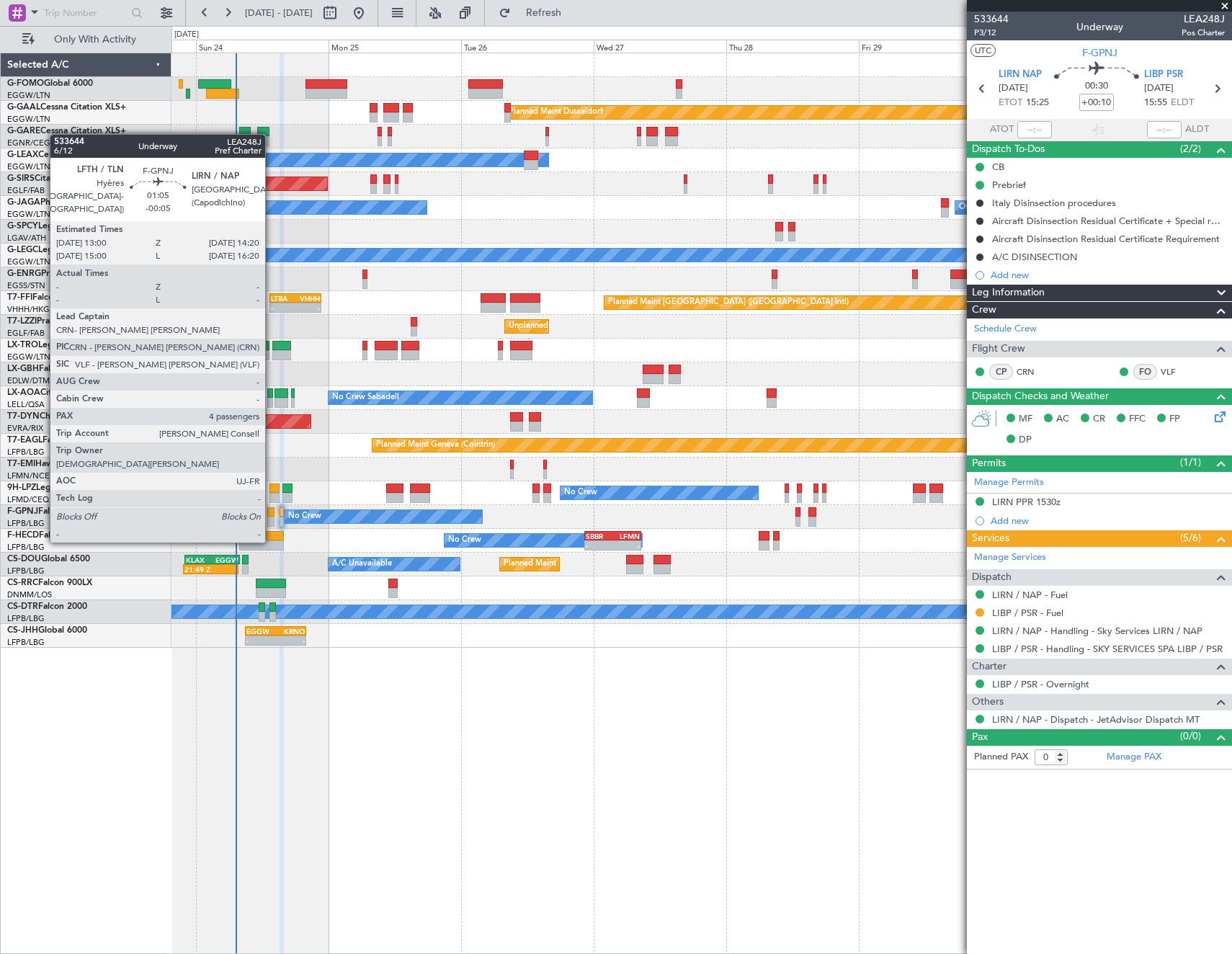
click at [271, 514] on div at bounding box center [271, 512] width 8 height 10
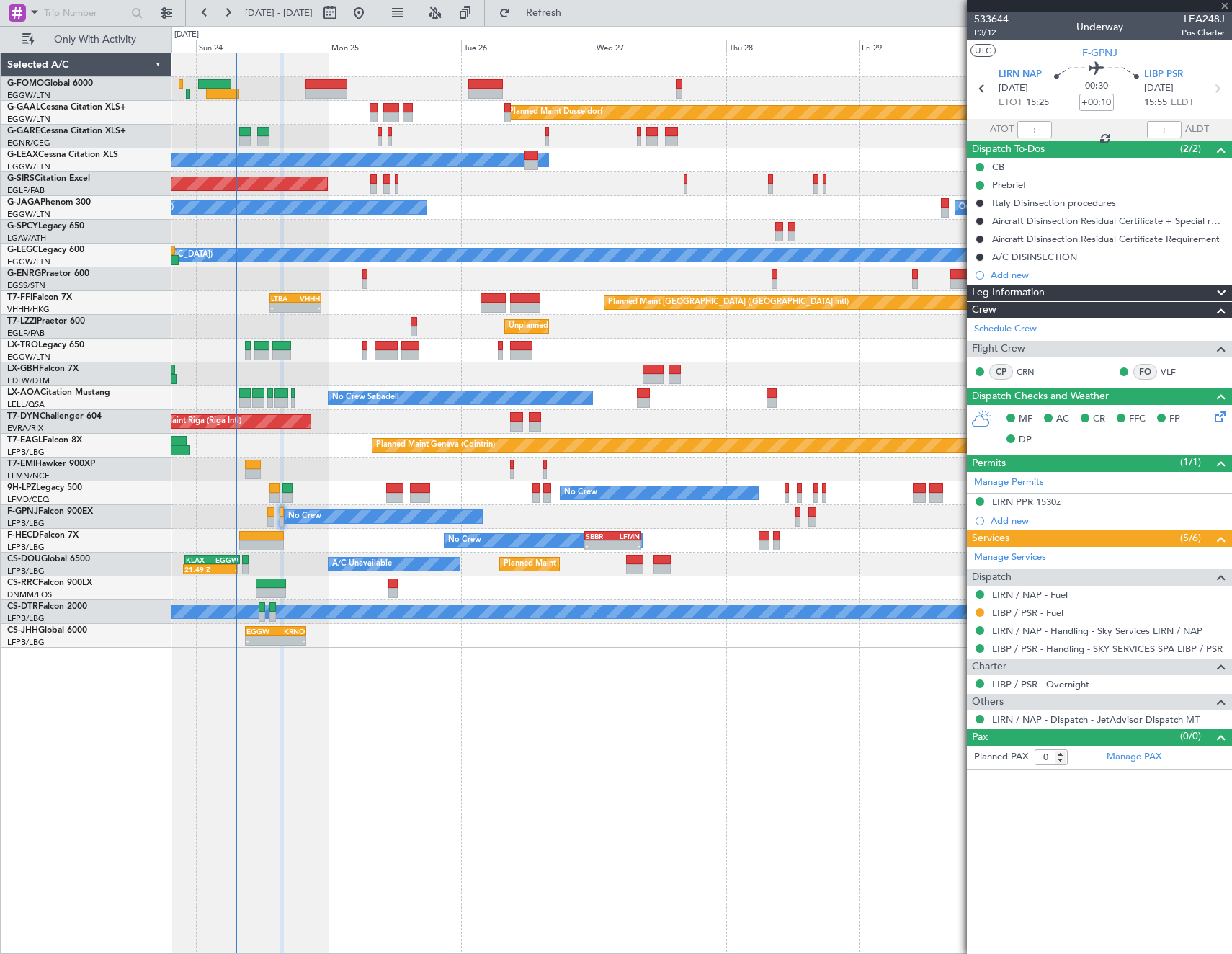
type input "-00:05"
type input "4"
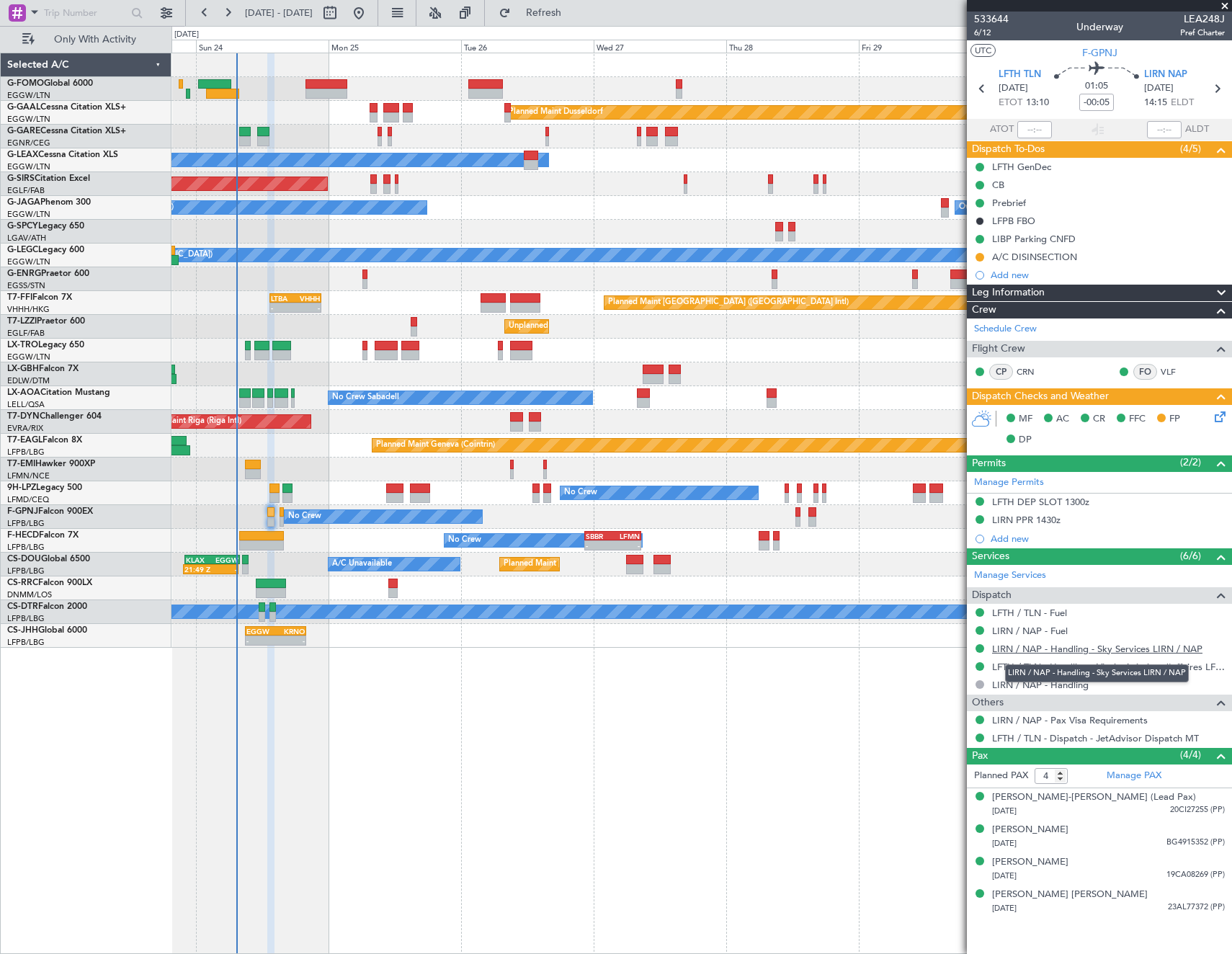
click at [1086, 645] on link "LIRN / NAP - Handling - Sky Services LIRN / NAP" at bounding box center [1098, 648] width 210 height 12
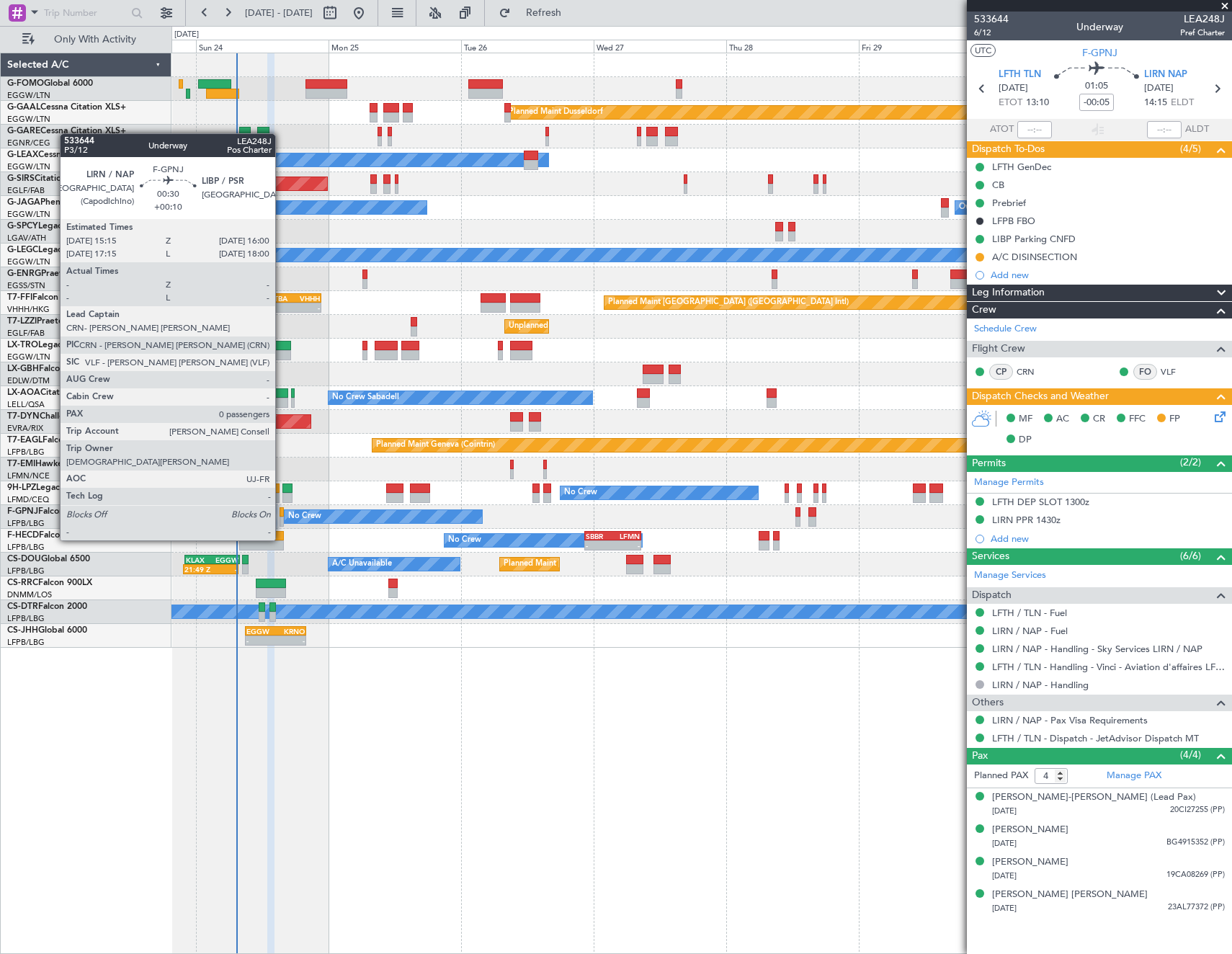
click at [281, 513] on div at bounding box center [281, 512] width 5 height 10
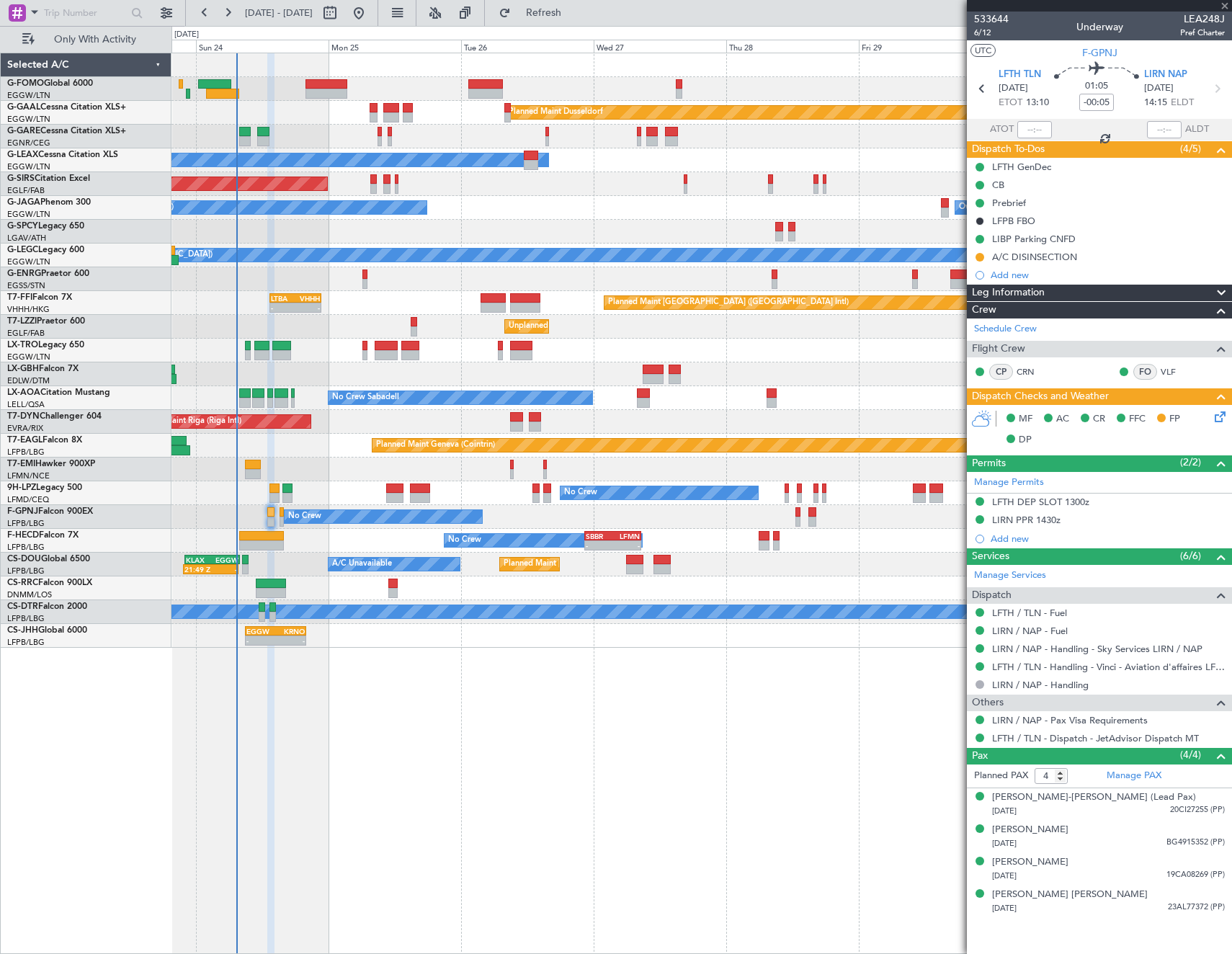
type input "+00:10"
type input "0"
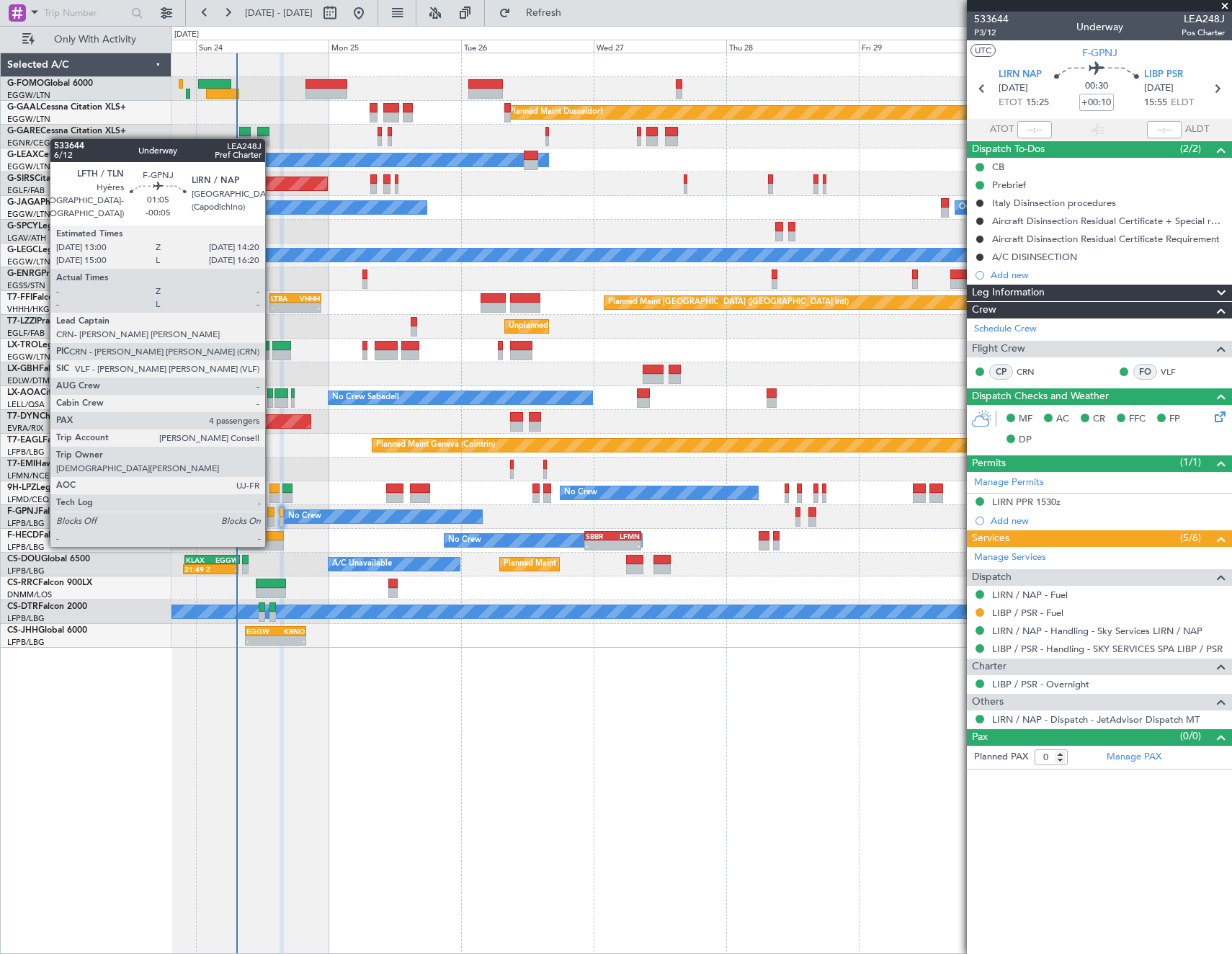
click at [271, 518] on div at bounding box center [271, 521] width 8 height 10
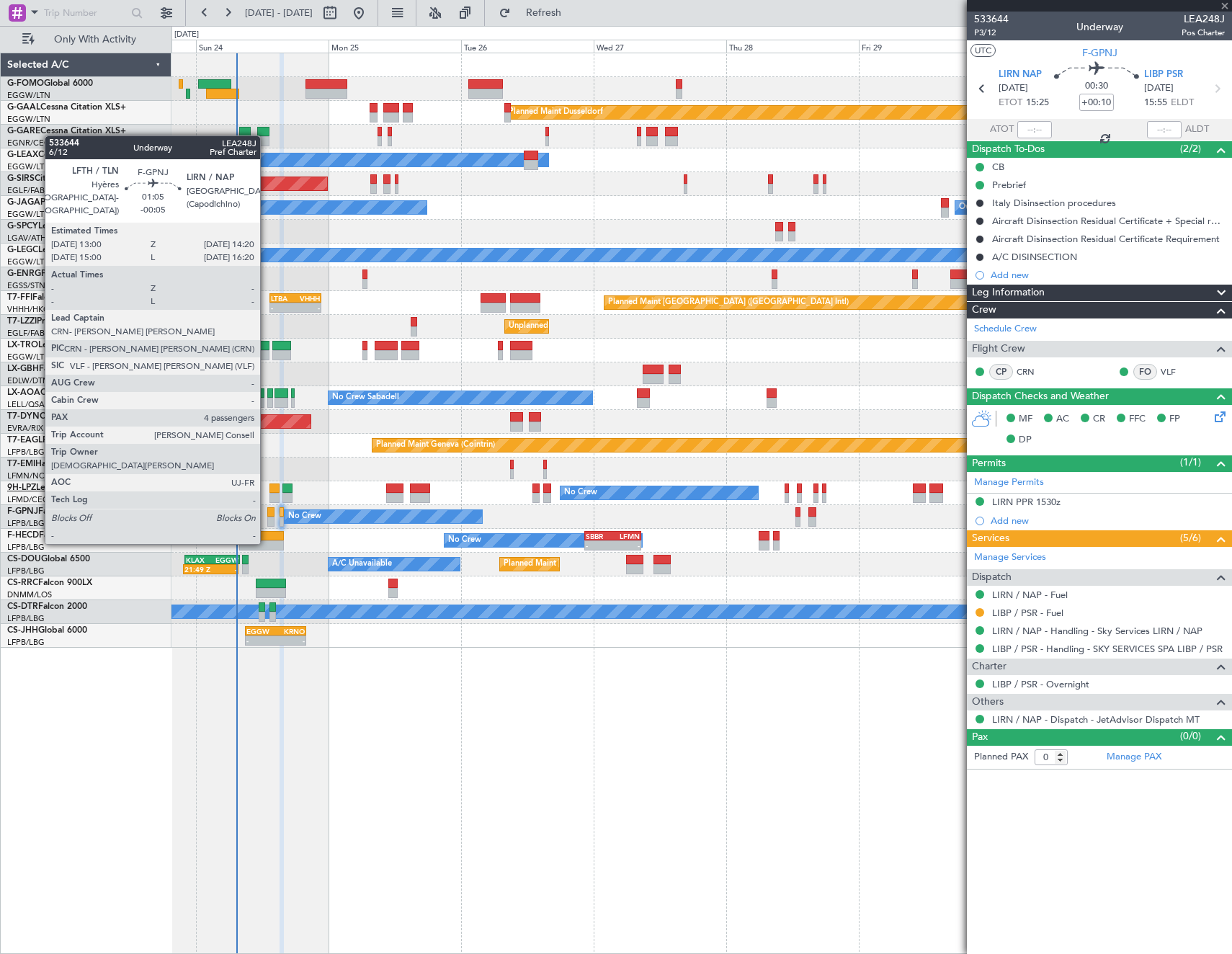
type input "-00:05"
type input "4"
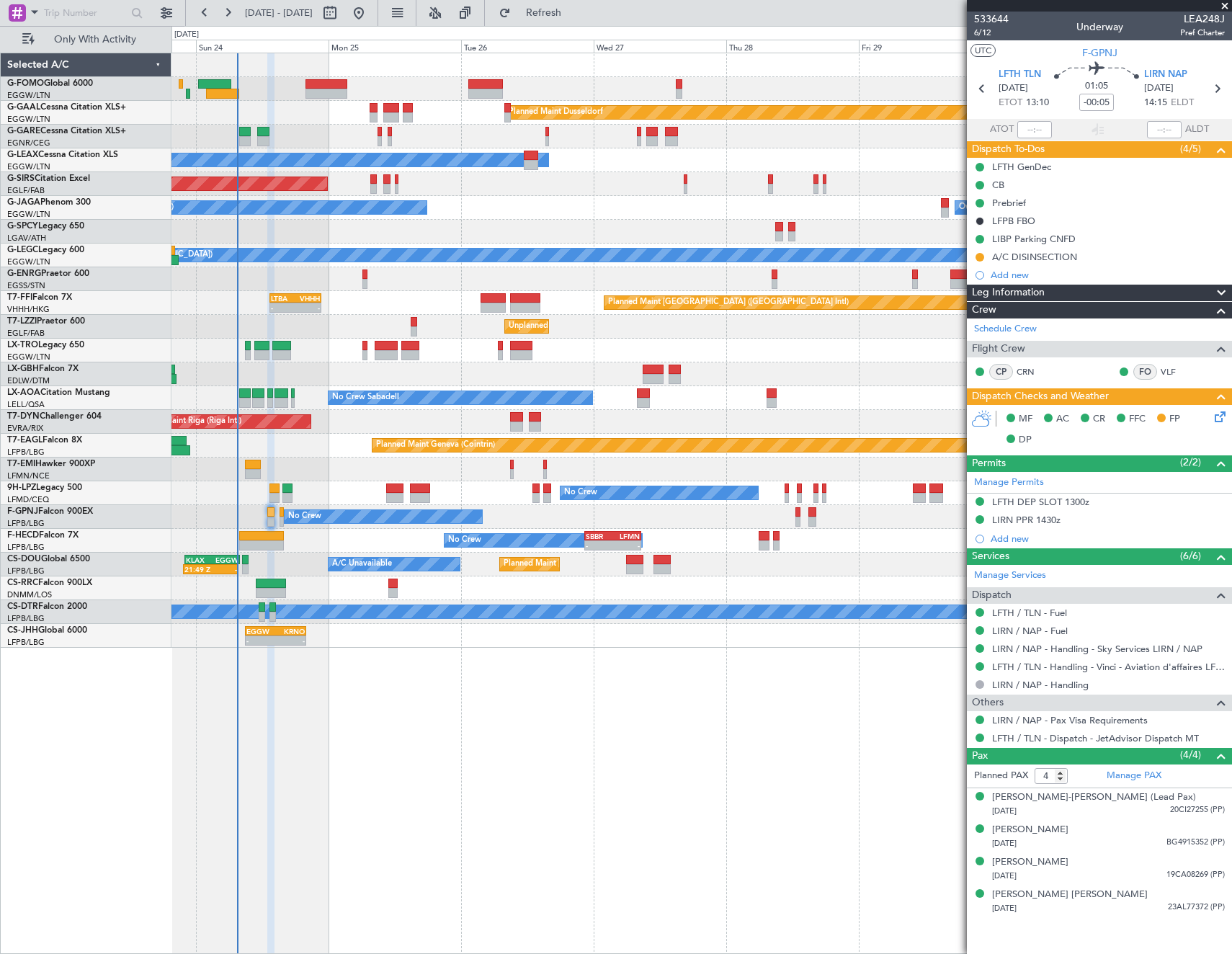
click at [265, 550] on div "No Crew - - SBBR 22:30 Z LFMN 08:45 Z Planned Maint Paris (Le Bourget) Planned …" at bounding box center [702, 541] width 1060 height 24
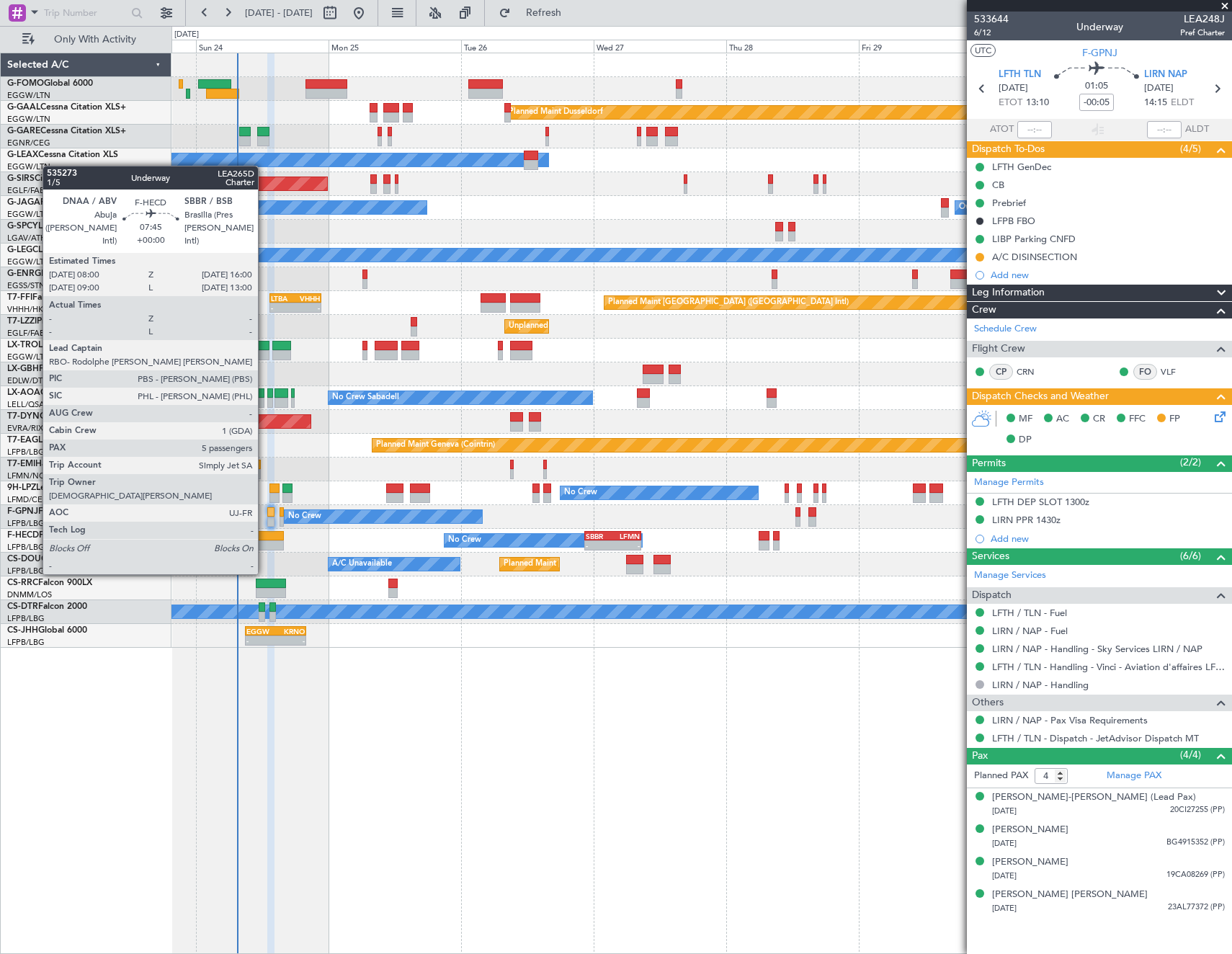
click at [264, 546] on div at bounding box center [261, 545] width 45 height 10
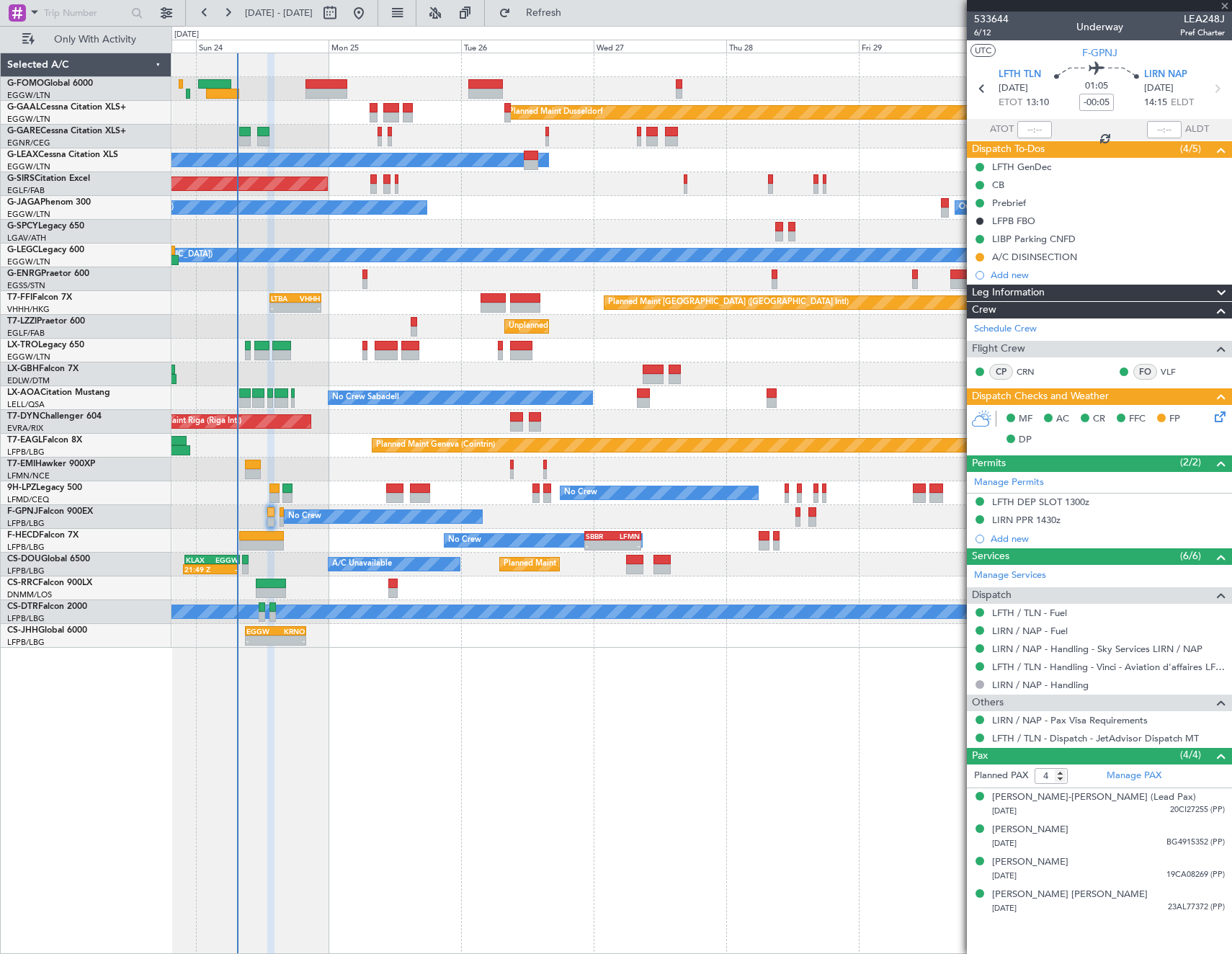
type input "5"
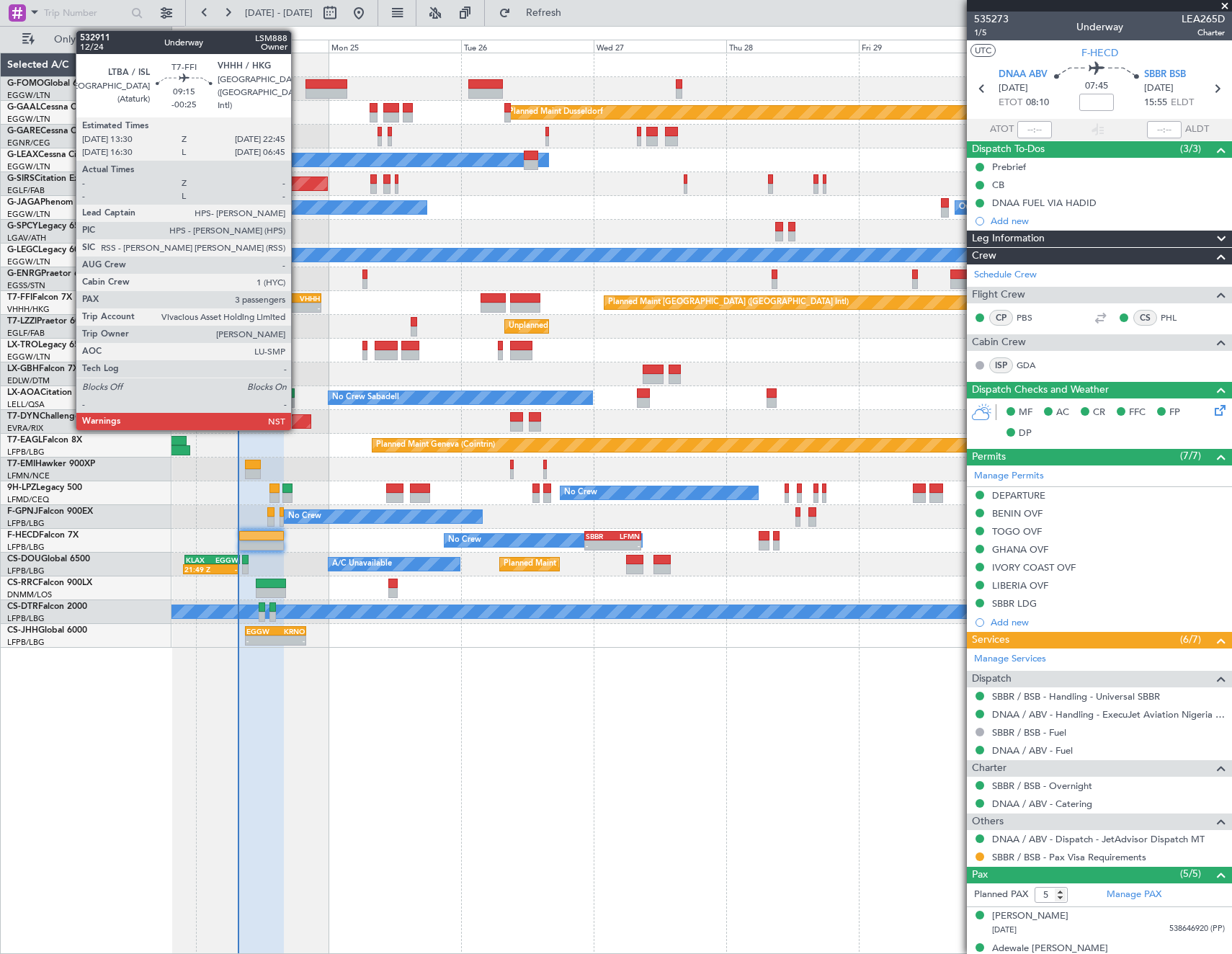
click at [298, 304] on div "-" at bounding box center [307, 307] width 25 height 8
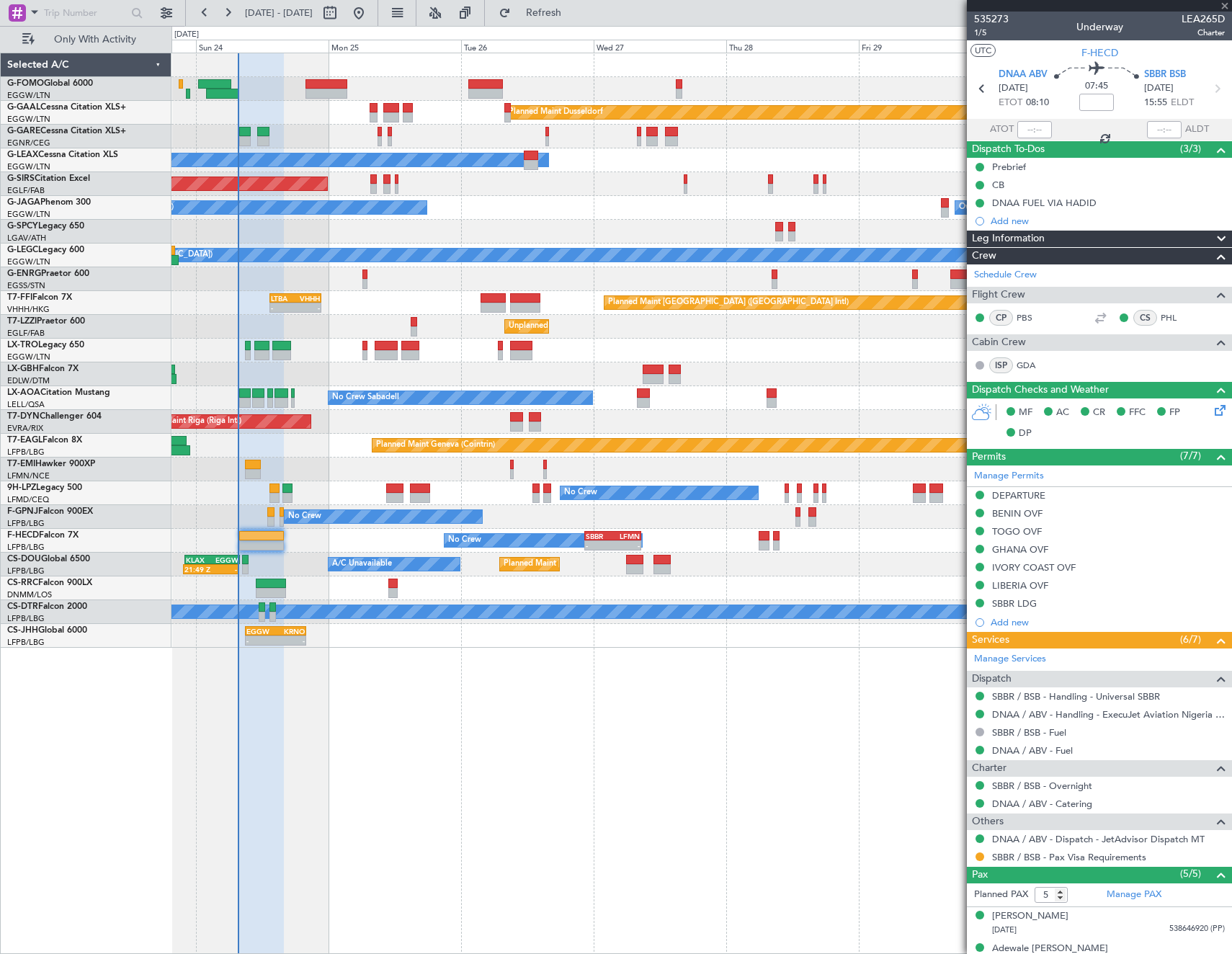
type input "-00:25"
type input "3"
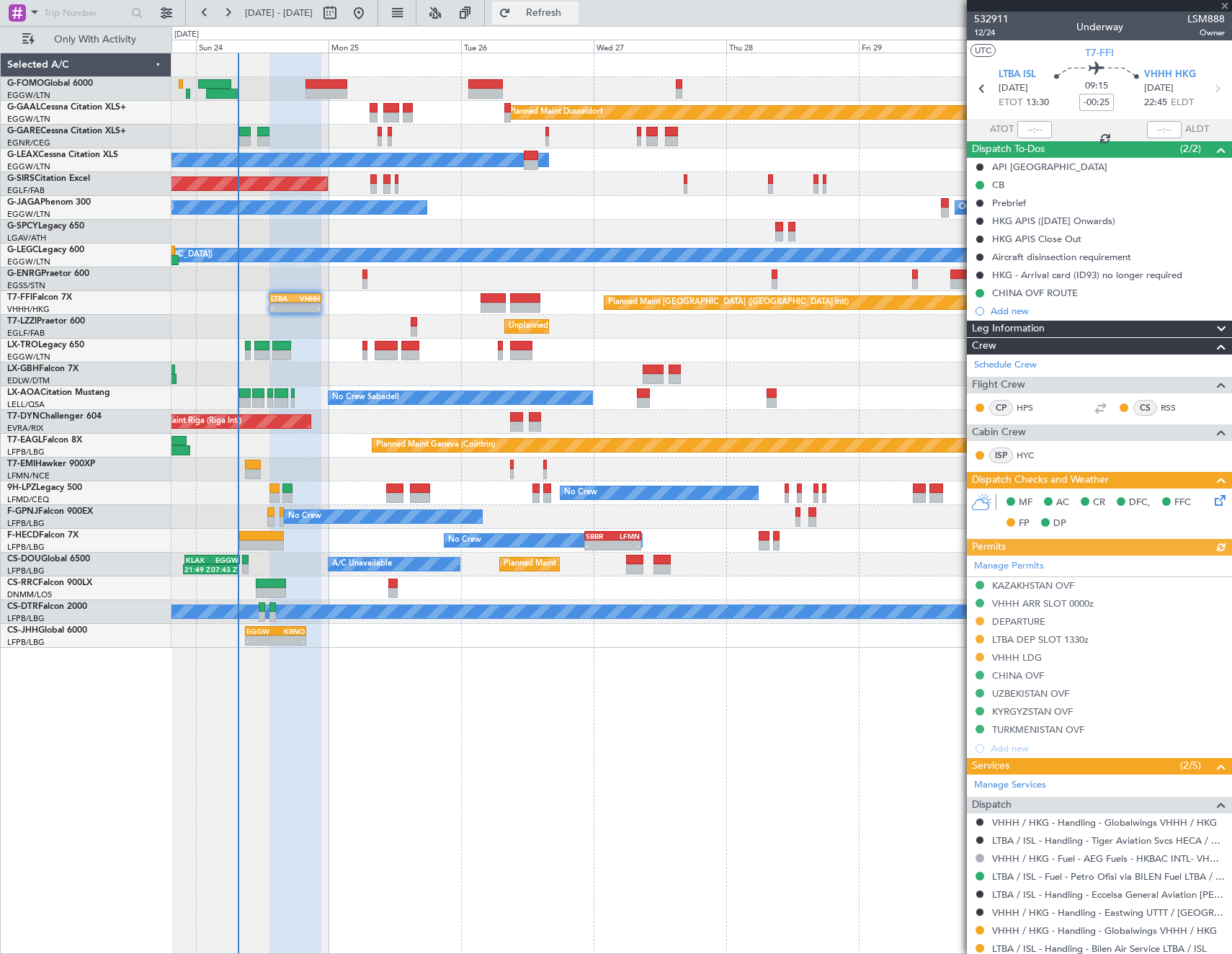
click at [574, 11] on span "Refresh" at bounding box center [544, 13] width 60 height 10
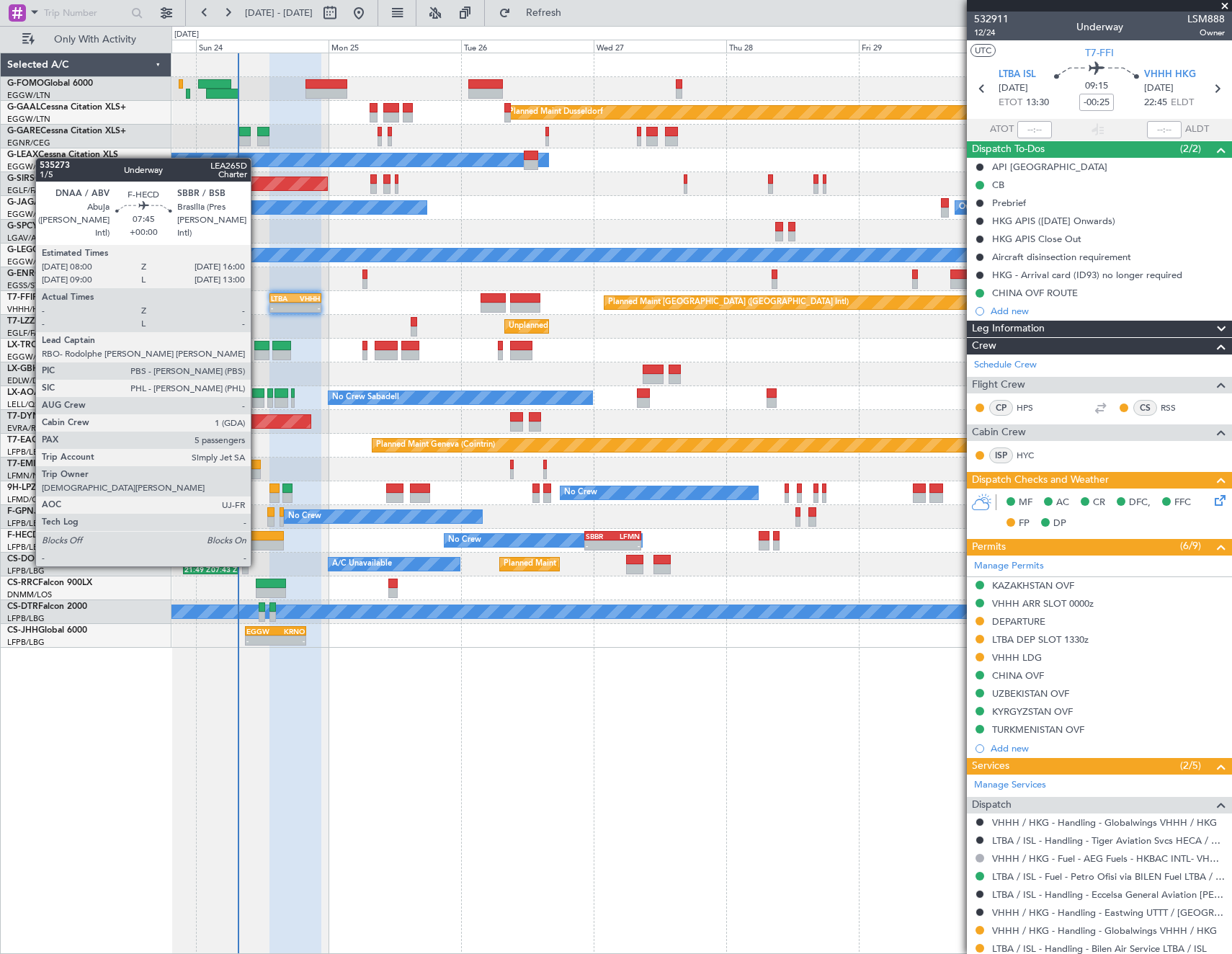
click at [257, 539] on div at bounding box center [261, 535] width 45 height 10
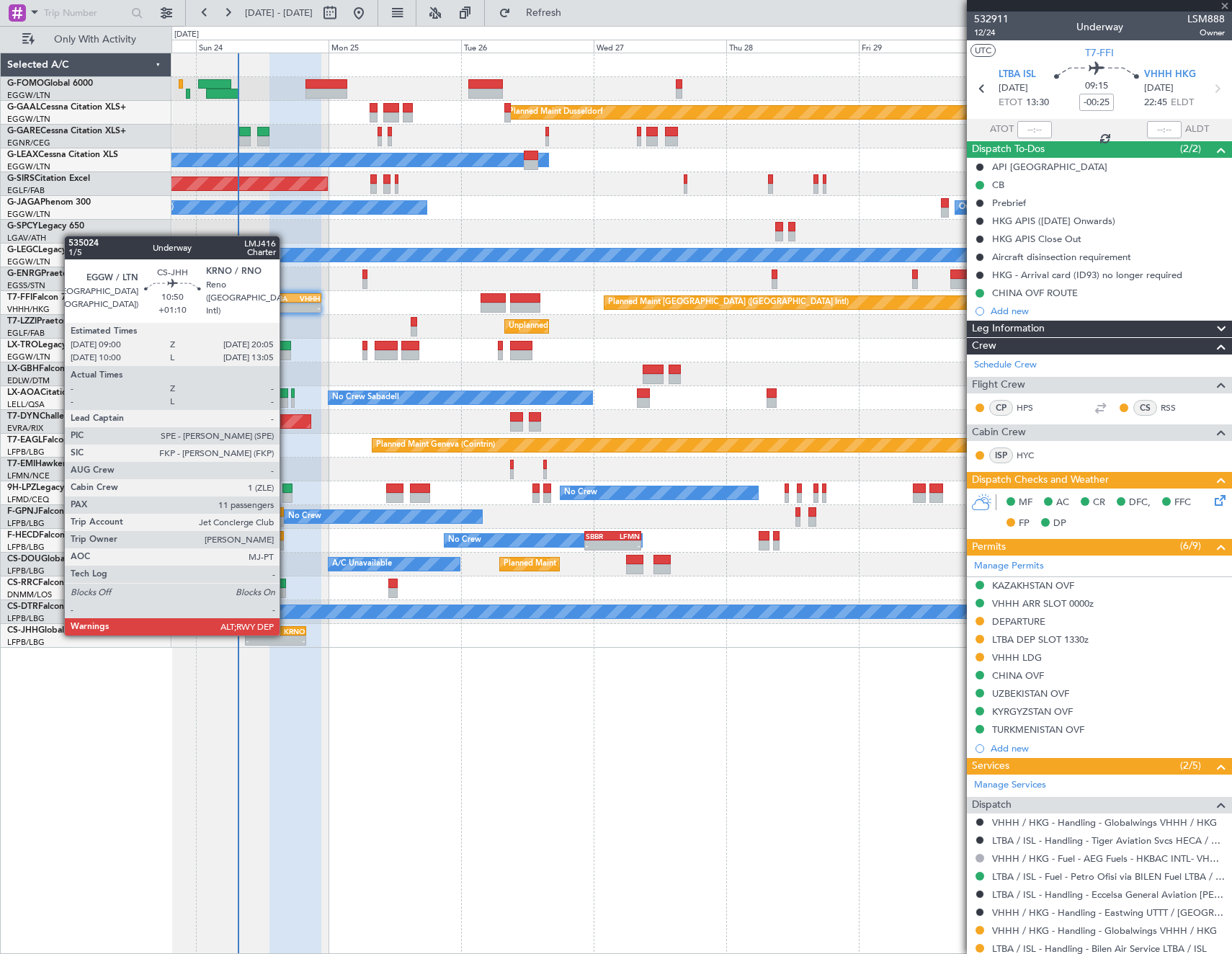
type input "5"
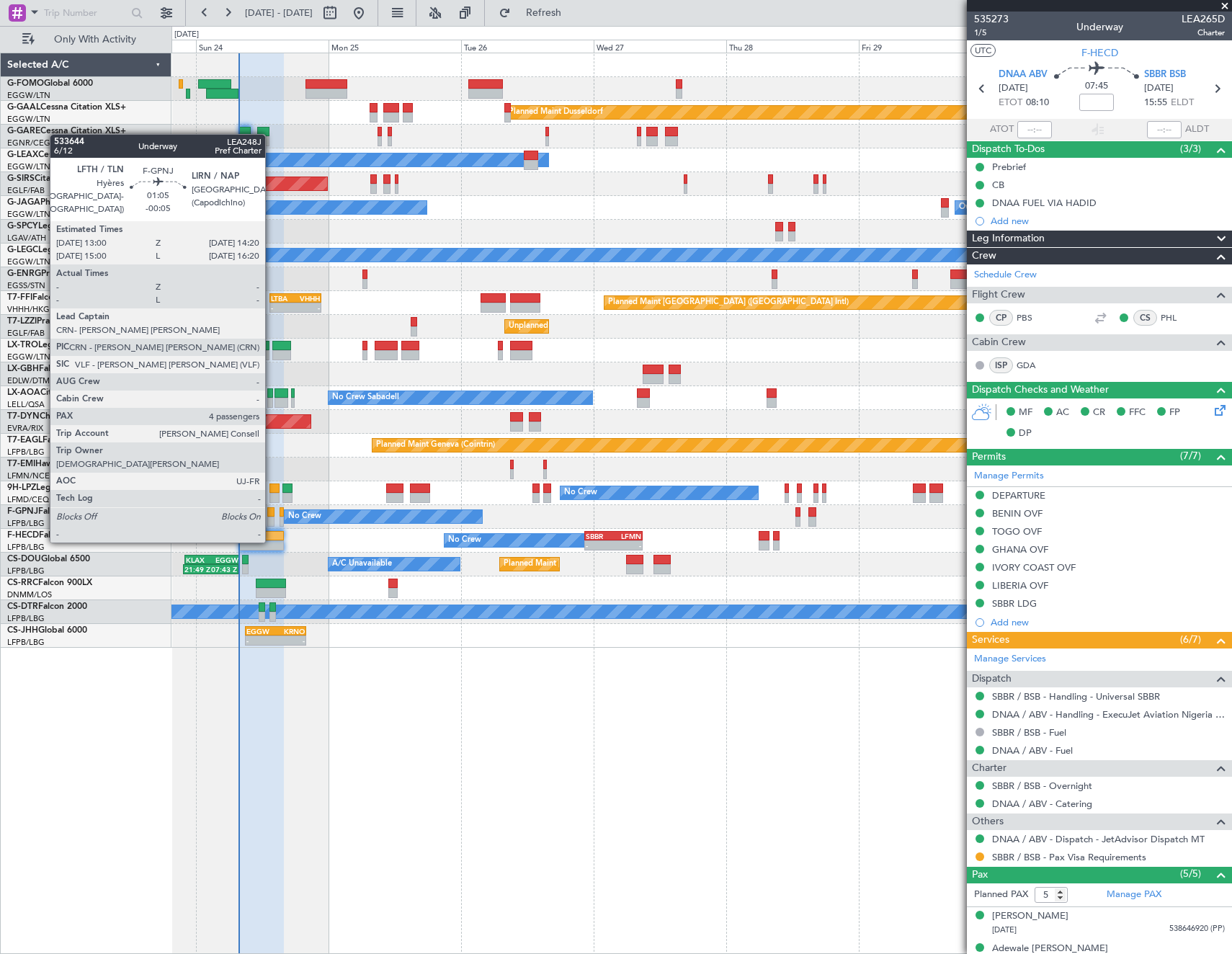
click at [271, 514] on div at bounding box center [271, 512] width 8 height 10
type input "-00:05"
type input "4"
